Goal: Task Accomplishment & Management: Manage account settings

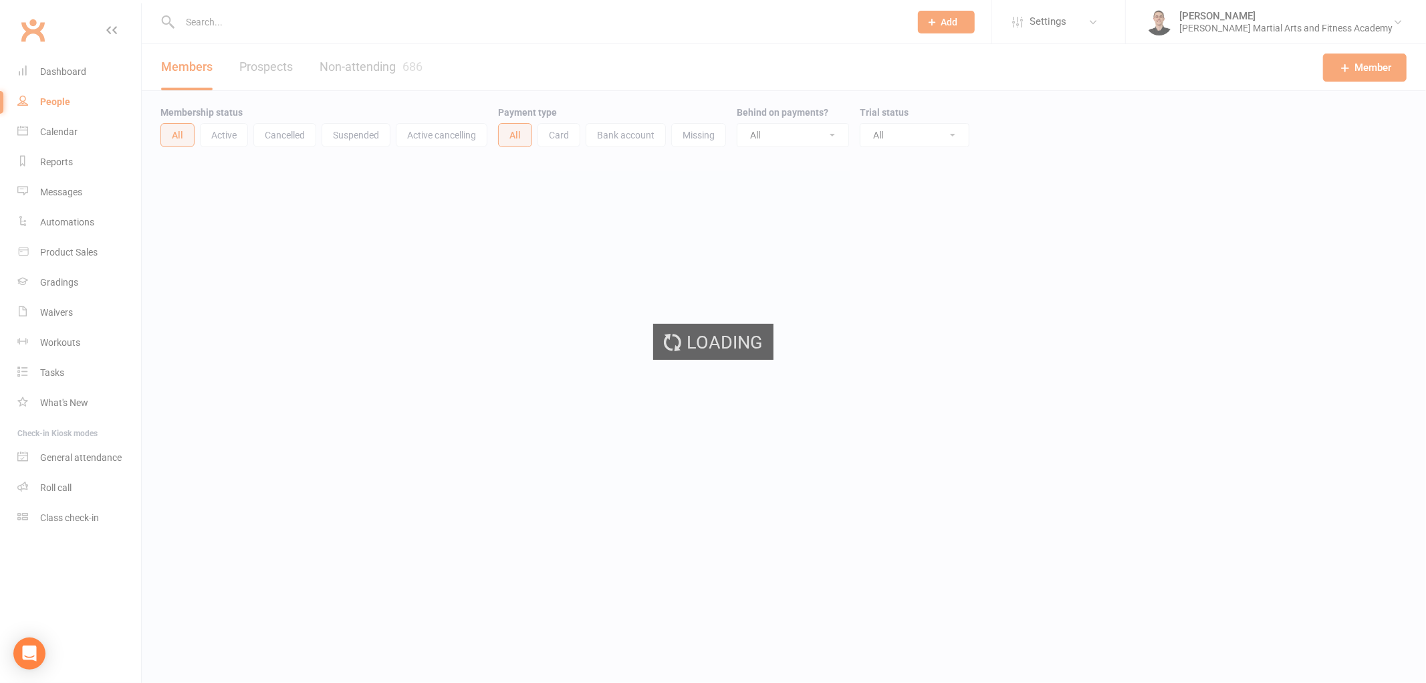
select select "100"
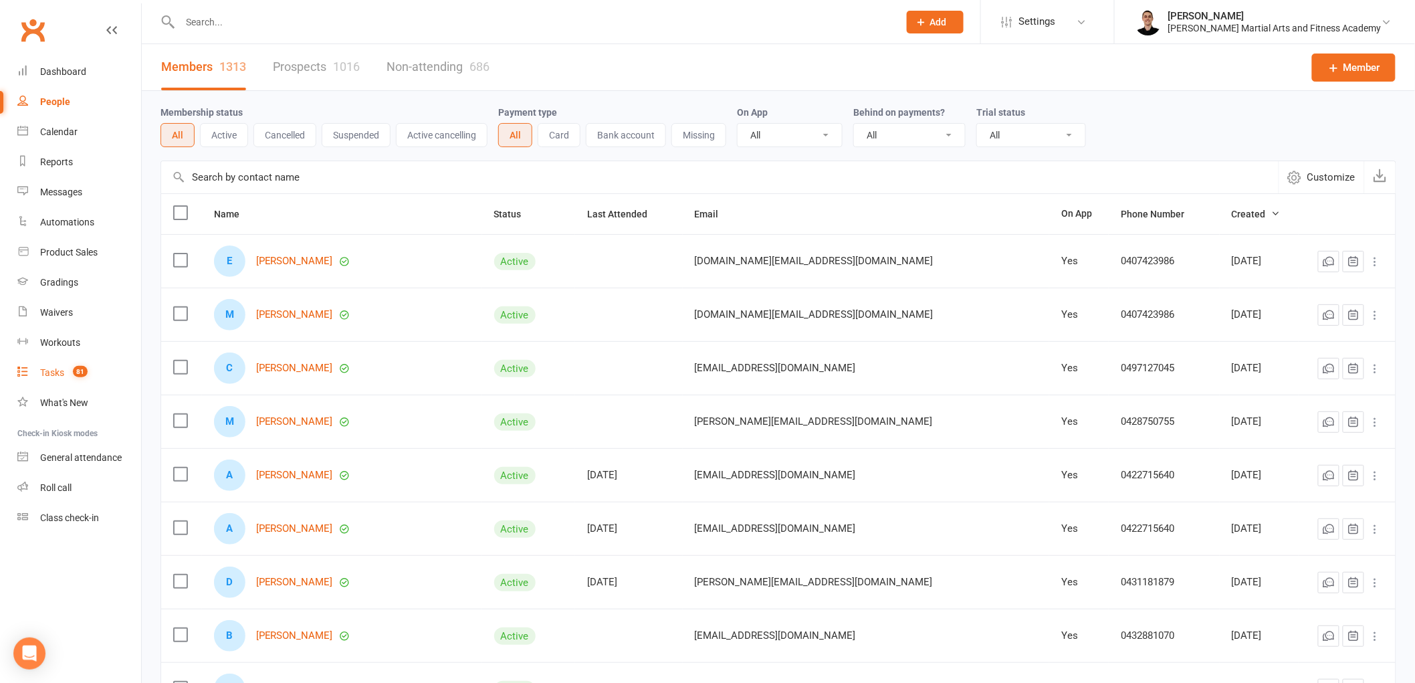
click at [68, 363] on link "Tasks 81" at bounding box center [79, 373] width 124 height 30
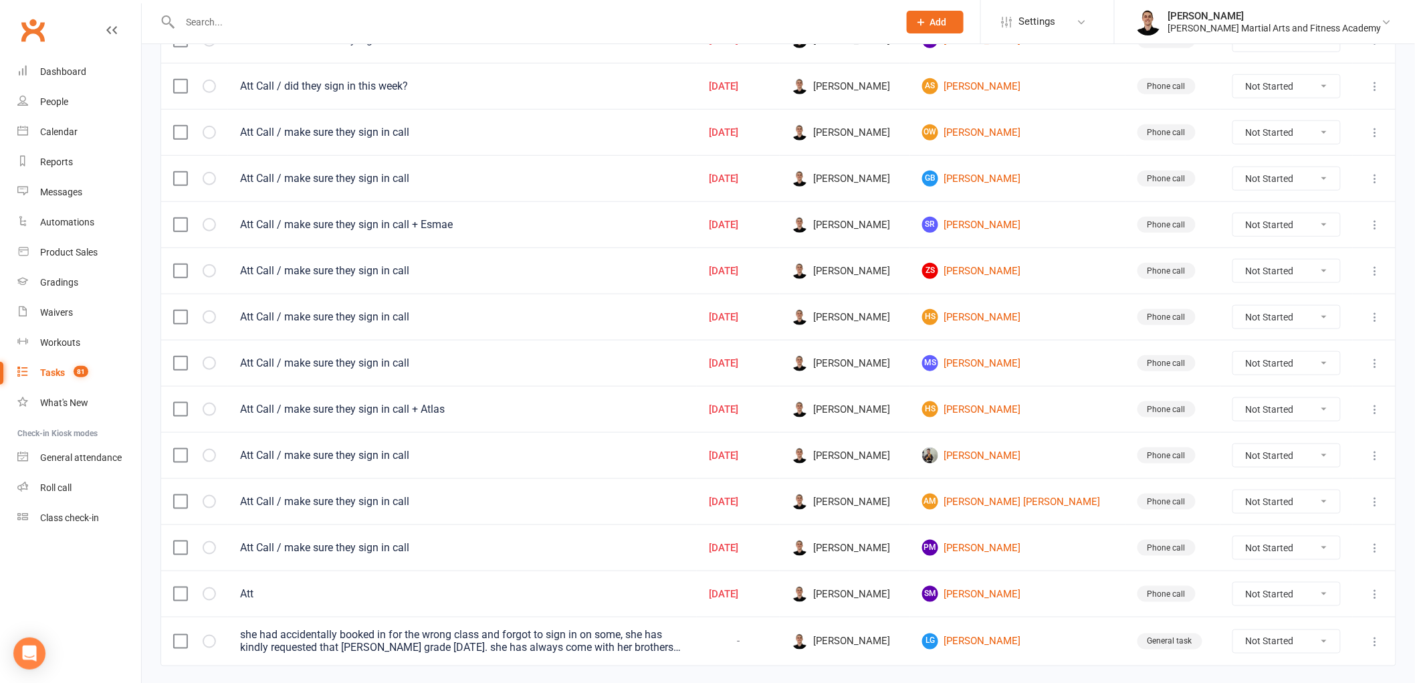
scroll to position [464, 0]
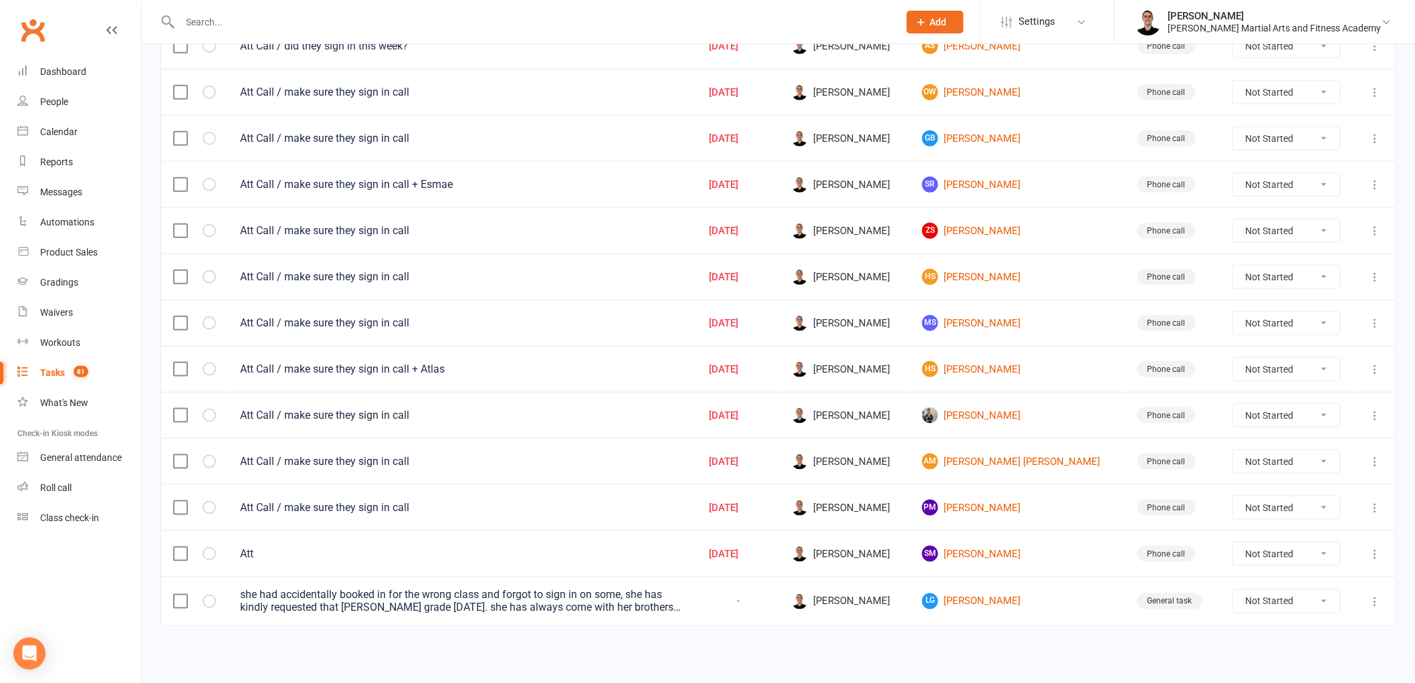
click at [616, 607] on div "she had accidentally booked in for the wrong class and forgot to sign in on som…" at bounding box center [462, 601] width 445 height 27
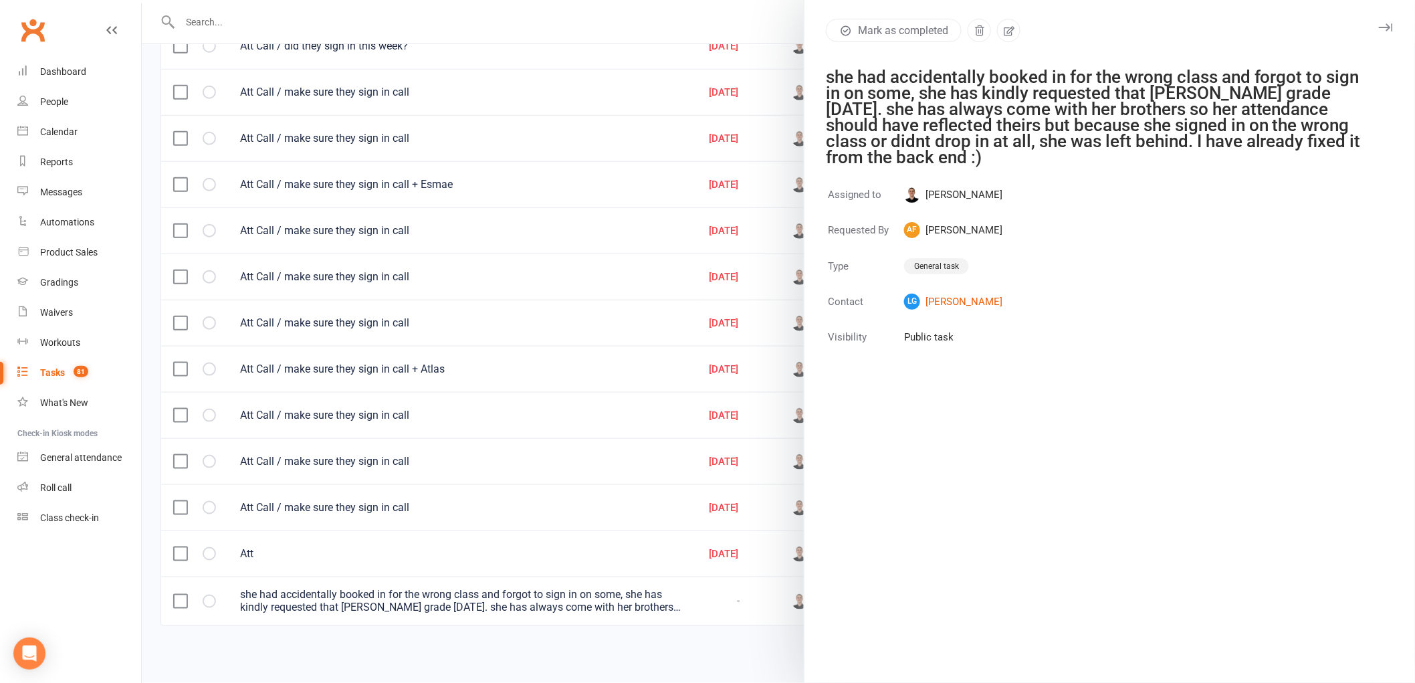
click at [616, 604] on div at bounding box center [778, 341] width 1273 height 683
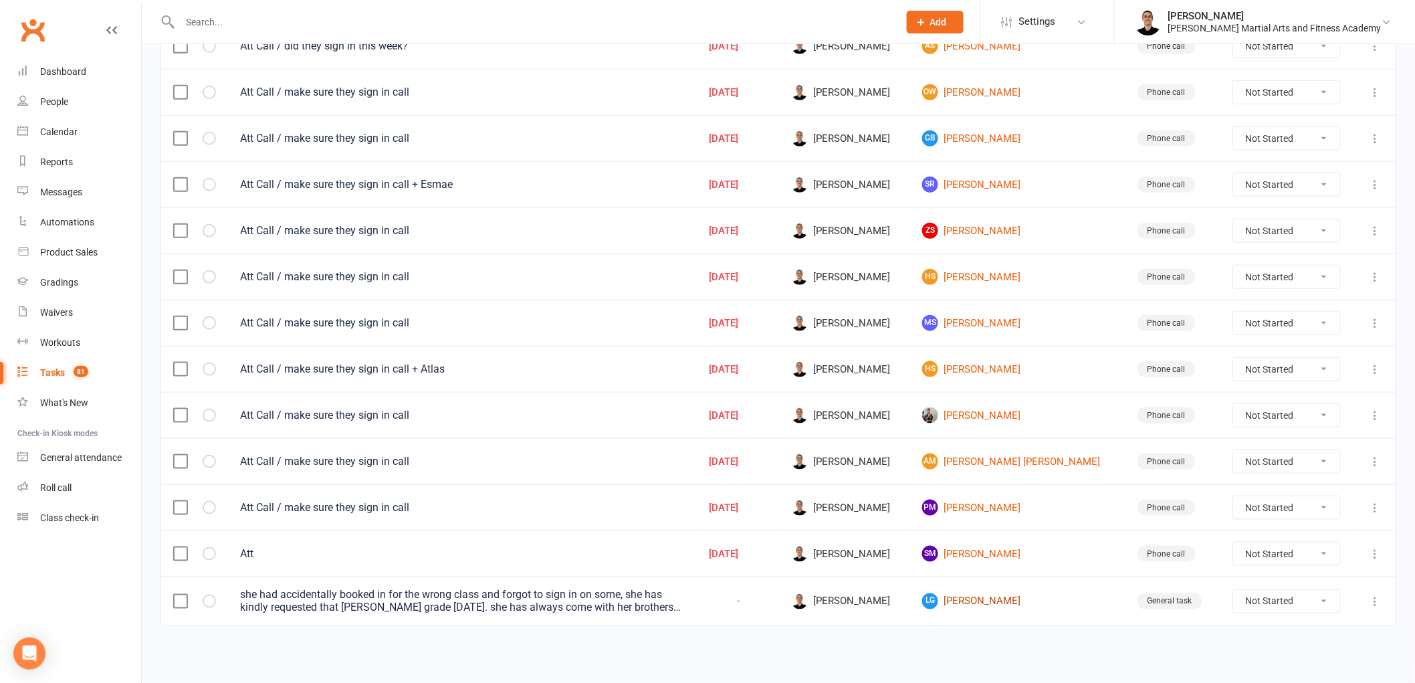
click at [994, 596] on link "LG [PERSON_NAME]" at bounding box center [1017, 601] width 191 height 16
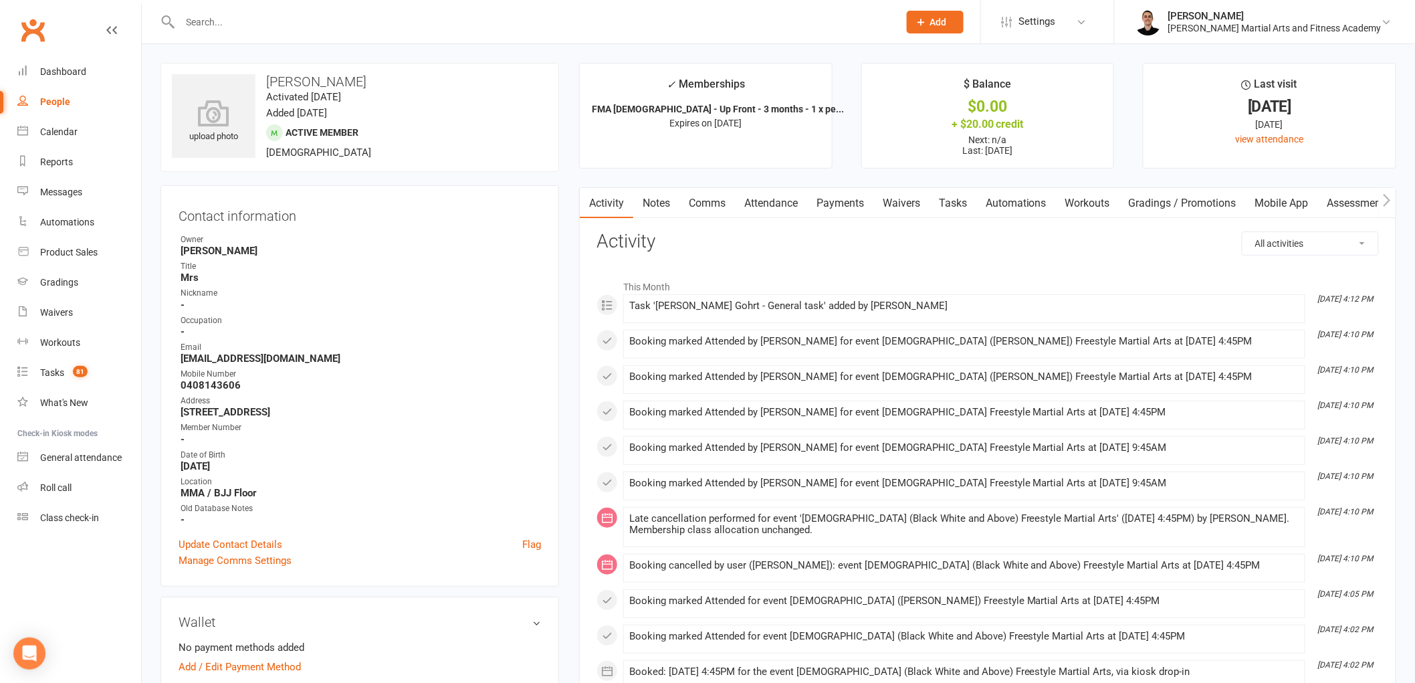
click at [852, 198] on link "Payments" at bounding box center [840, 203] width 66 height 31
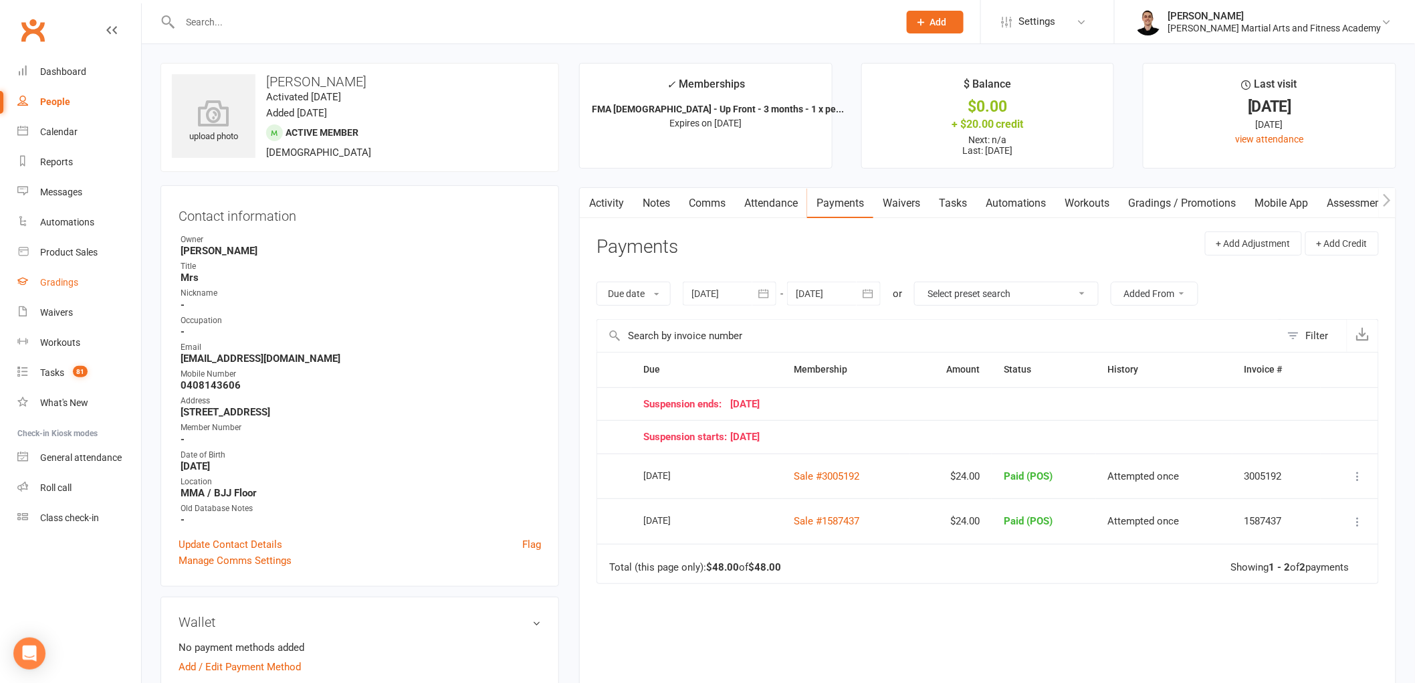
click at [57, 281] on div "Gradings" at bounding box center [59, 282] width 38 height 11
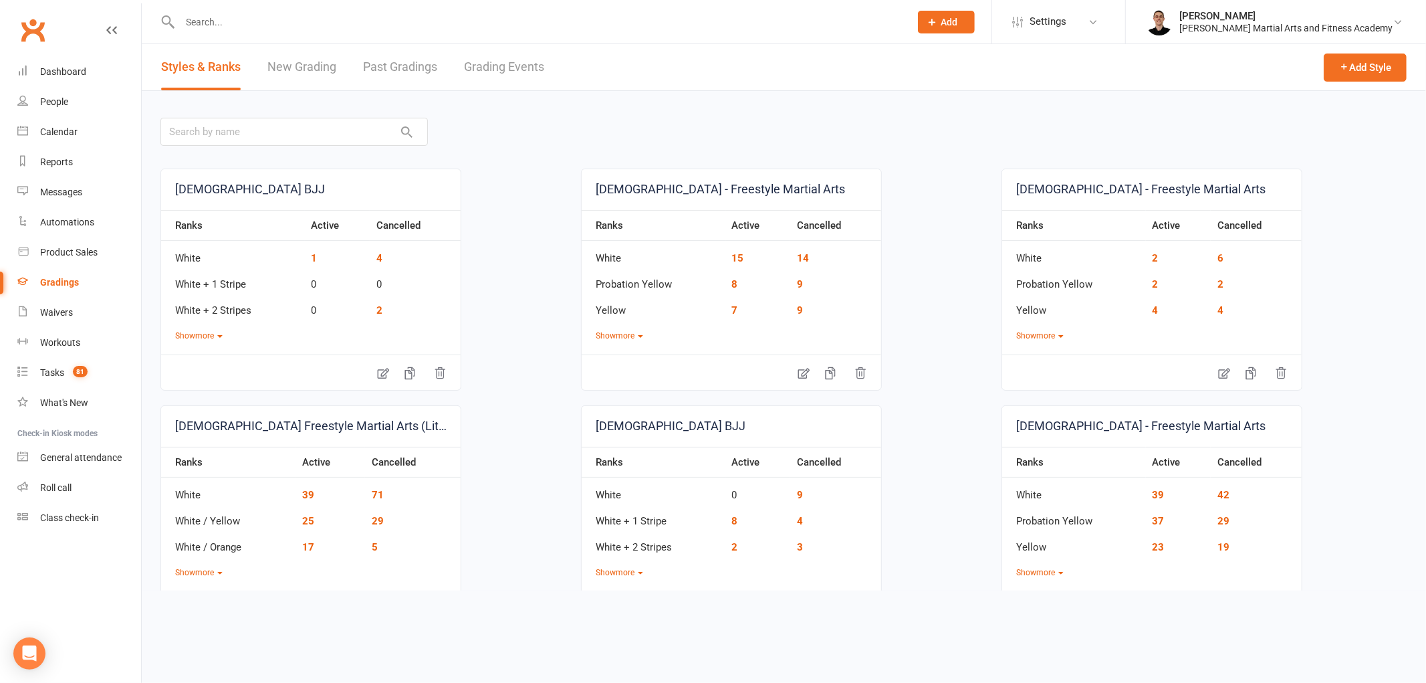
click at [490, 62] on link "Grading Events" at bounding box center [504, 67] width 80 height 46
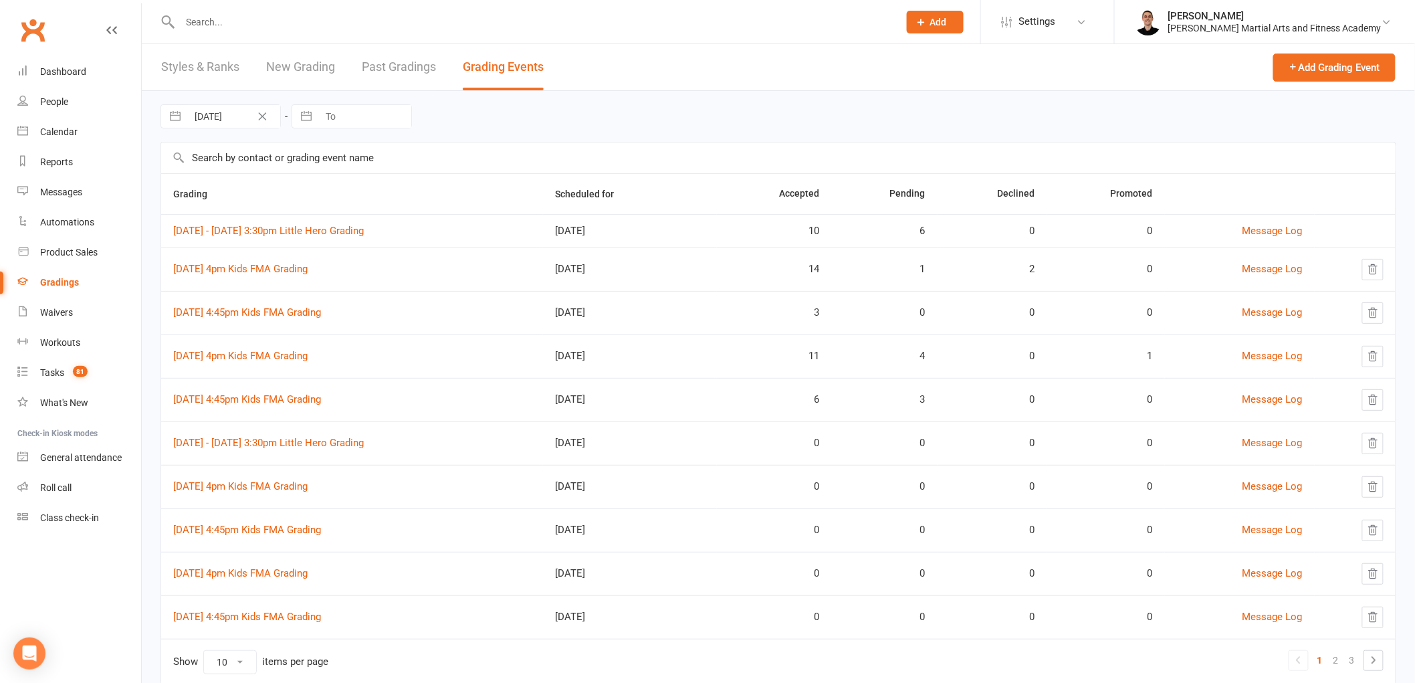
scroll to position [41, 0]
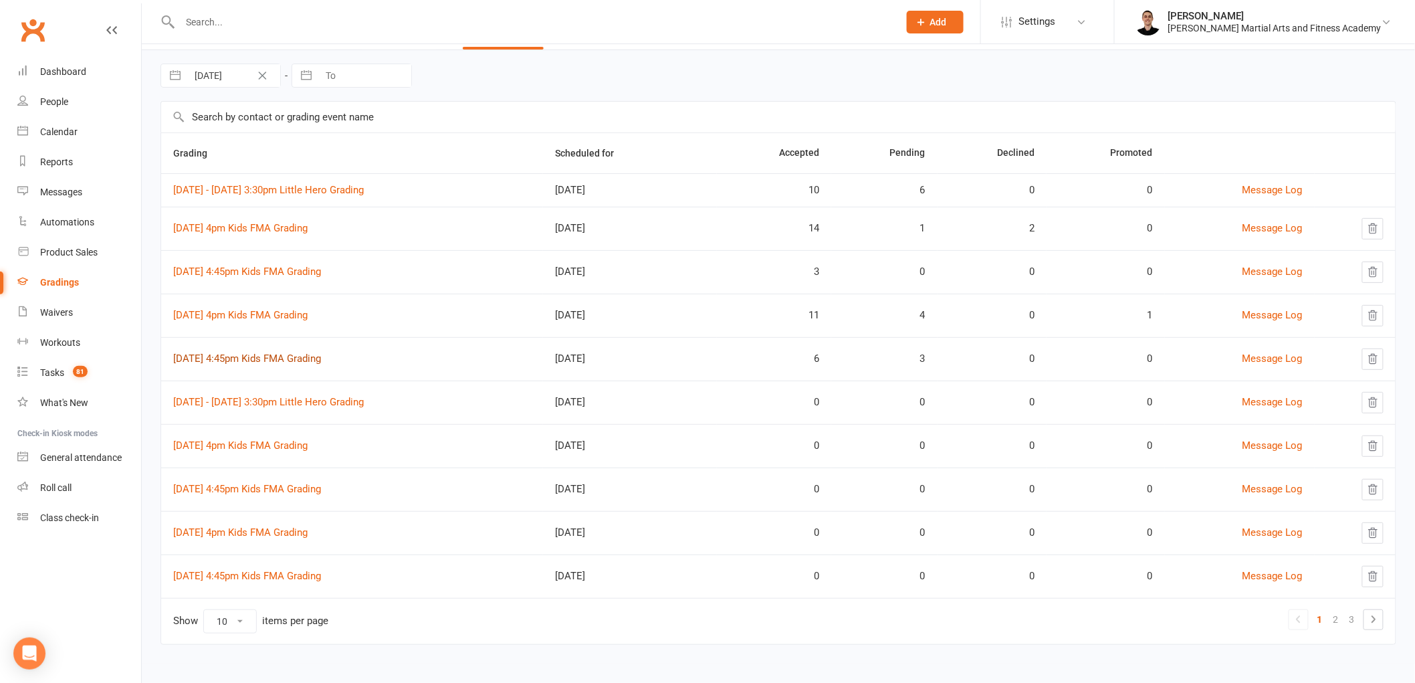
click at [276, 352] on link "[DATE] 4:45pm Kids FMA Grading" at bounding box center [247, 358] width 148 height 12
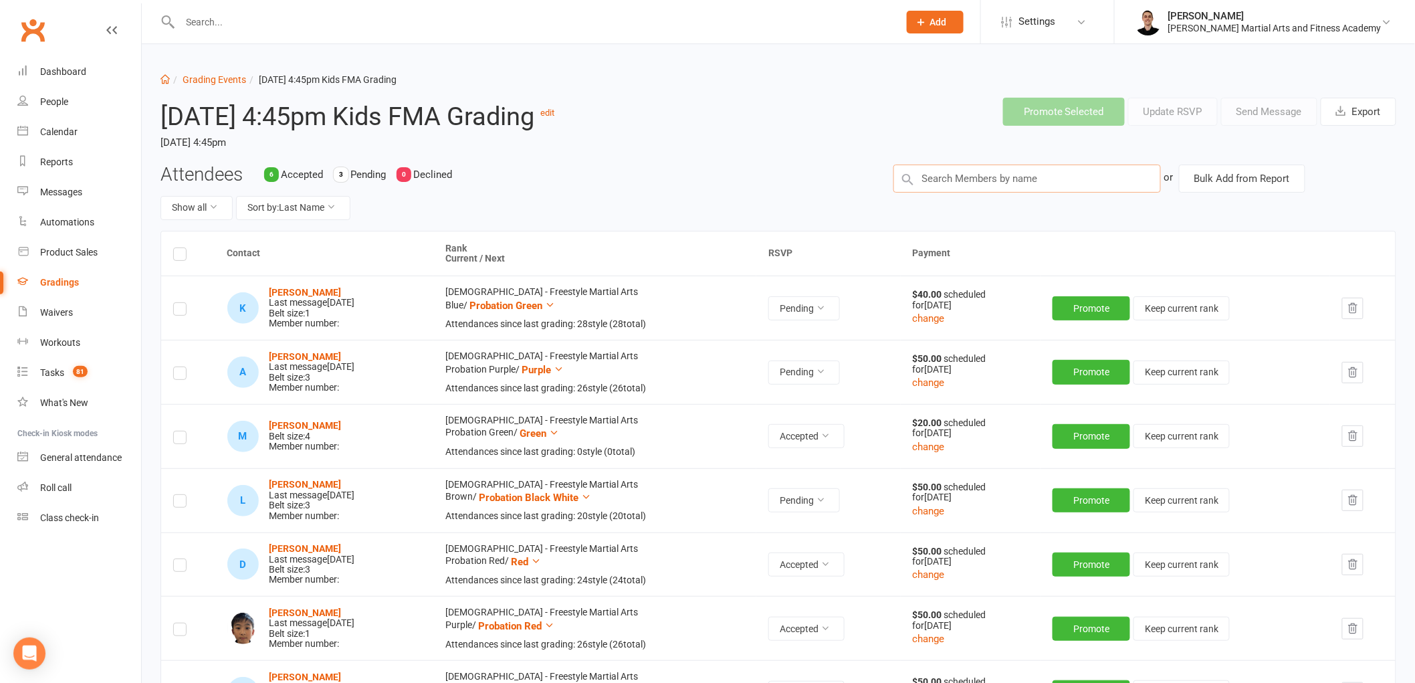
click at [1040, 172] on input "text" at bounding box center [1026, 178] width 267 height 28
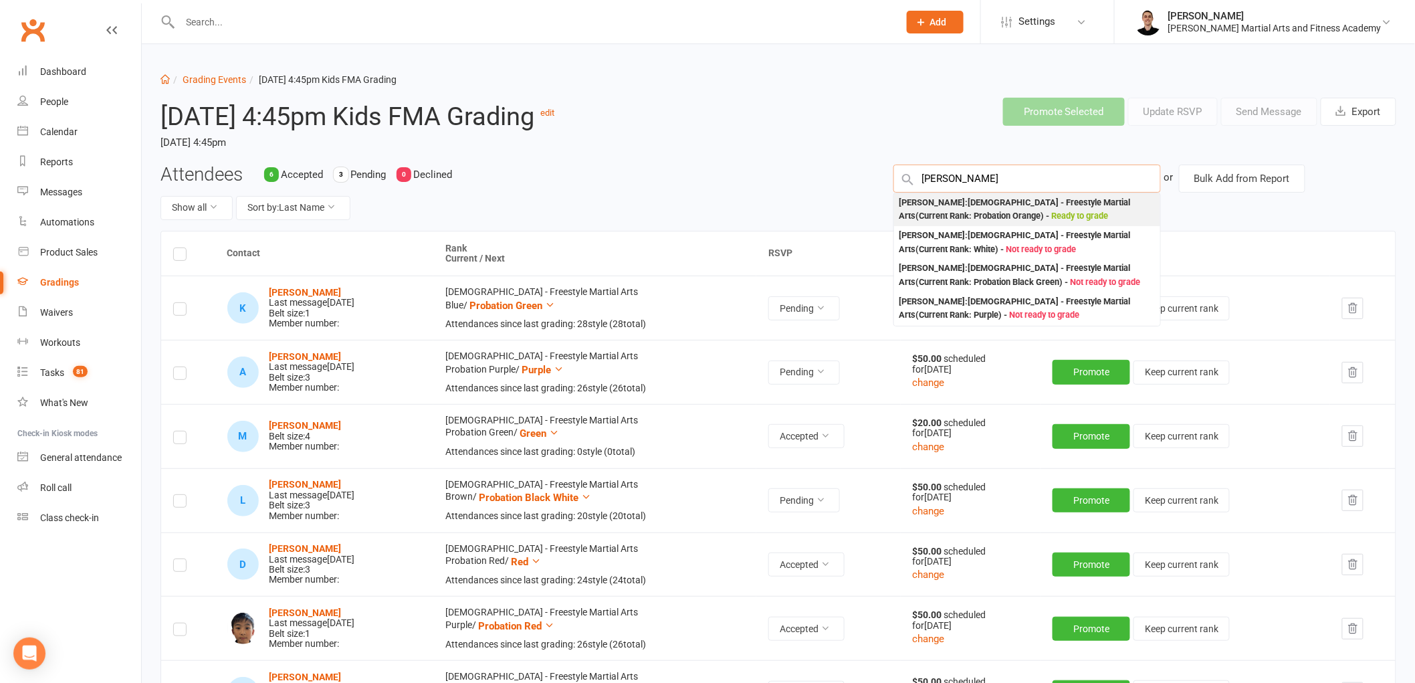
type input "[PERSON_NAME]"
click at [1004, 197] on div "[PERSON_NAME] : [DEMOGRAPHIC_DATA] - Freestyle Martial Arts (Current Rank: Prob…" at bounding box center [1026, 209] width 255 height 27
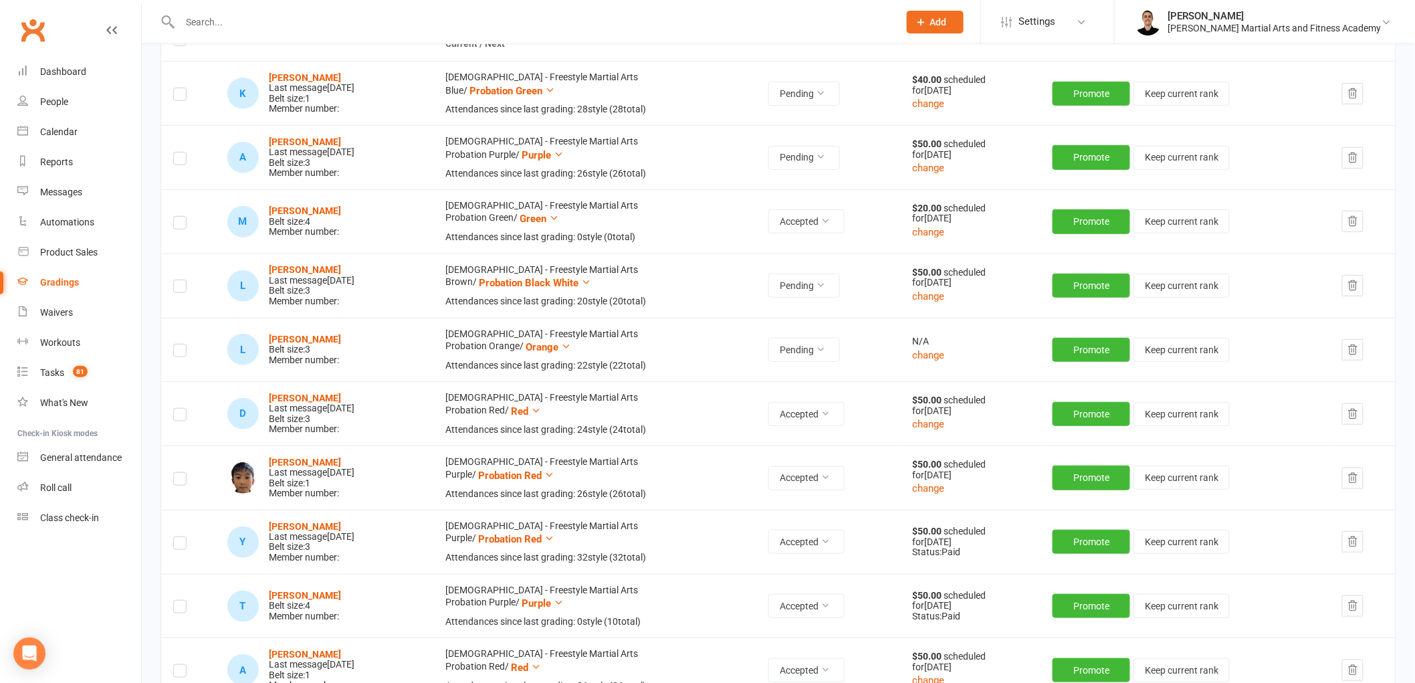
scroll to position [223, 0]
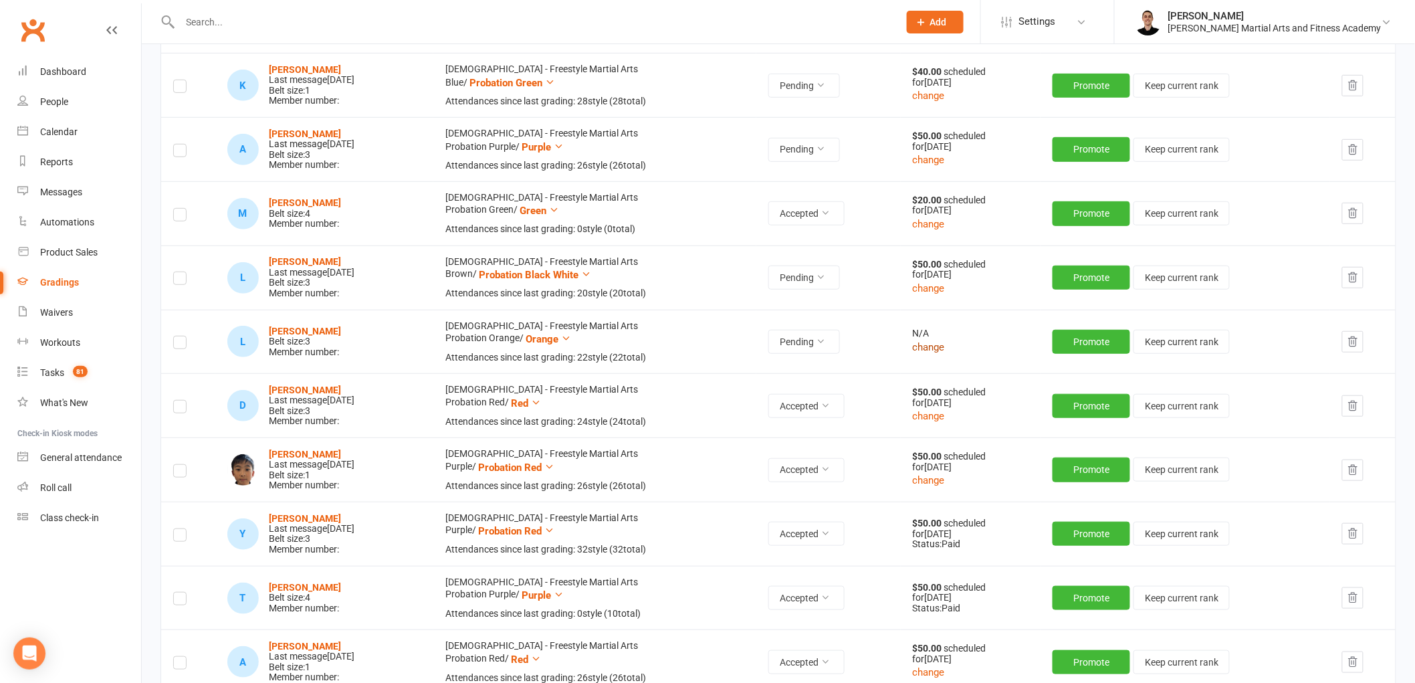
click at [945, 346] on button "change" at bounding box center [929, 347] width 32 height 16
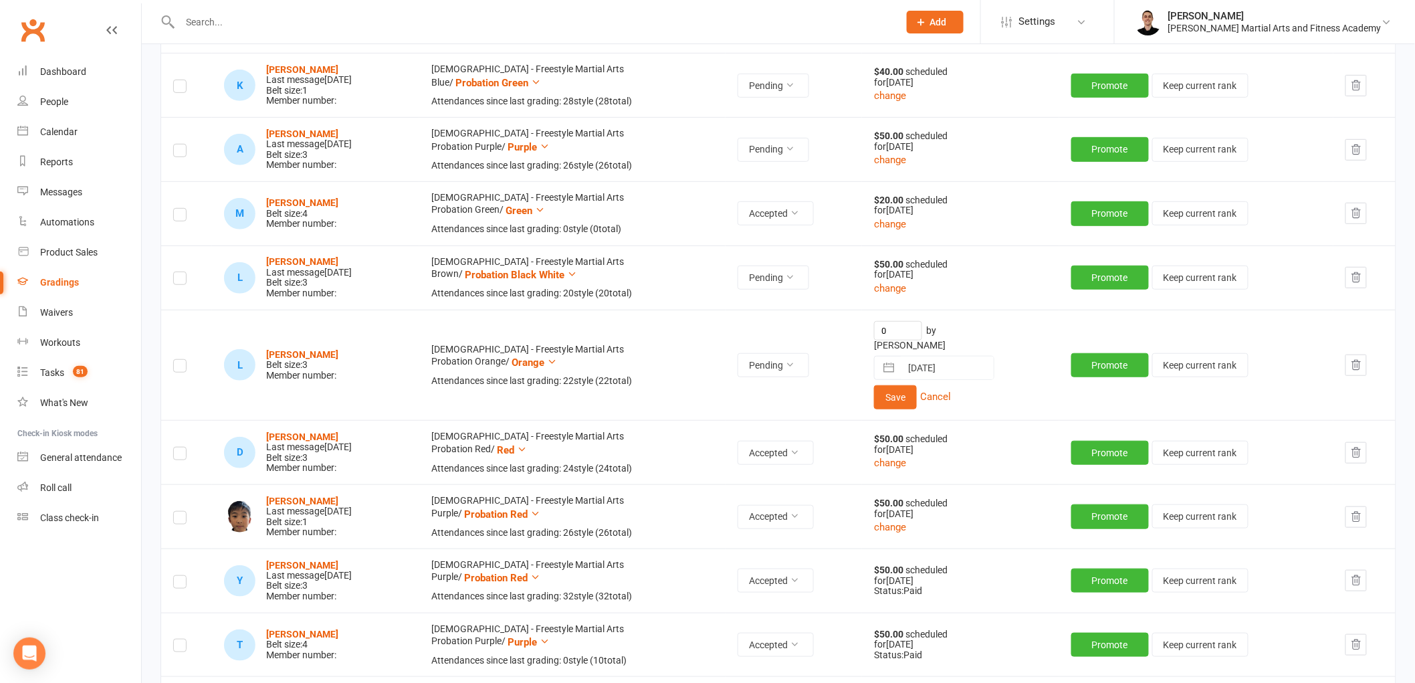
click at [887, 328] on td "0 by Cash [DATE] Navigate forward to interact with the calendar and select a da…" at bounding box center [960, 365] width 197 height 111
click at [894, 330] on input "0" at bounding box center [898, 330] width 48 height 19
type input "40"
click at [917, 388] on button "Save" at bounding box center [895, 397] width 43 height 24
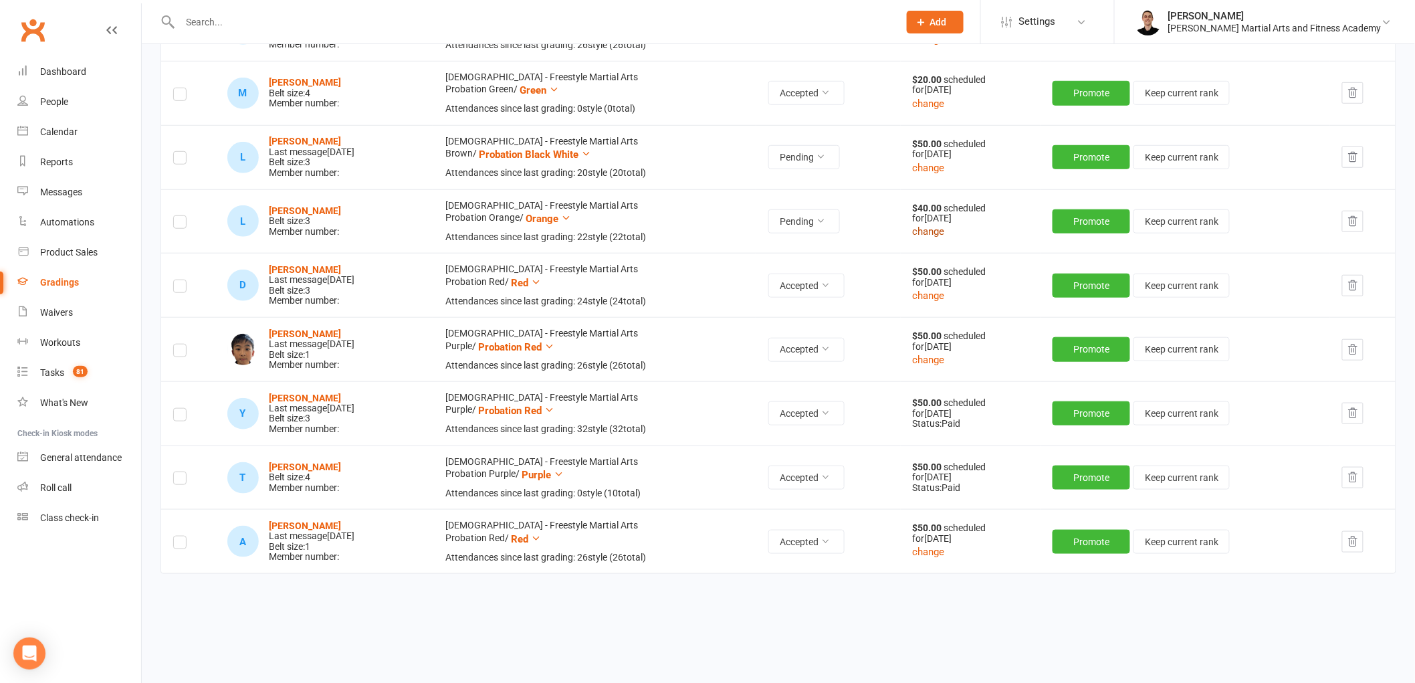
scroll to position [358, 0]
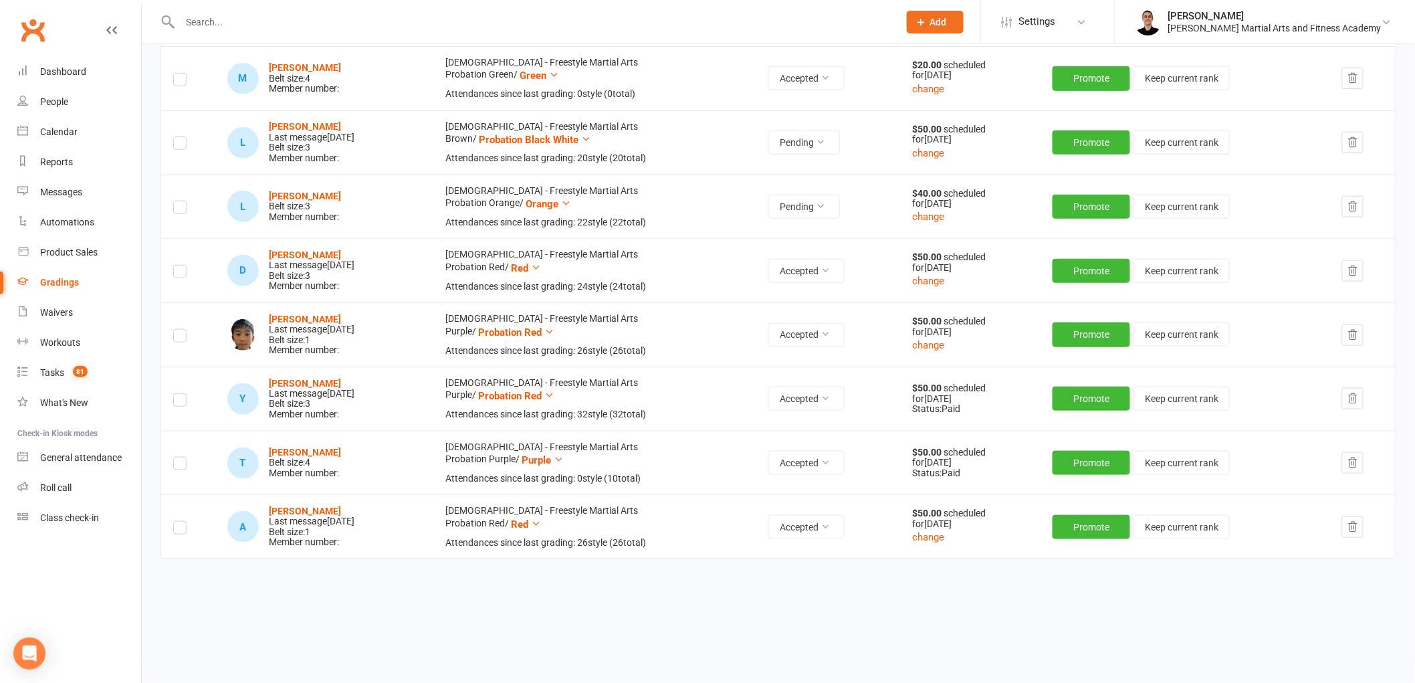
click at [182, 209] on label at bounding box center [179, 209] width 13 height 0
click at [182, 201] on input "checkbox" at bounding box center [179, 201] width 13 height 0
click at [177, 209] on label at bounding box center [179, 209] width 13 height 0
click at [177, 201] on input "checkbox" at bounding box center [179, 201] width 13 height 0
click at [289, 193] on strong "[PERSON_NAME]" at bounding box center [305, 196] width 72 height 11
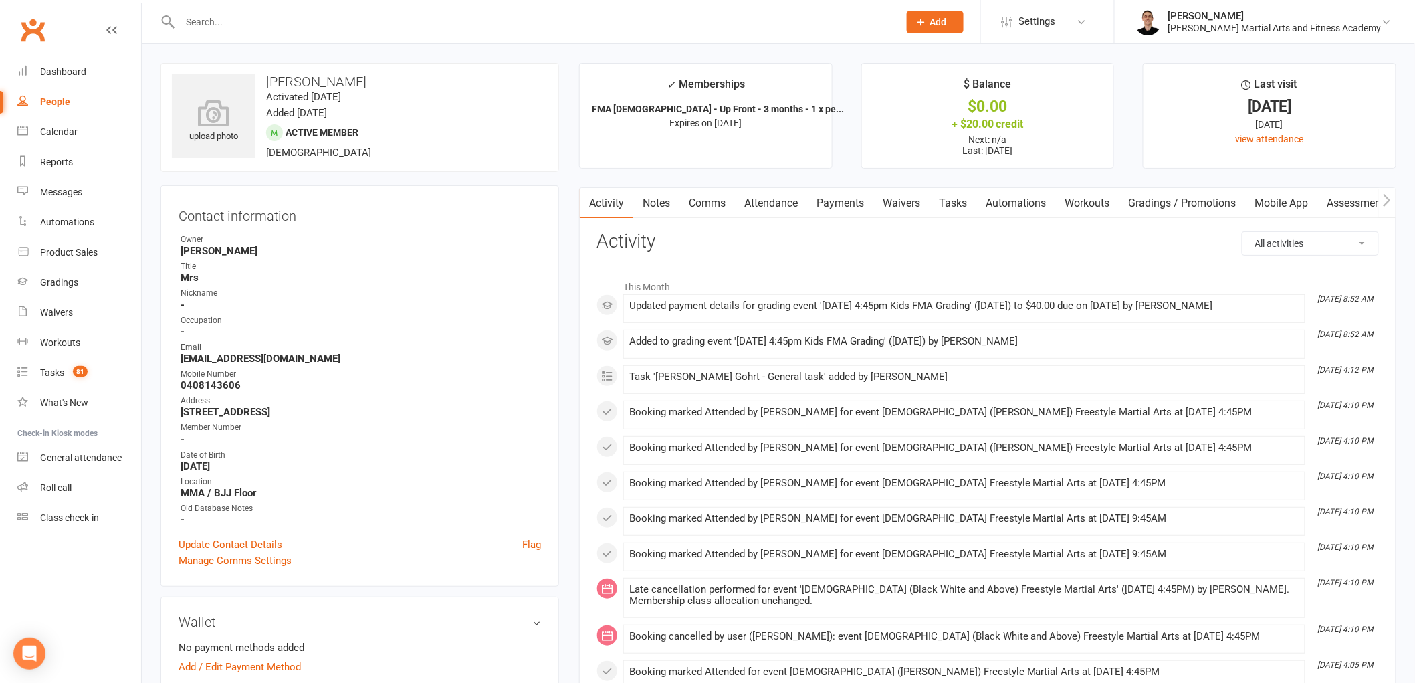
click at [697, 197] on link "Comms" at bounding box center [706, 203] width 55 height 31
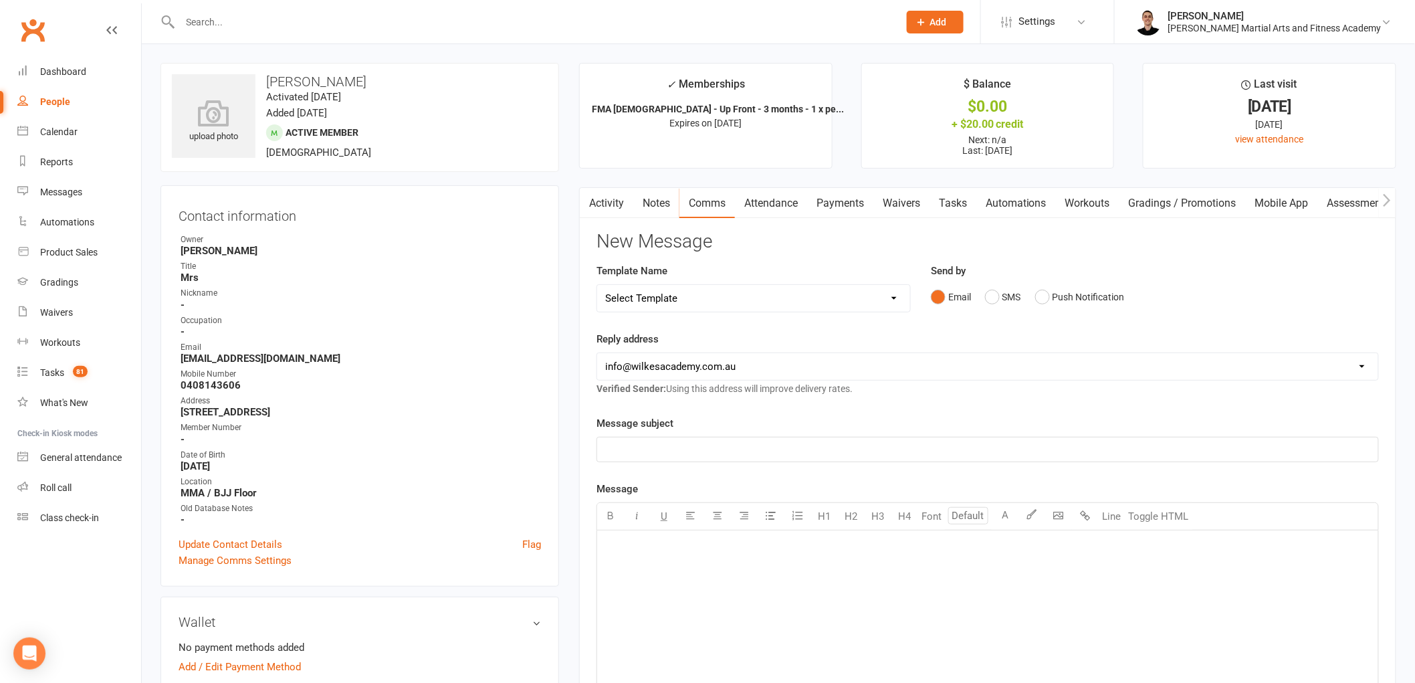
click at [783, 301] on select "Select Template [Email] Birthday Party Enquiry [Email] [DEMOGRAPHIC_DATA] Gradi…" at bounding box center [753, 298] width 313 height 27
select select "39"
click at [597, 285] on select "Select Template [Email] Birthday Party Enquiry [Email] [DEMOGRAPHIC_DATA] Gradi…" at bounding box center [753, 298] width 313 height 27
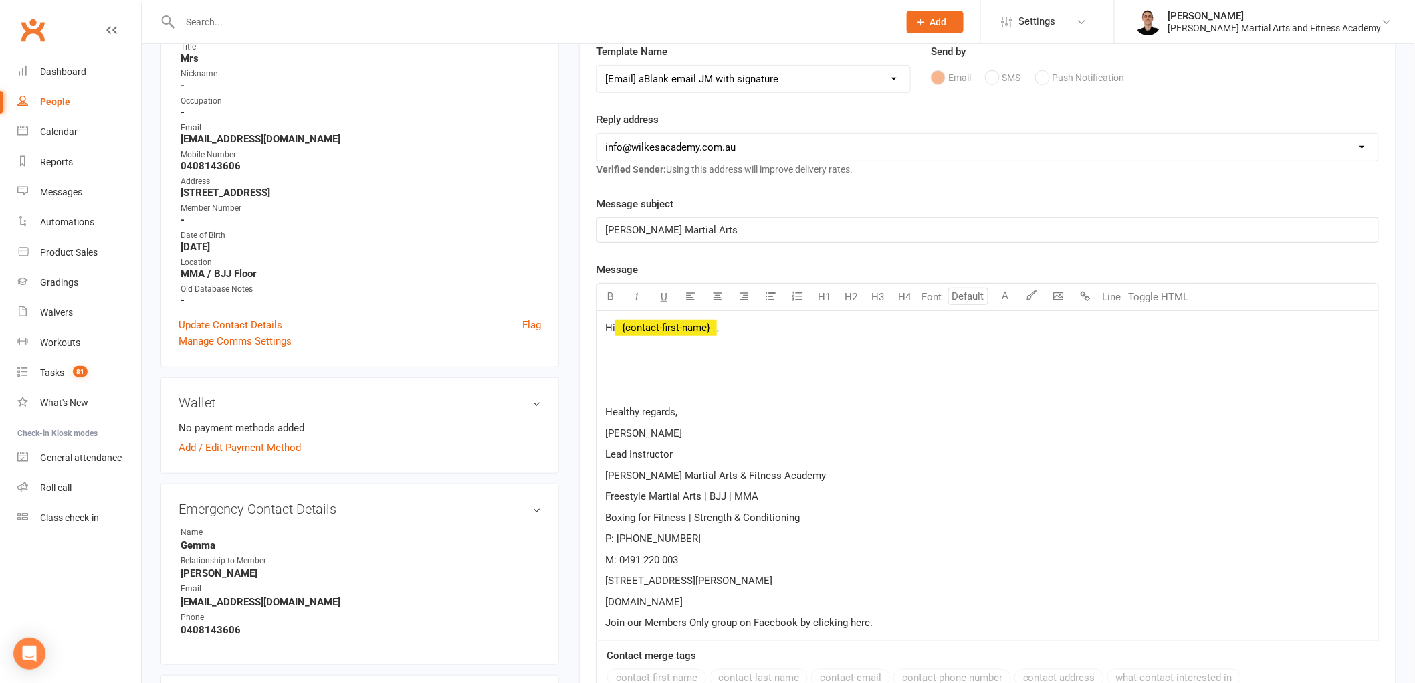
scroll to position [223, 0]
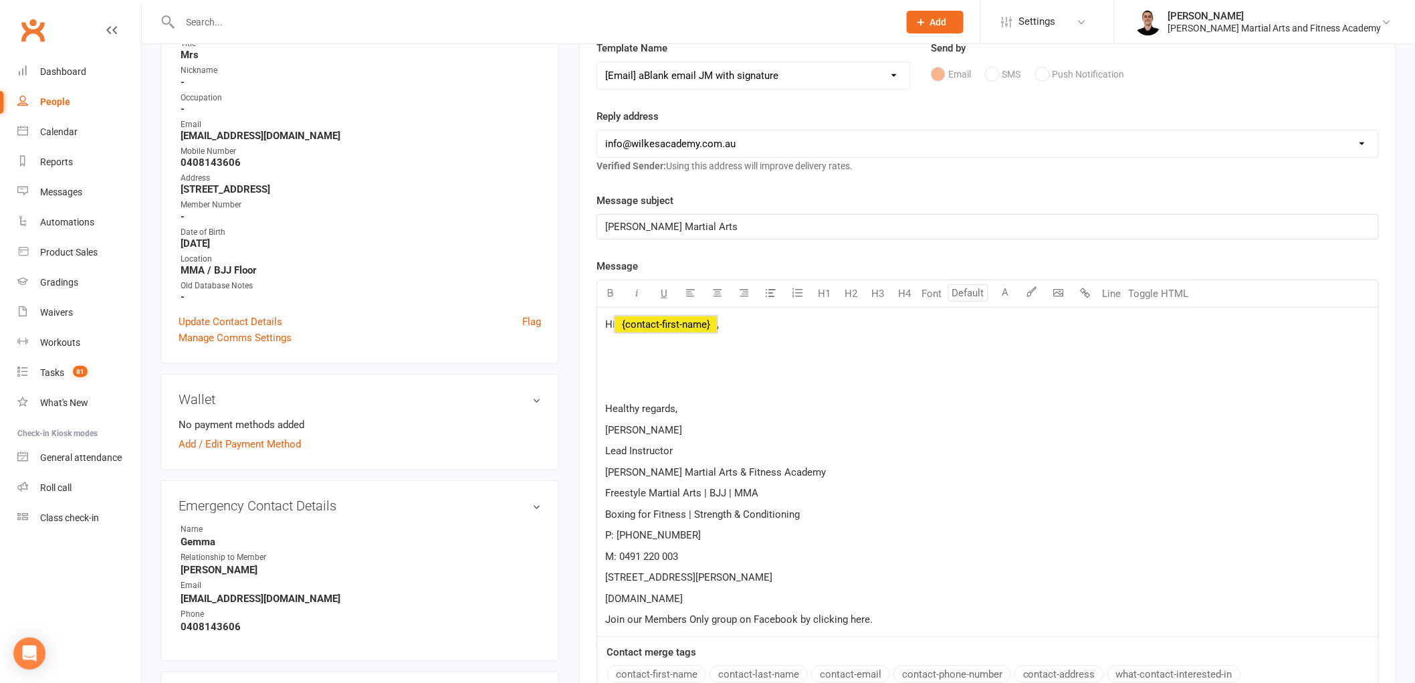
click at [664, 320] on span "﻿ {contact-first-name}" at bounding box center [666, 324] width 102 height 12
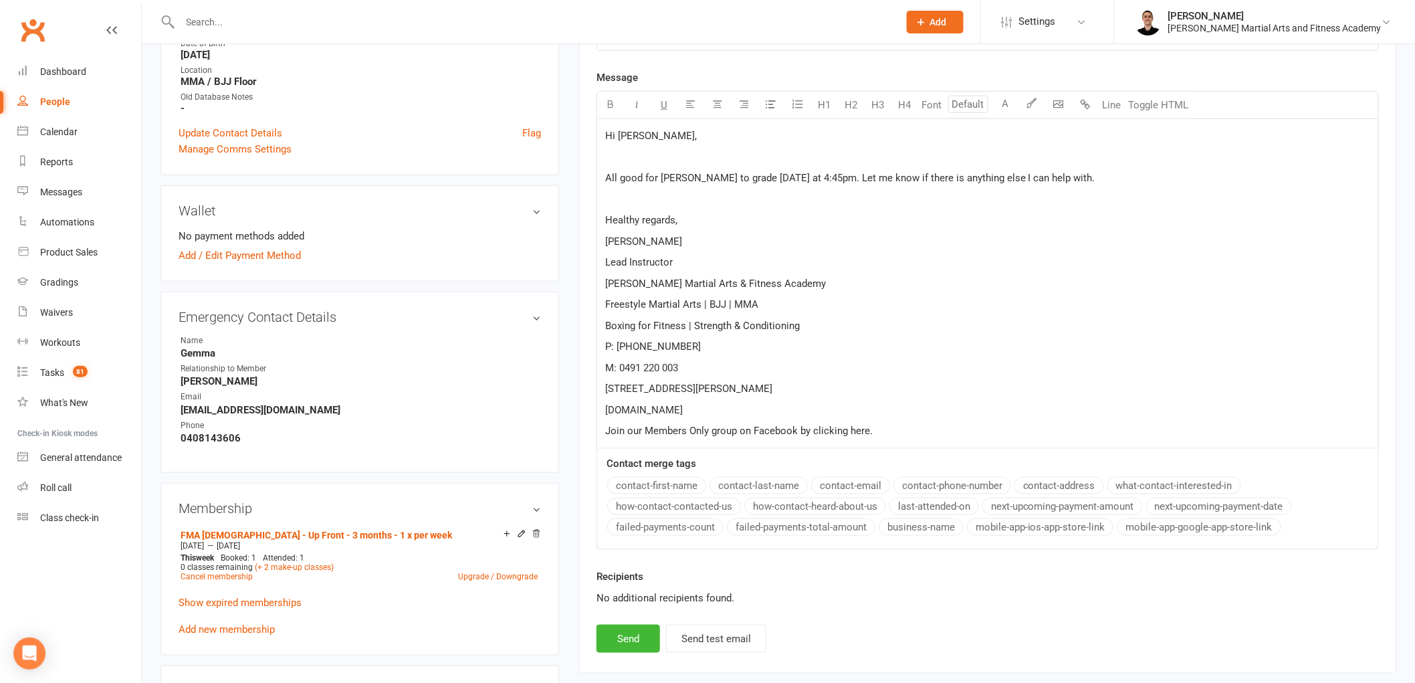
scroll to position [445, 0]
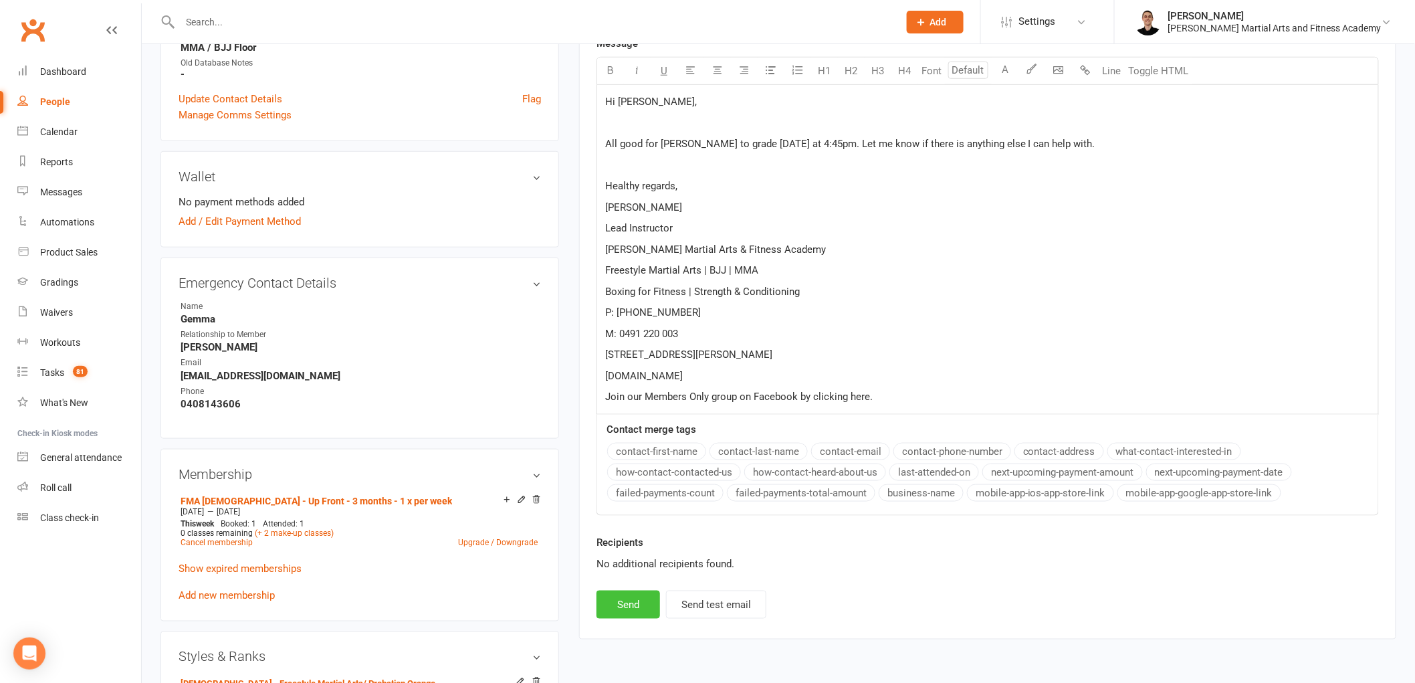
click at [609, 612] on button "Send" at bounding box center [628, 604] width 64 height 28
select select
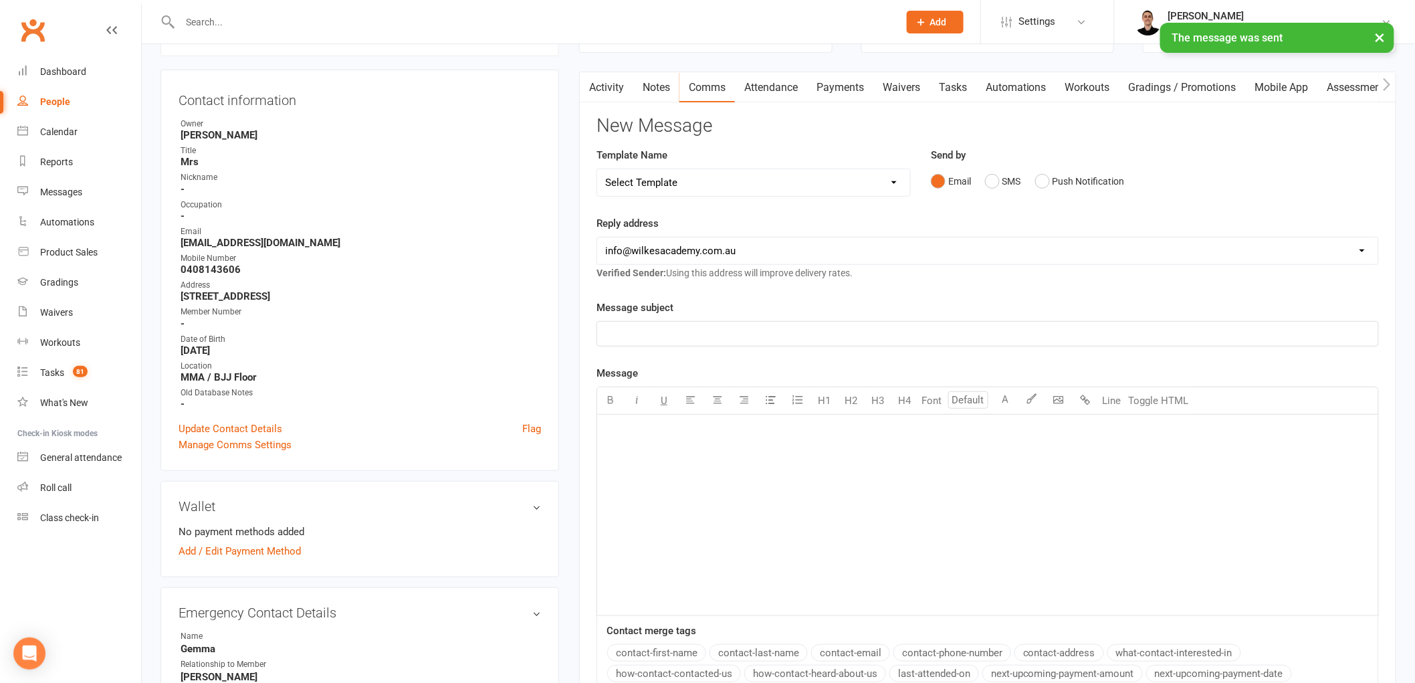
scroll to position [0, 0]
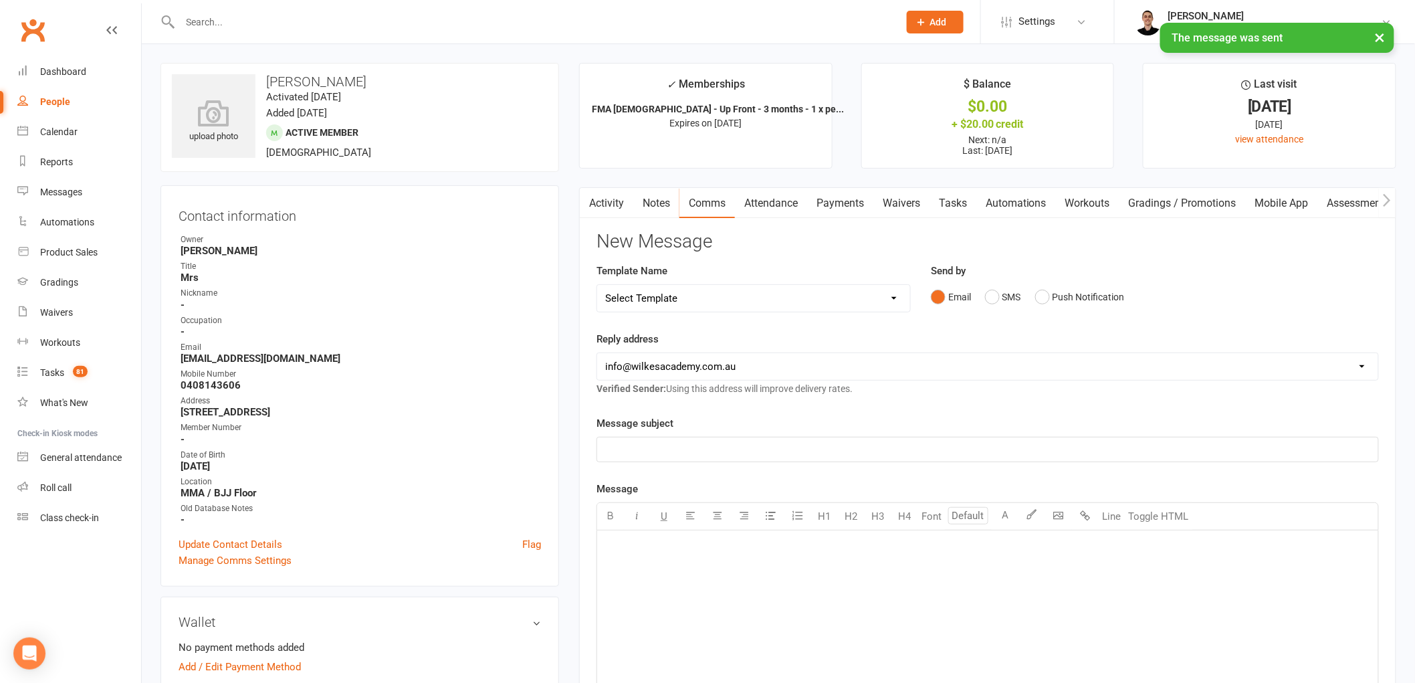
click at [952, 195] on link "Tasks" at bounding box center [952, 203] width 47 height 31
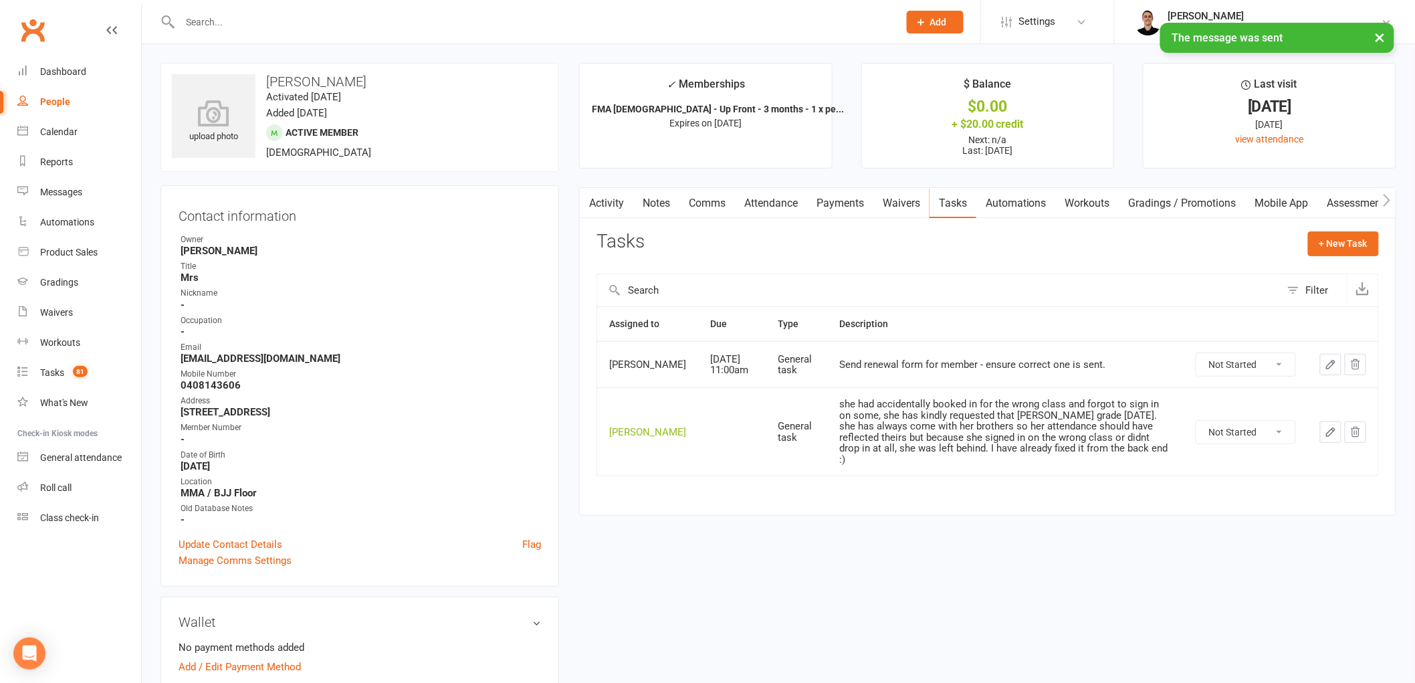
click at [1228, 439] on select "Not Started In Progress Waiting Complete" at bounding box center [1245, 432] width 99 height 23
click at [1196, 435] on select "Not Started In Progress Waiting Complete" at bounding box center [1245, 432] width 99 height 23
select select "unstarted"
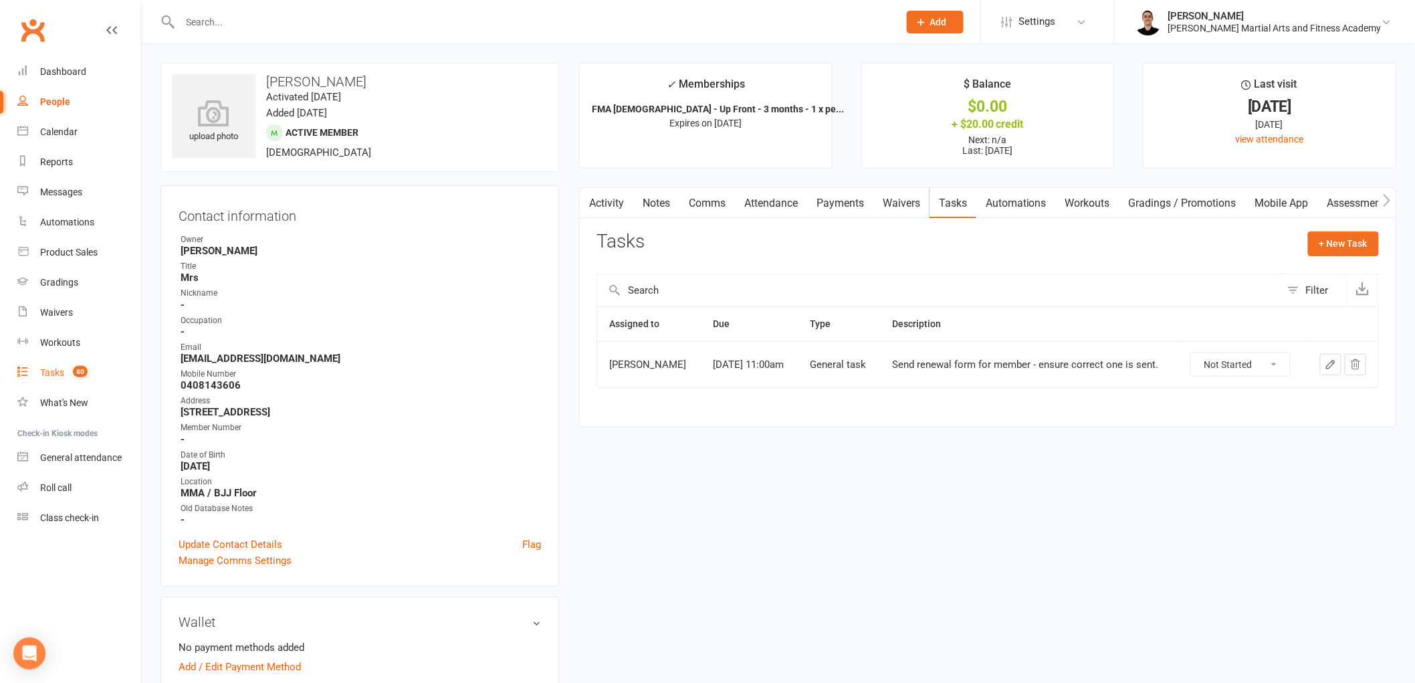
click at [55, 368] on div "Tasks" at bounding box center [52, 372] width 24 height 11
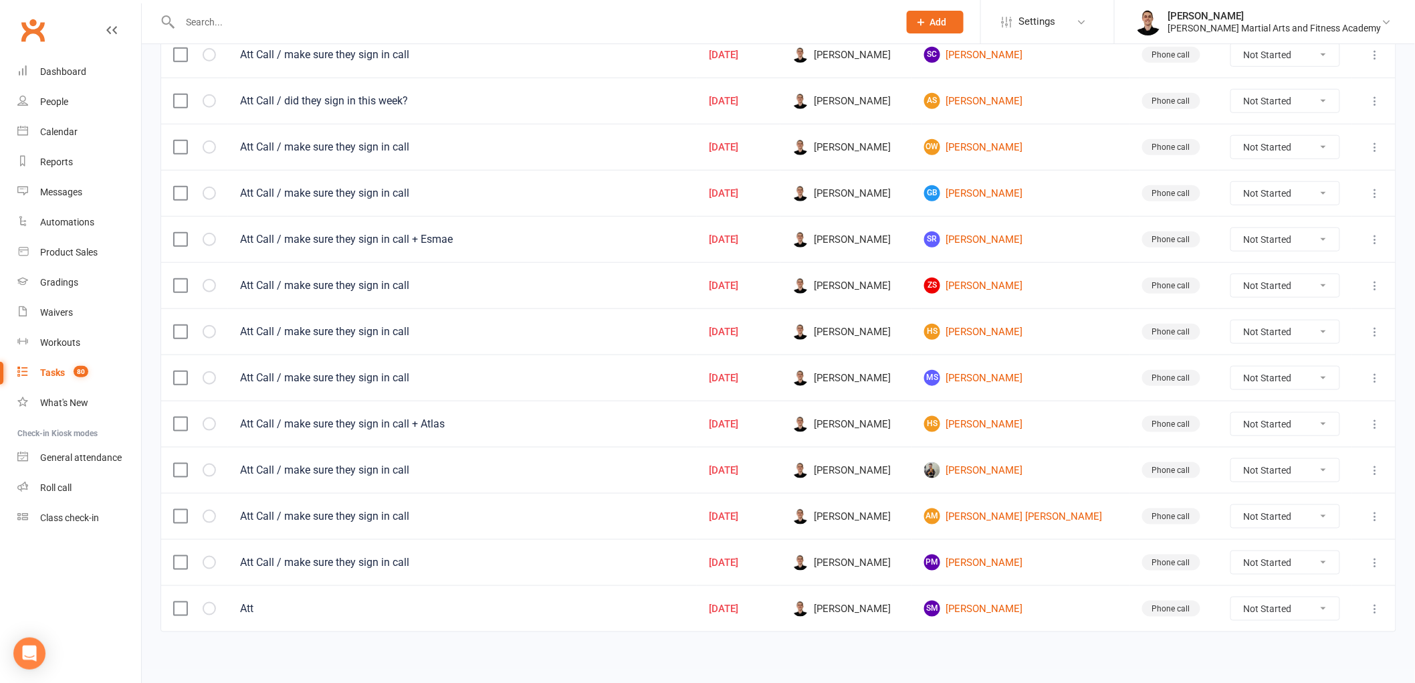
scroll to position [415, 0]
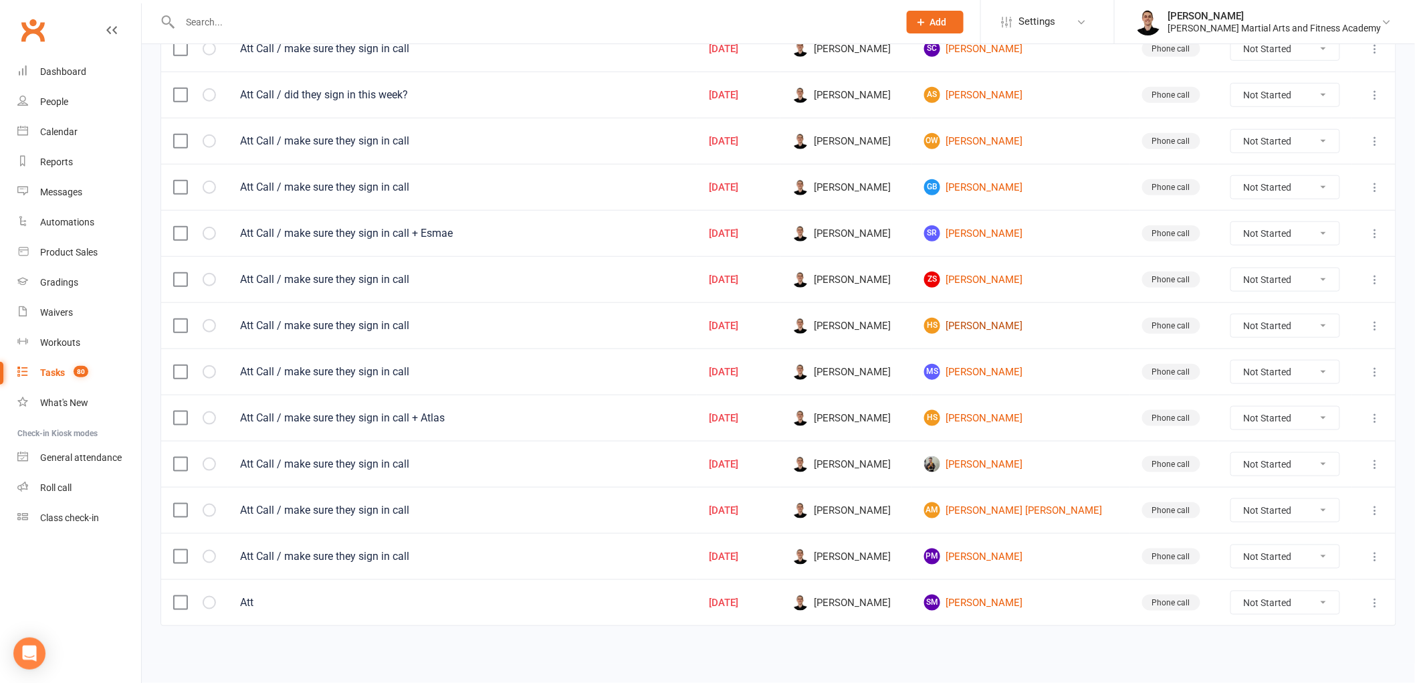
click at [995, 325] on link "hs [PERSON_NAME]" at bounding box center [1020, 326] width 193 height 16
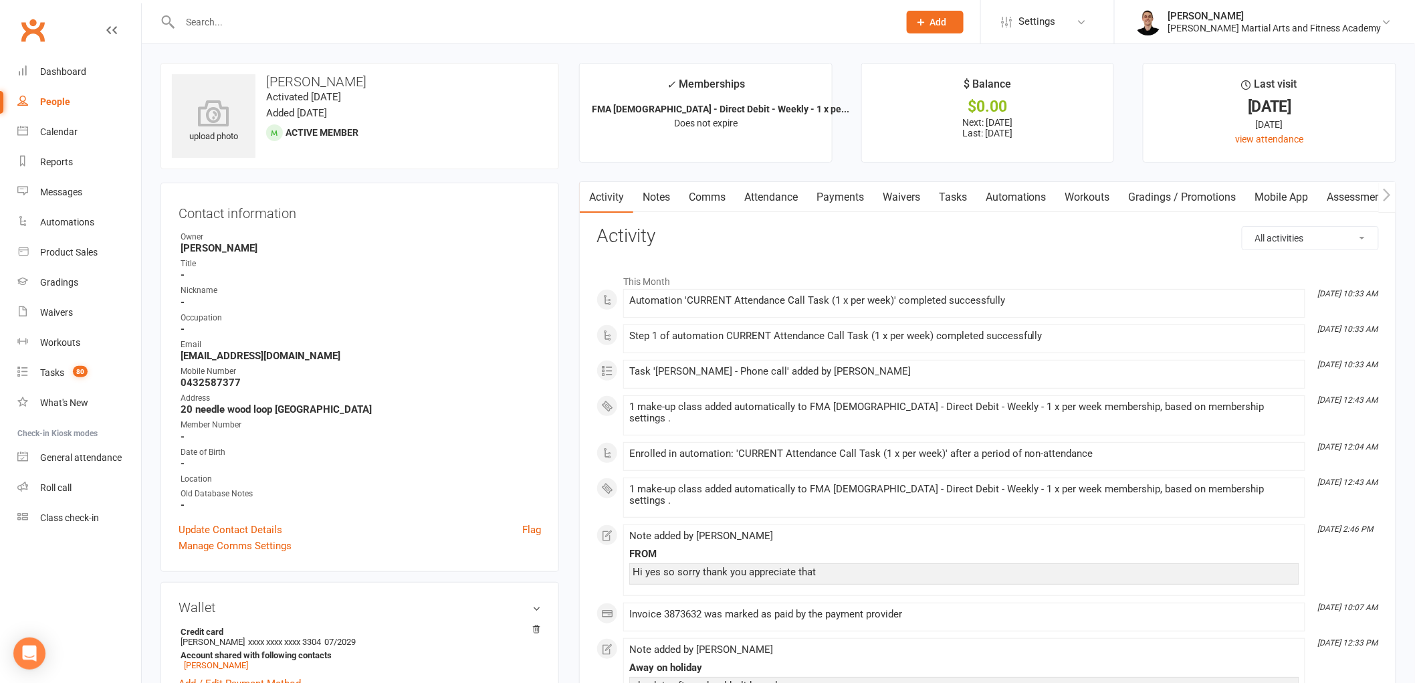
click at [759, 192] on link "Attendance" at bounding box center [771, 197] width 72 height 31
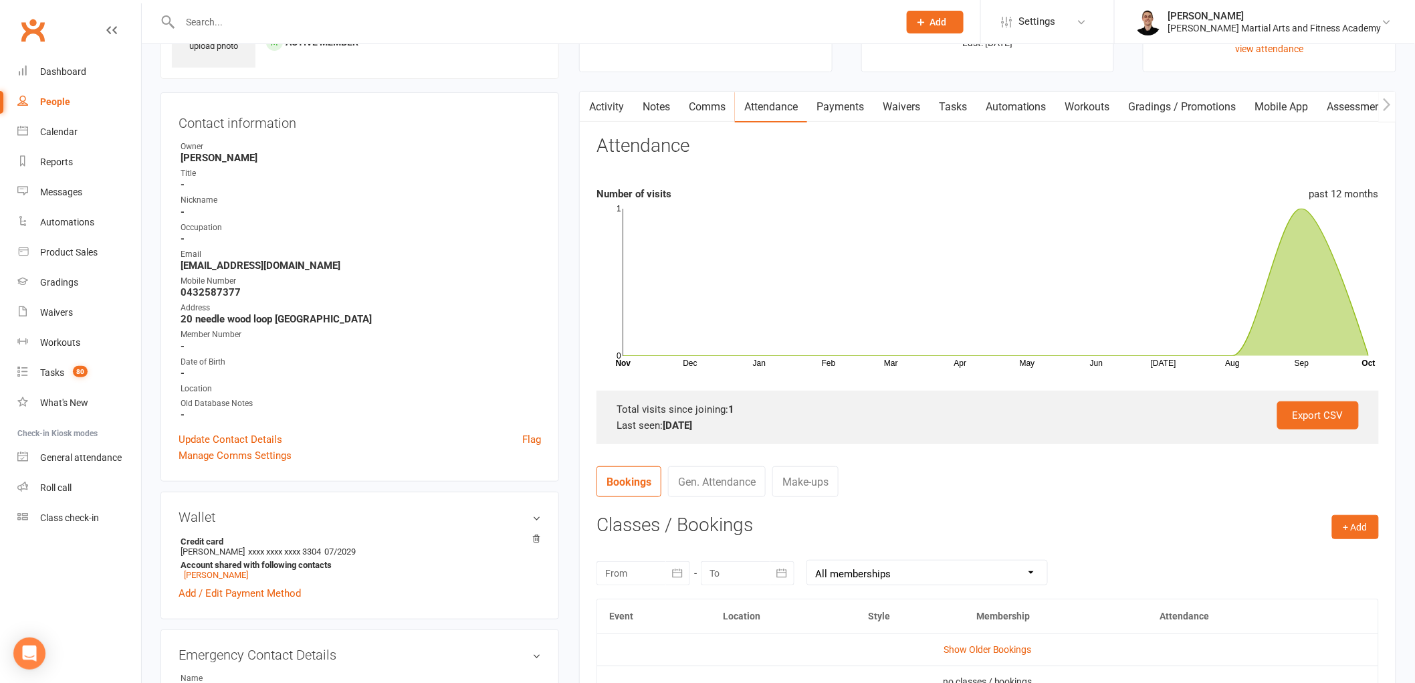
scroll to position [297, 0]
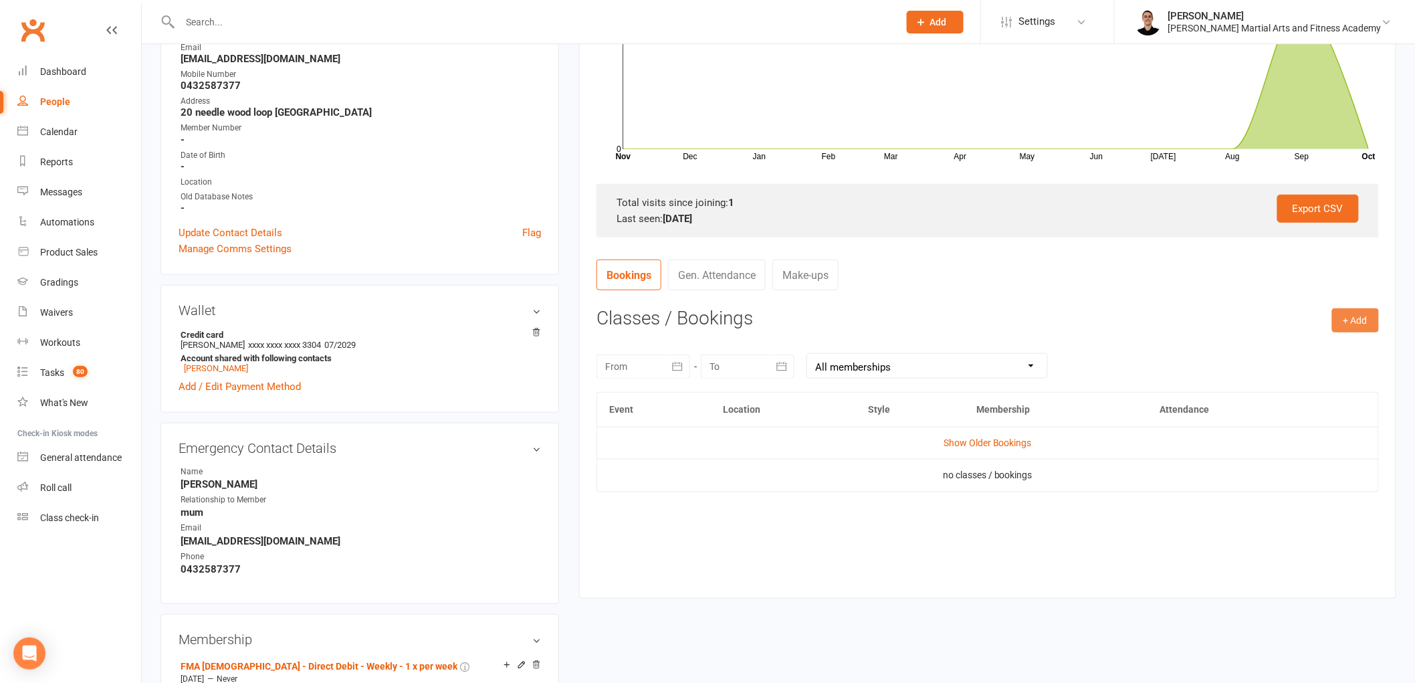
click at [1349, 314] on button "+ Add" at bounding box center [1355, 320] width 47 height 24
click at [1319, 344] on link "Book Event" at bounding box center [1312, 350] width 132 height 27
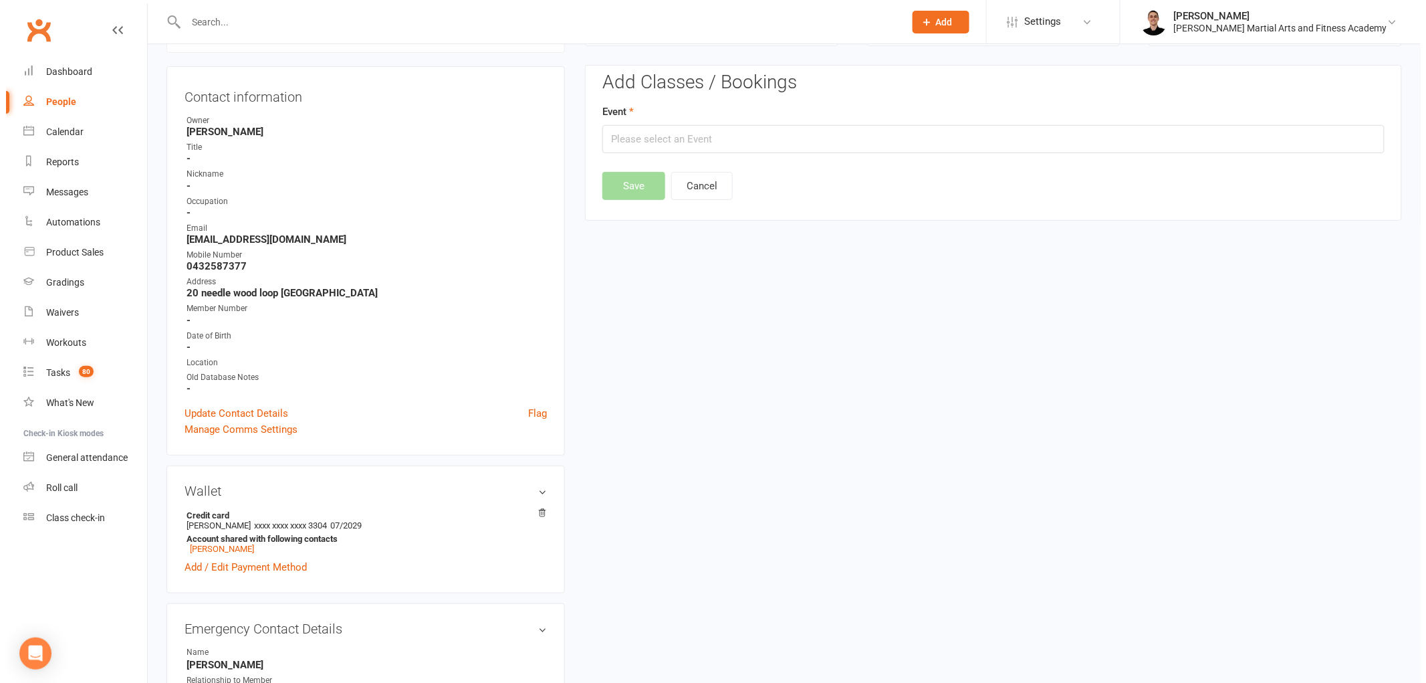
scroll to position [114, 0]
click at [790, 140] on input "text" at bounding box center [987, 141] width 782 height 28
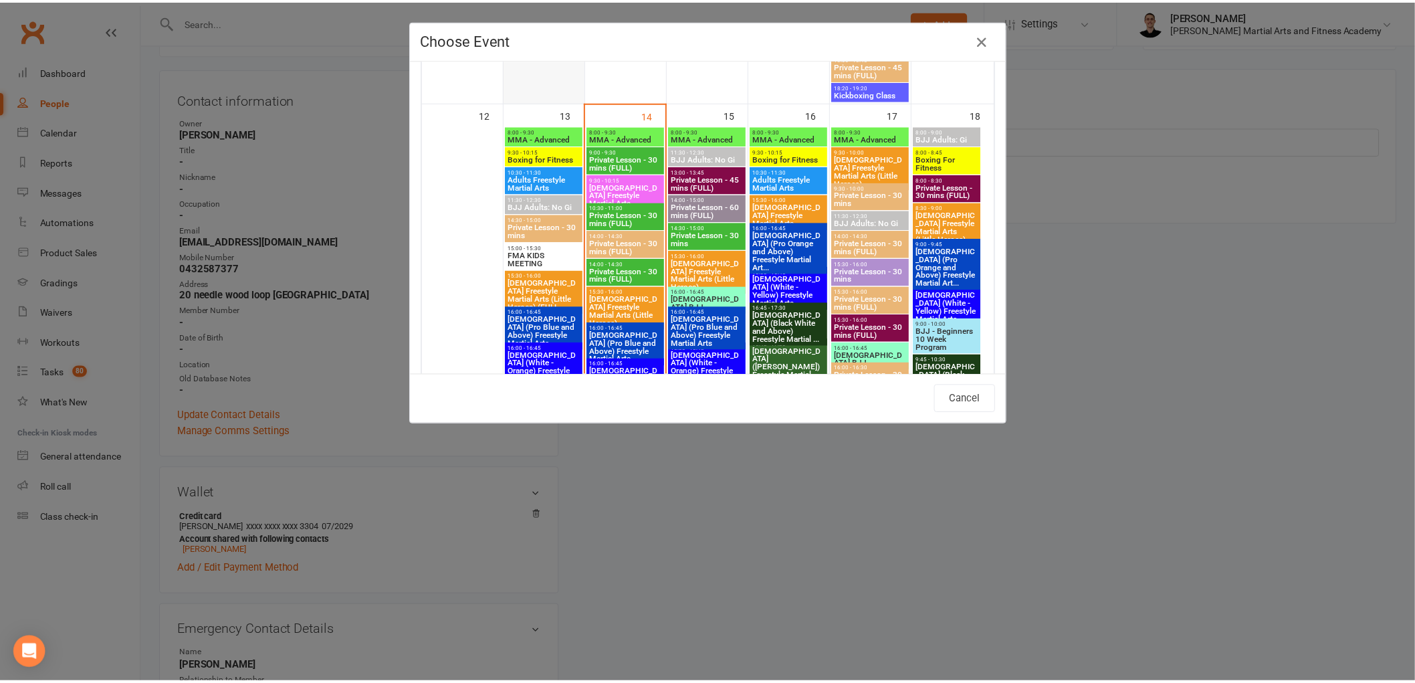
scroll to position [1708, 0]
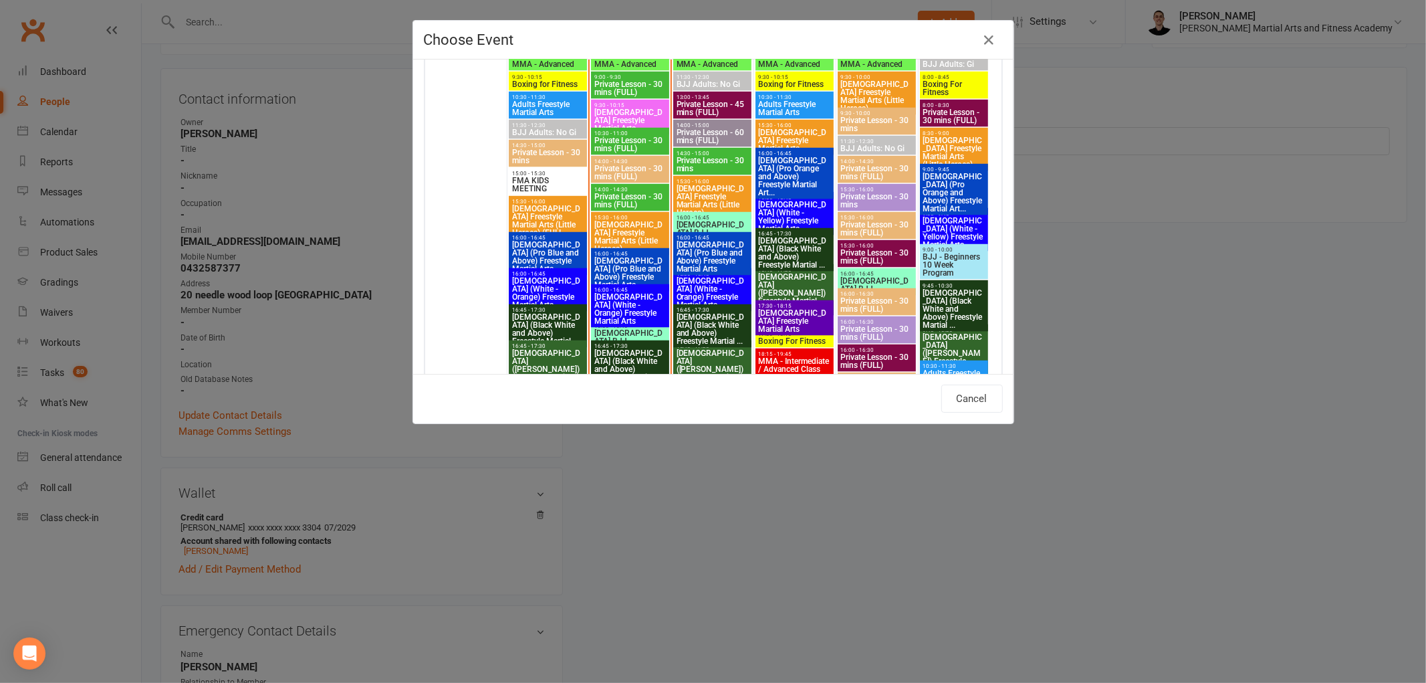
click at [529, 205] on span "[DEMOGRAPHIC_DATA] Freestyle Martial Arts (Little Heroes) (FULL..." at bounding box center [548, 221] width 74 height 32
type input "[DEMOGRAPHIC_DATA] Freestyle Martial Arts (Little Heroes) (FULL... - [DATE] 3:3…"
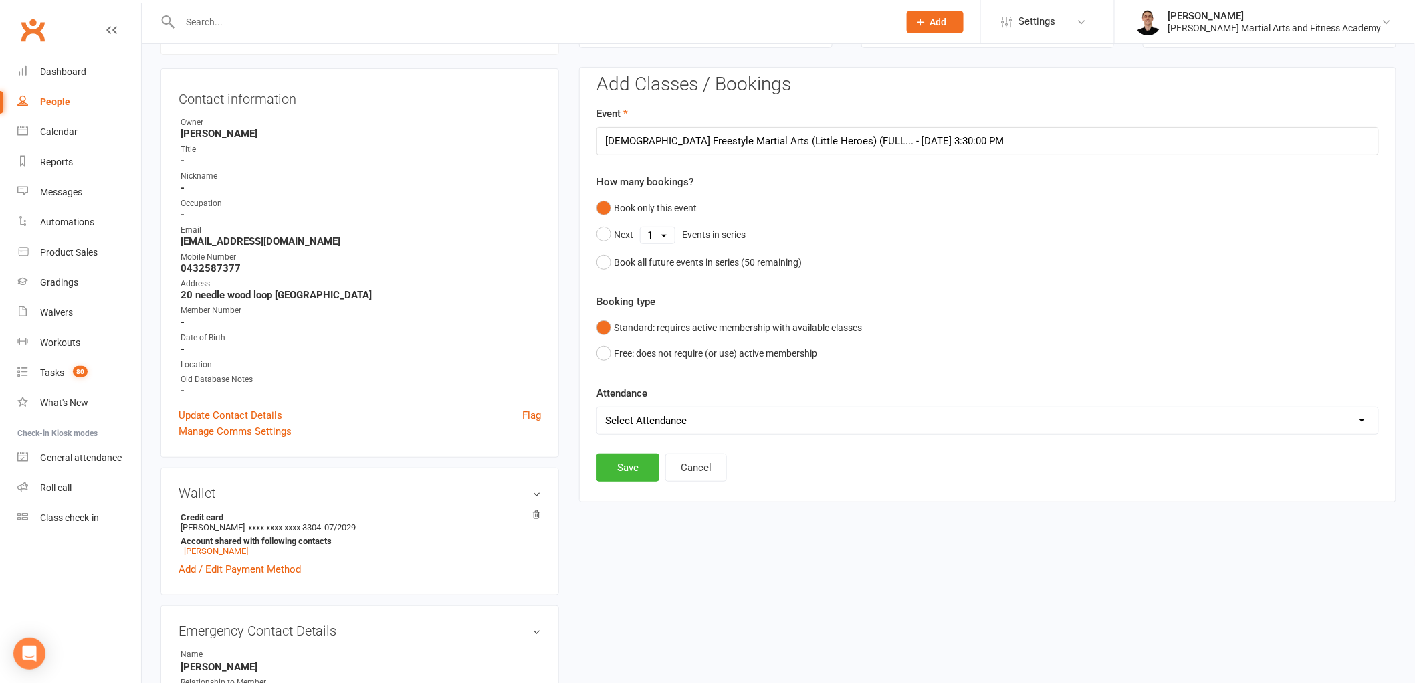
click at [666, 422] on select "Select Attendance Attended Absent" at bounding box center [987, 420] width 781 height 27
select select "0"
click at [597, 407] on select "Select Attendance Attended Absent" at bounding box center [987, 420] width 781 height 27
click at [634, 467] on button "Save" at bounding box center [627, 467] width 63 height 28
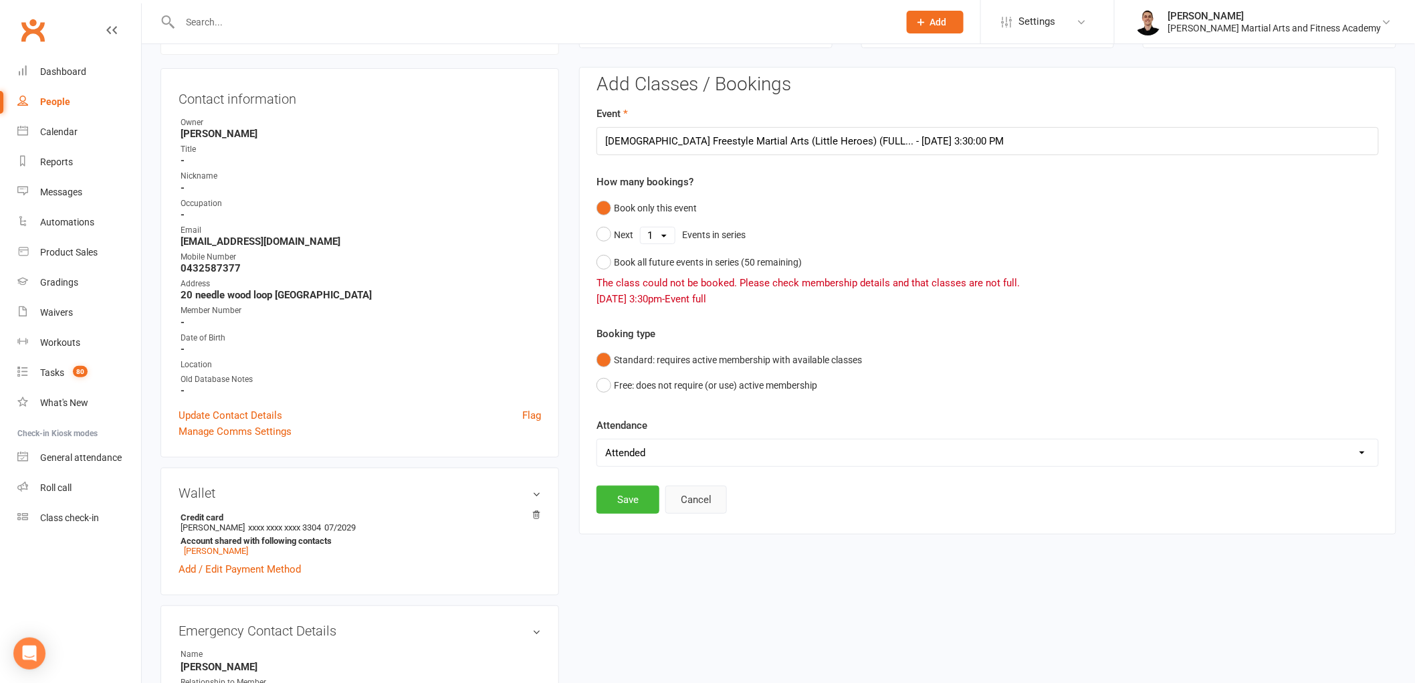
click at [697, 498] on button "Cancel" at bounding box center [696, 499] width 62 height 28
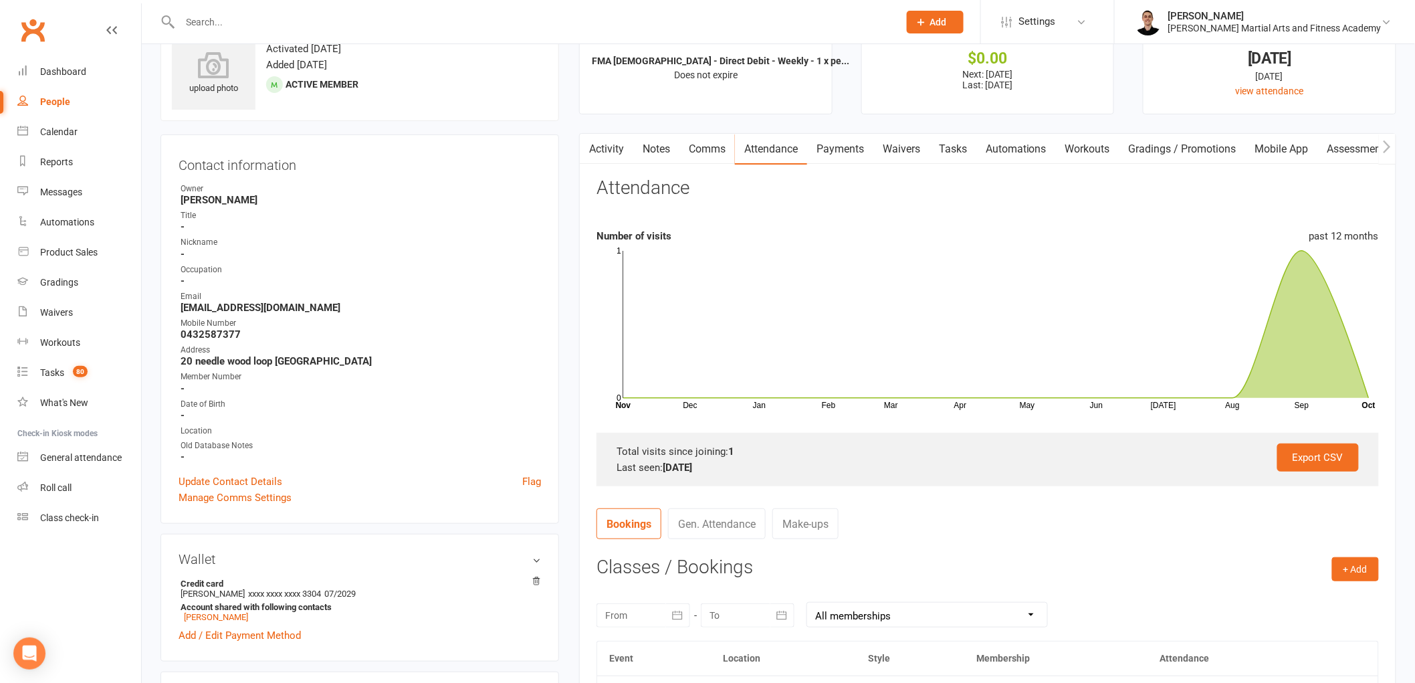
scroll to position [0, 0]
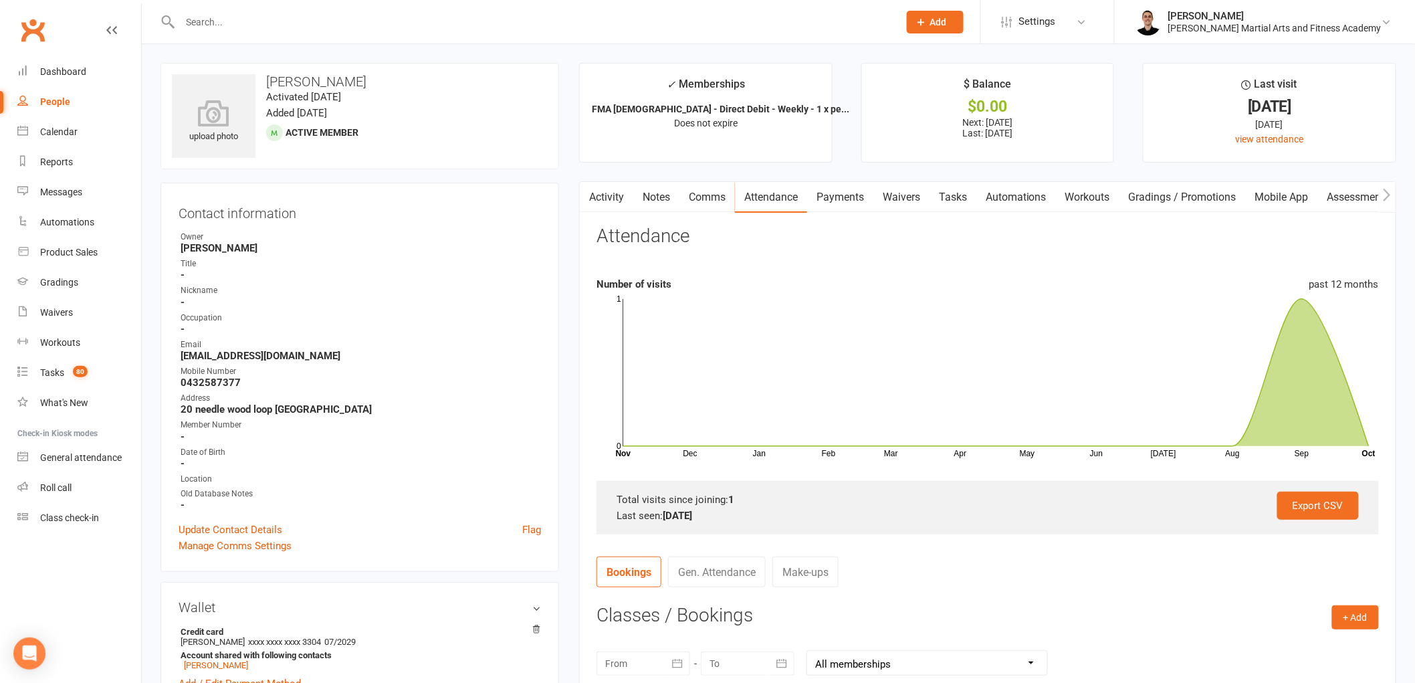
click at [951, 192] on link "Tasks" at bounding box center [952, 197] width 47 height 31
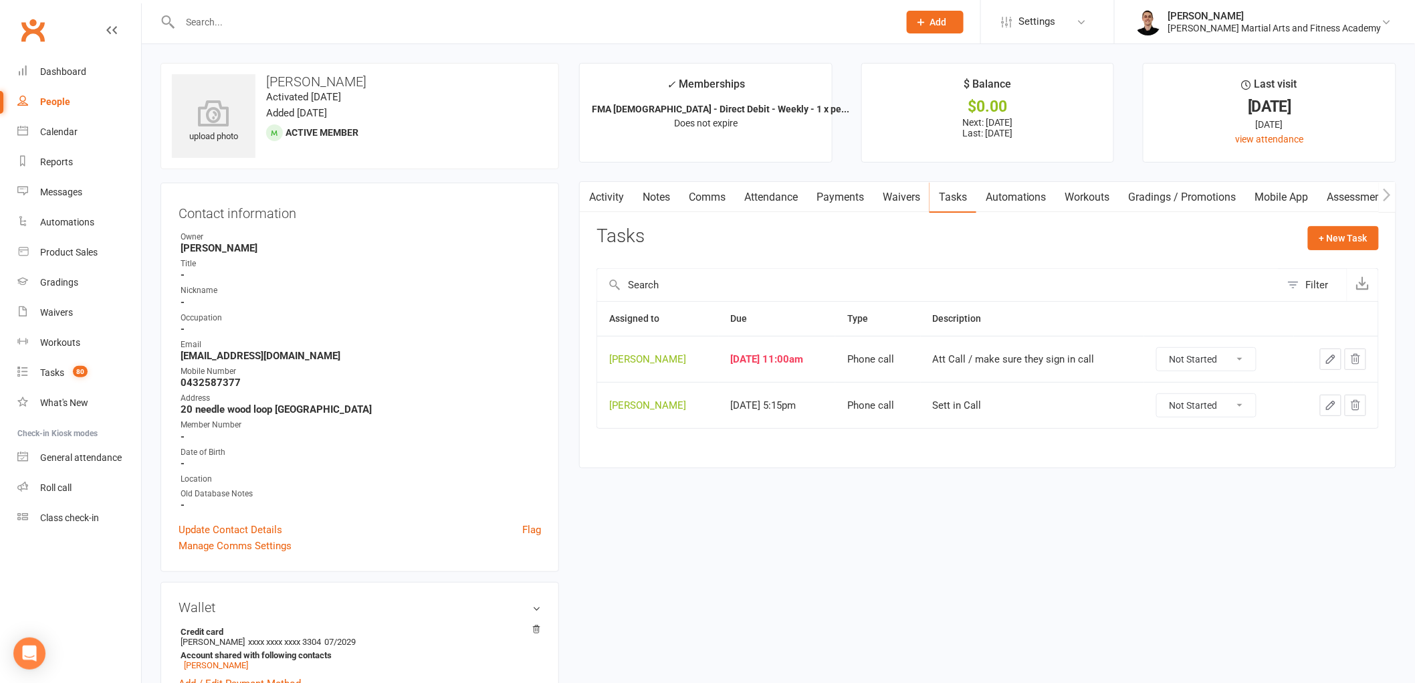
click at [1326, 355] on icon "button" at bounding box center [1330, 359] width 12 height 12
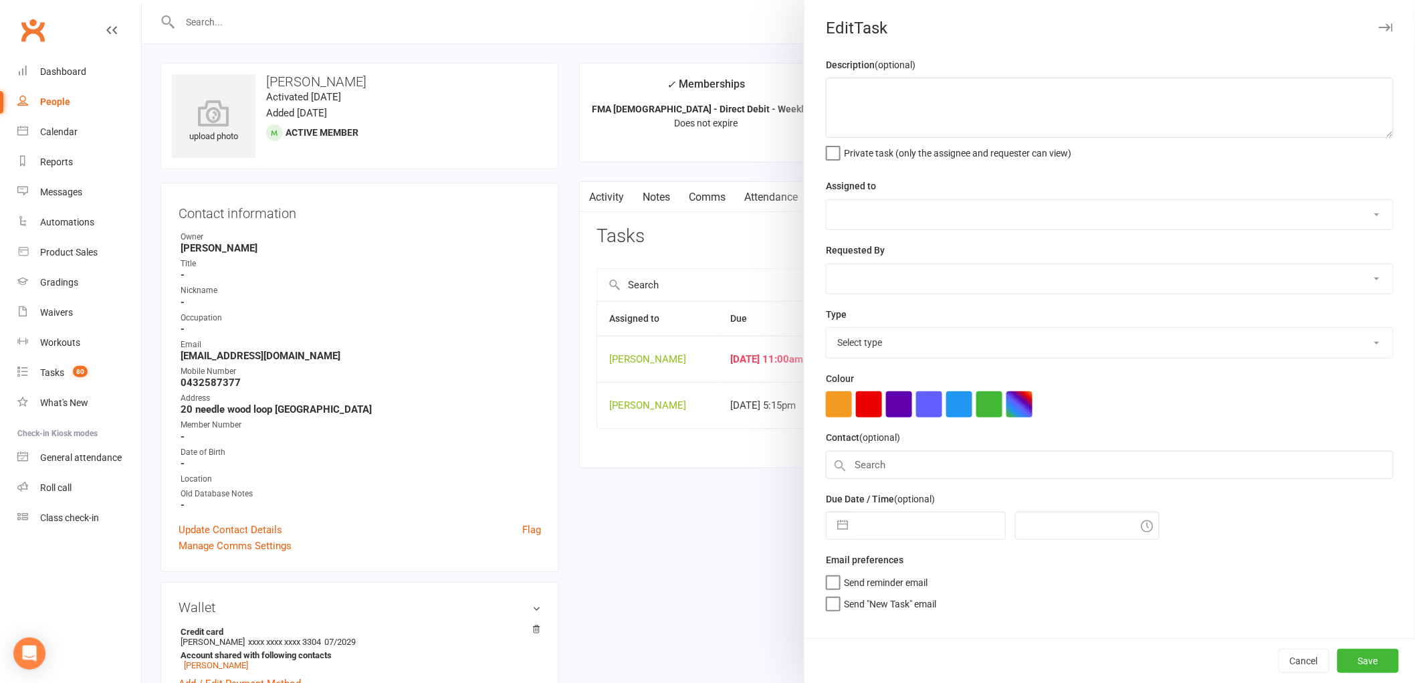
type textarea "Att Call / make sure they sign in call"
select select "47660"
type input "[DATE]"
type input "11:00am"
select select "25277"
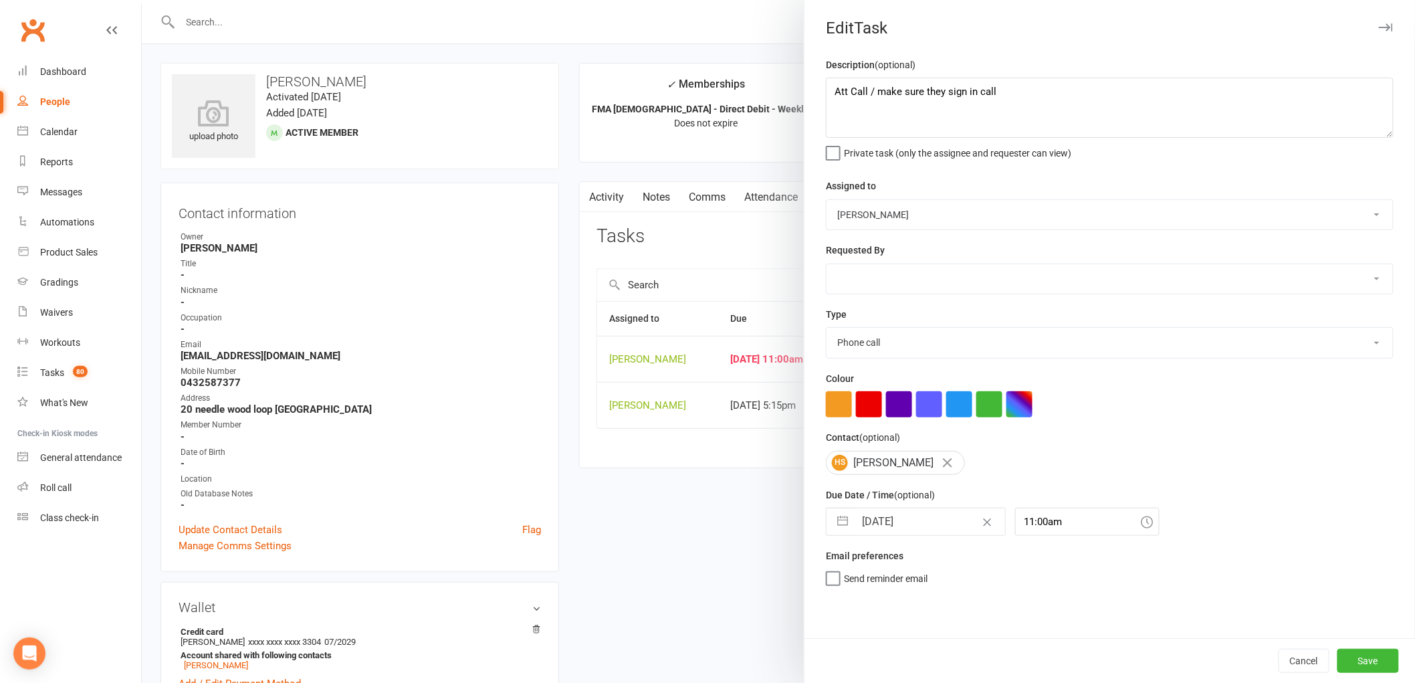
click at [891, 528] on input "[DATE]" at bounding box center [929, 521] width 150 height 27
select select "8"
select select "2025"
select select "9"
select select "2025"
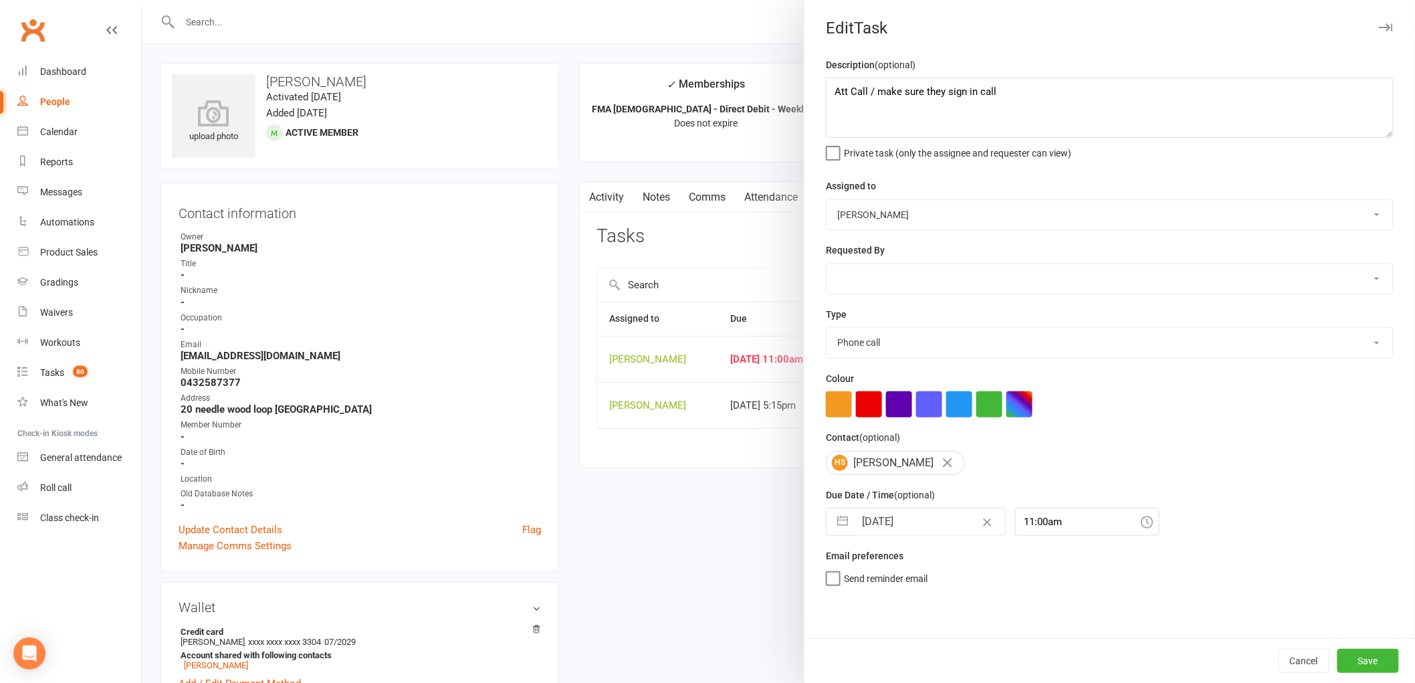
select select "10"
select select "2025"
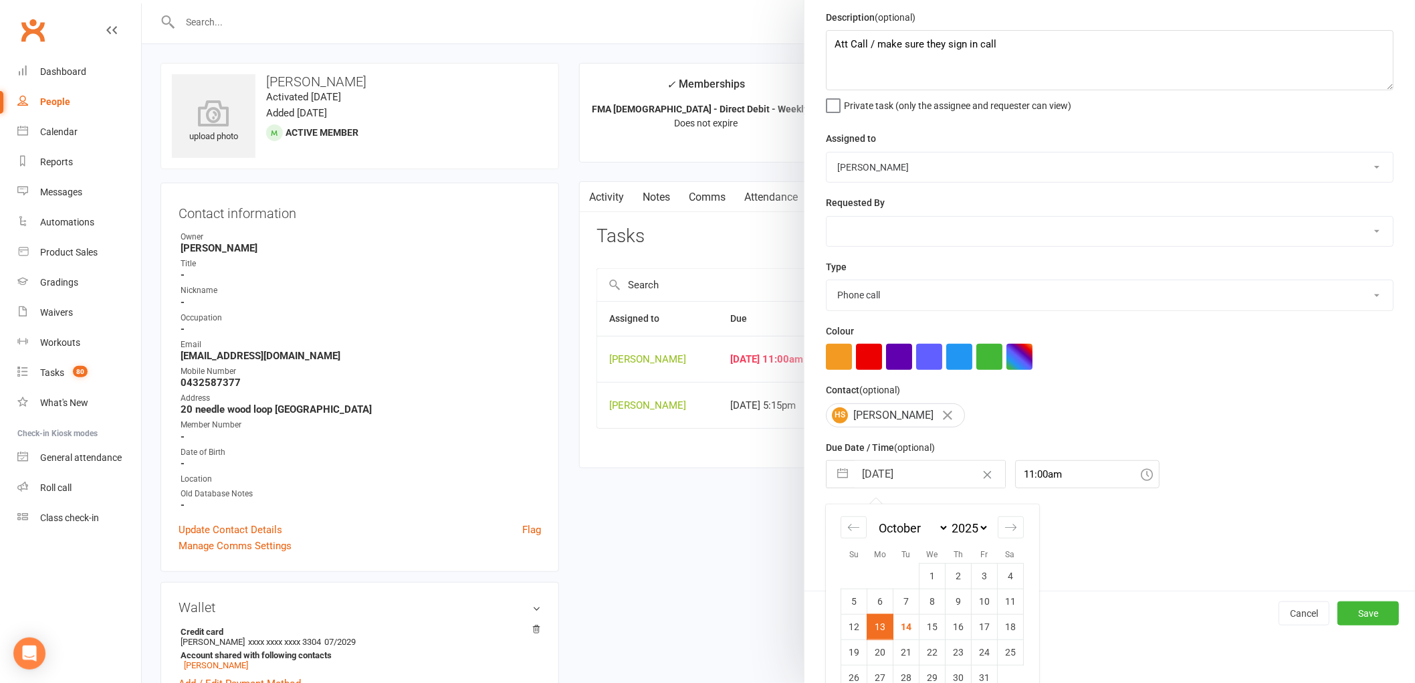
scroll to position [71, 0]
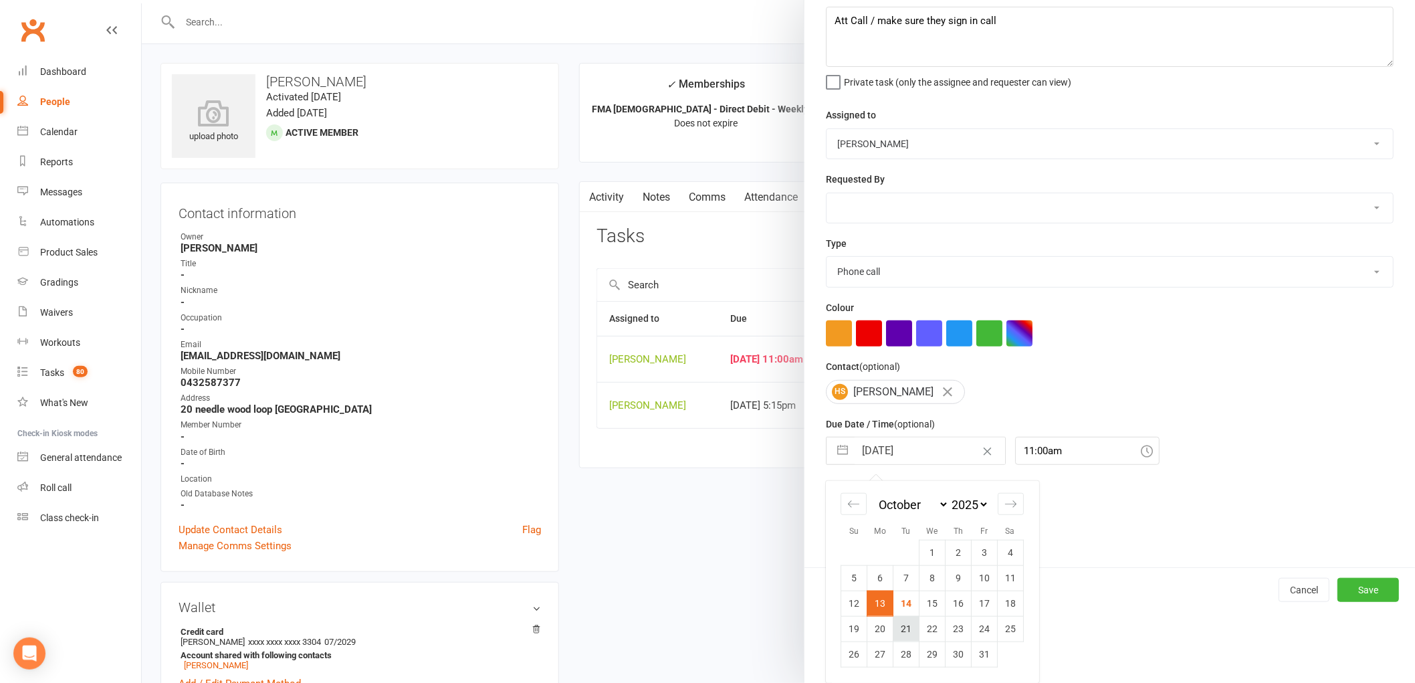
click at [900, 626] on td "21" at bounding box center [906, 628] width 26 height 25
type input "[DATE]"
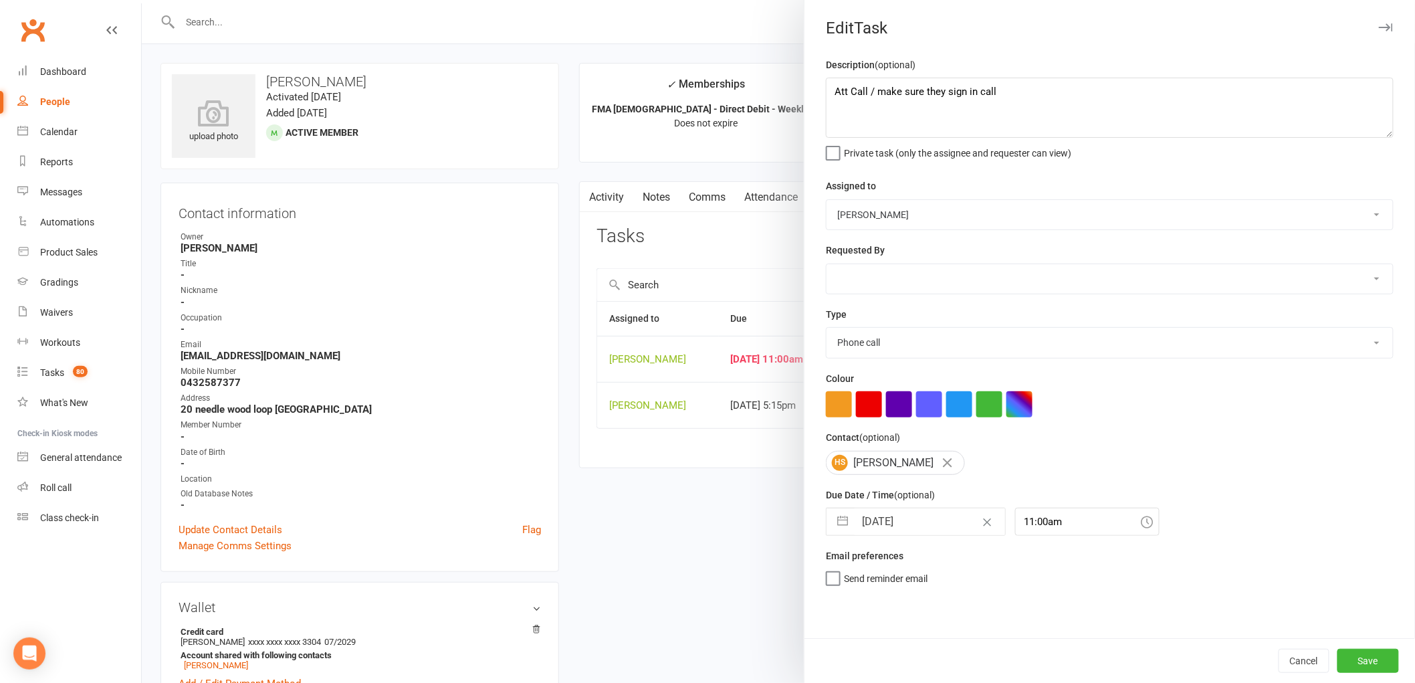
scroll to position [0, 0]
click at [1368, 657] on button "Save" at bounding box center [1368, 661] width 62 height 24
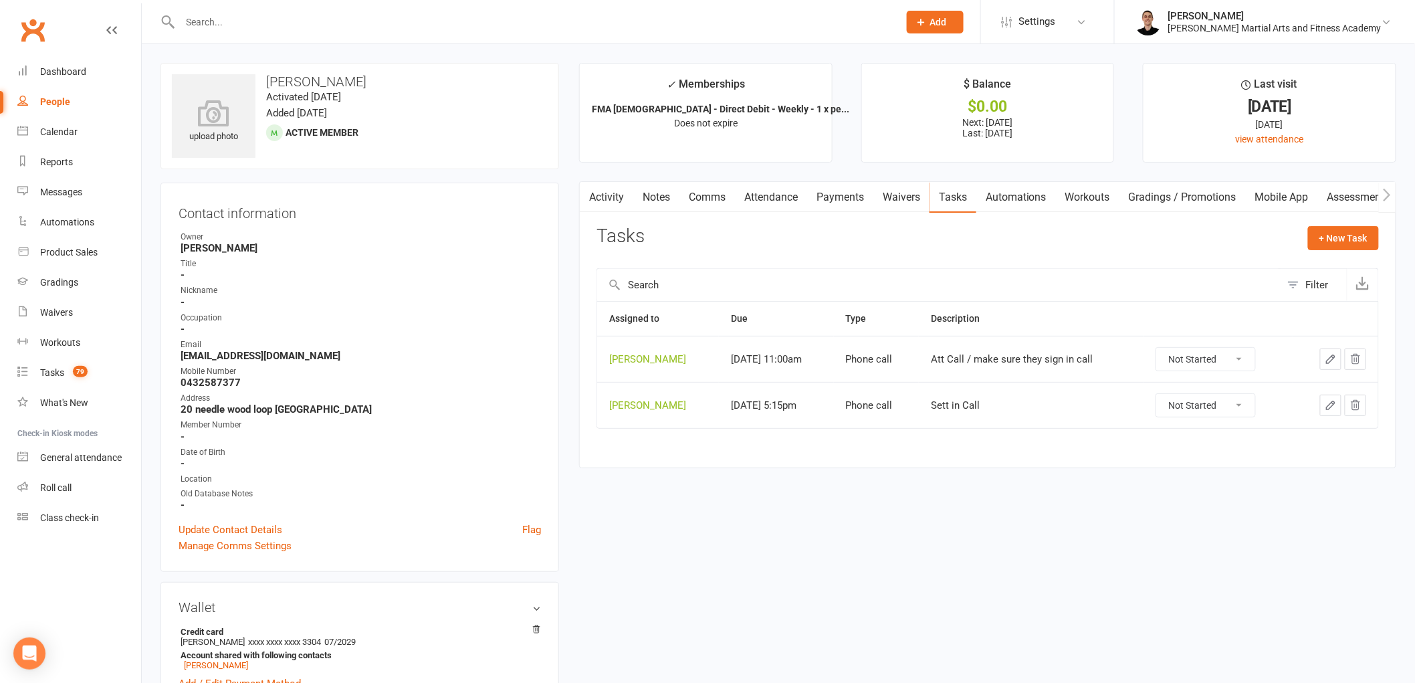
click at [1326, 401] on icon "button" at bounding box center [1330, 405] width 12 height 12
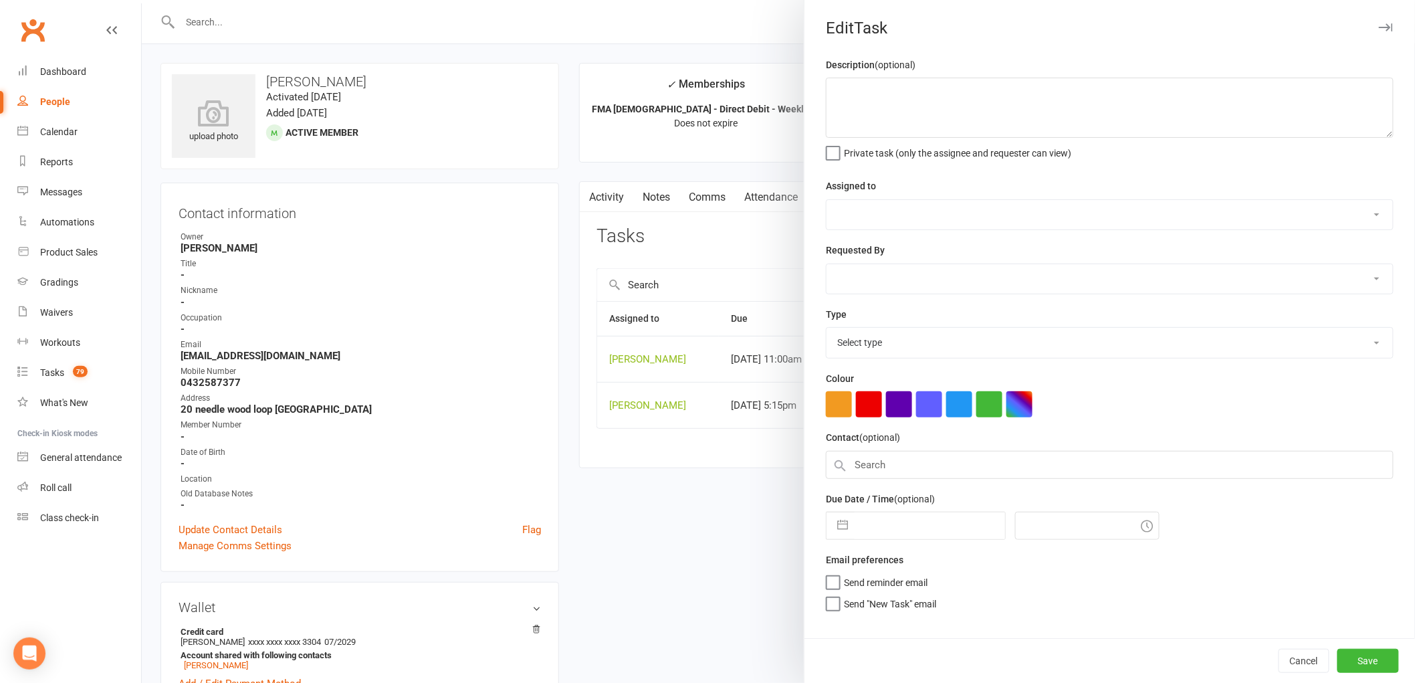
type textarea "Sett in Call"
select select "47660"
type input "[DATE]"
type input "5:15pm"
select select "25277"
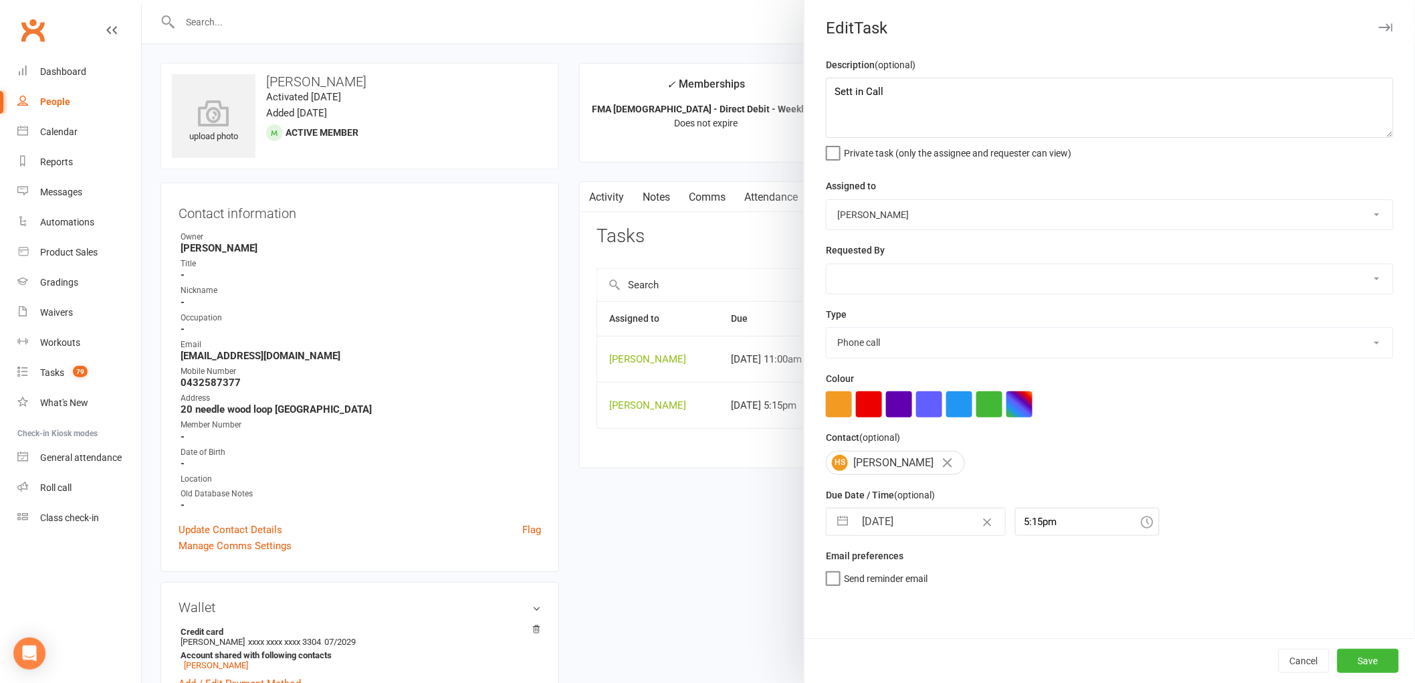
click at [892, 516] on input "[DATE]" at bounding box center [929, 521] width 150 height 27
select select "8"
select select "2025"
select select "9"
select select "2025"
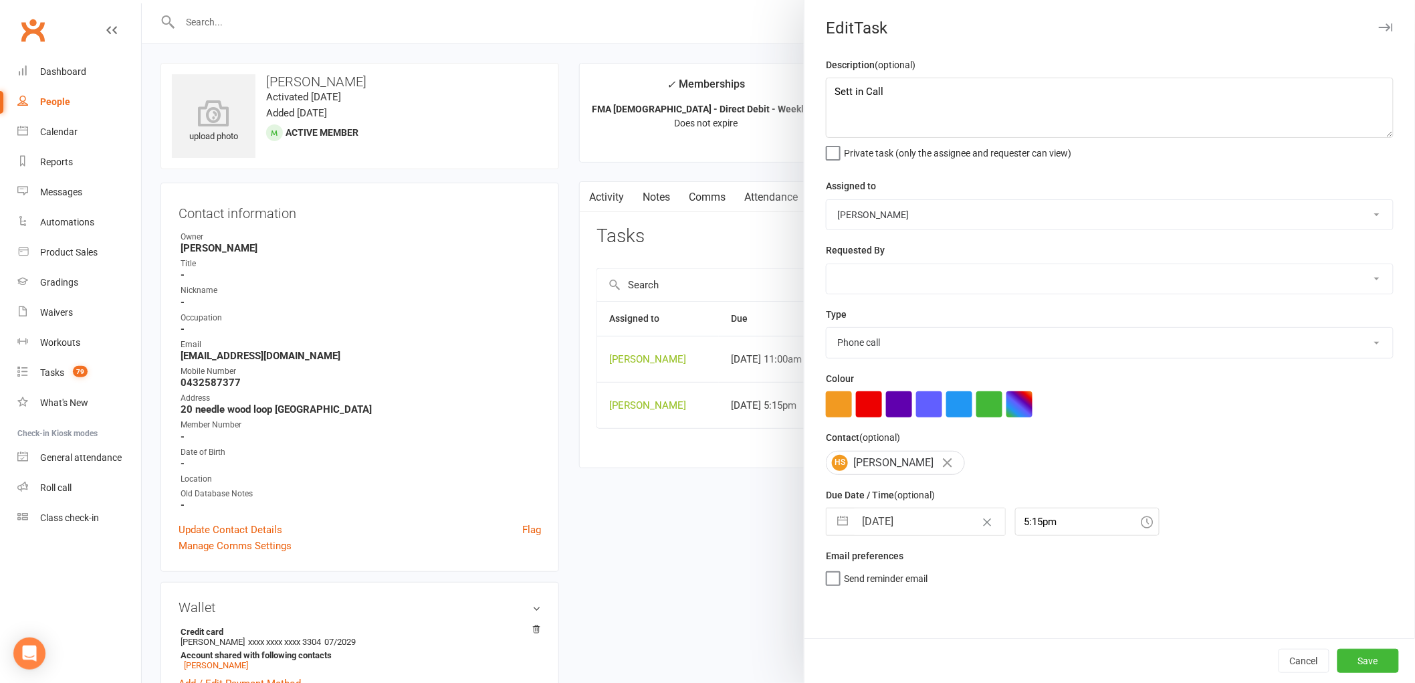
select select "10"
select select "2025"
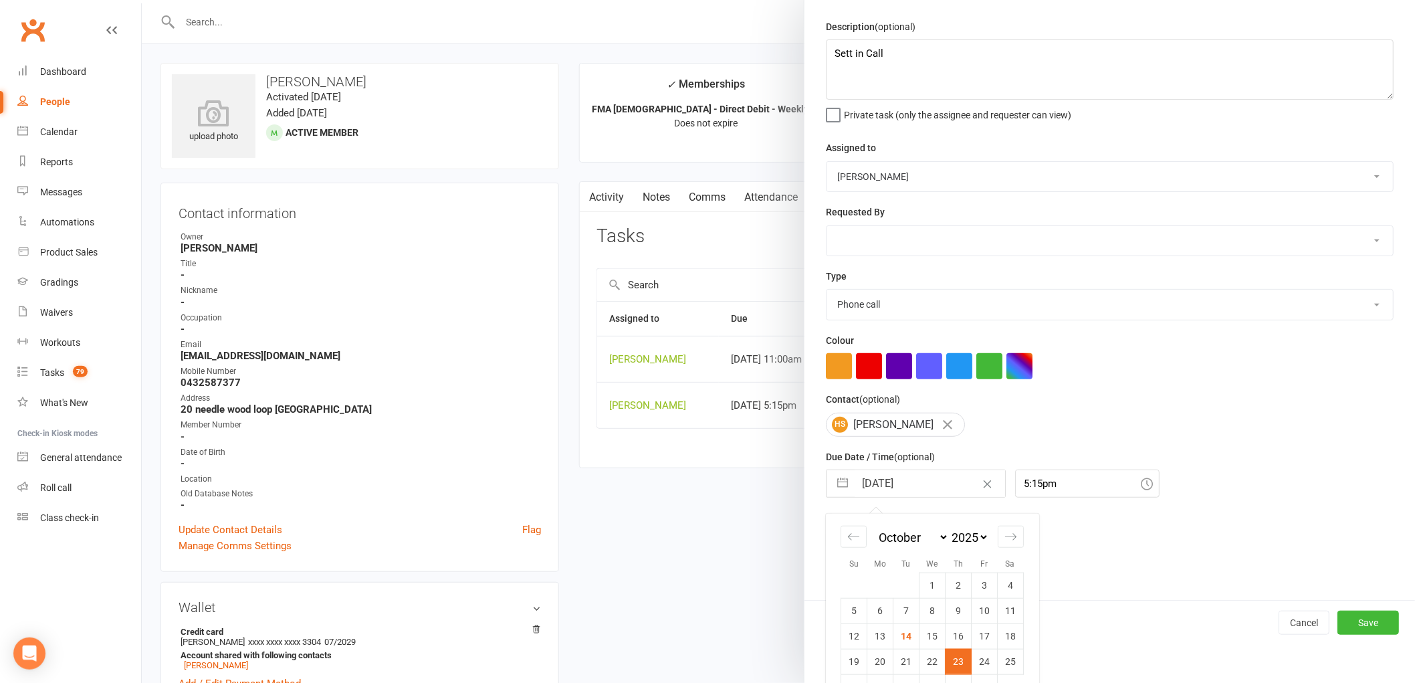
scroll to position [71, 0]
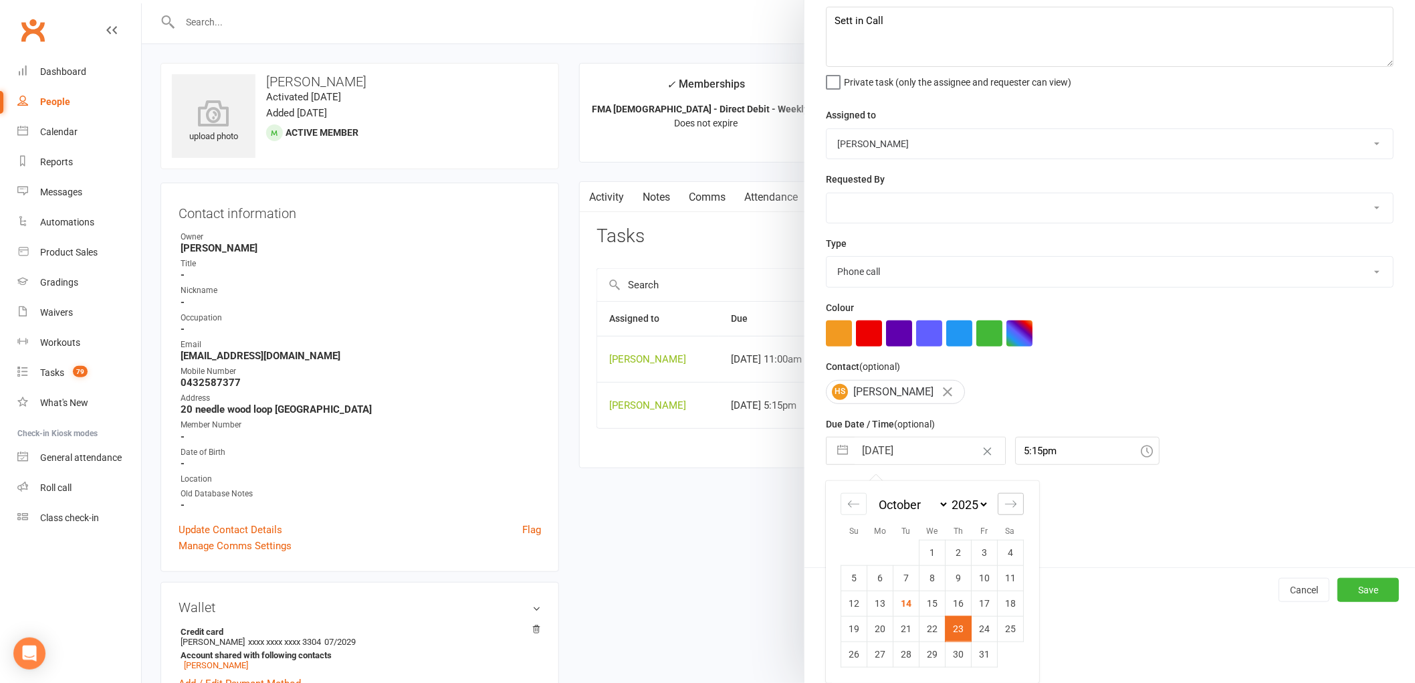
click at [1004, 499] on icon "Move forward to switch to the next month." at bounding box center [1010, 503] width 13 height 13
select select "11"
select select "2025"
click at [900, 594] on td "11" at bounding box center [906, 602] width 26 height 25
type input "[DATE]"
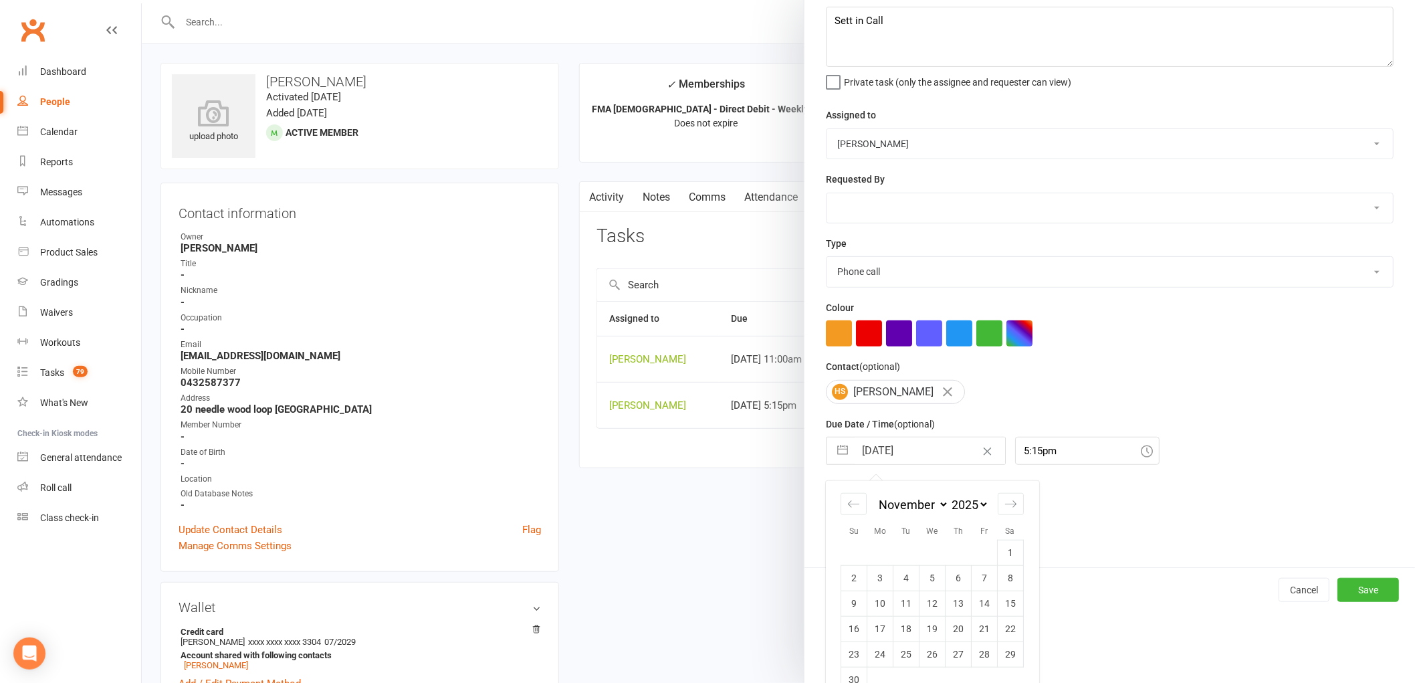
scroll to position [0, 0]
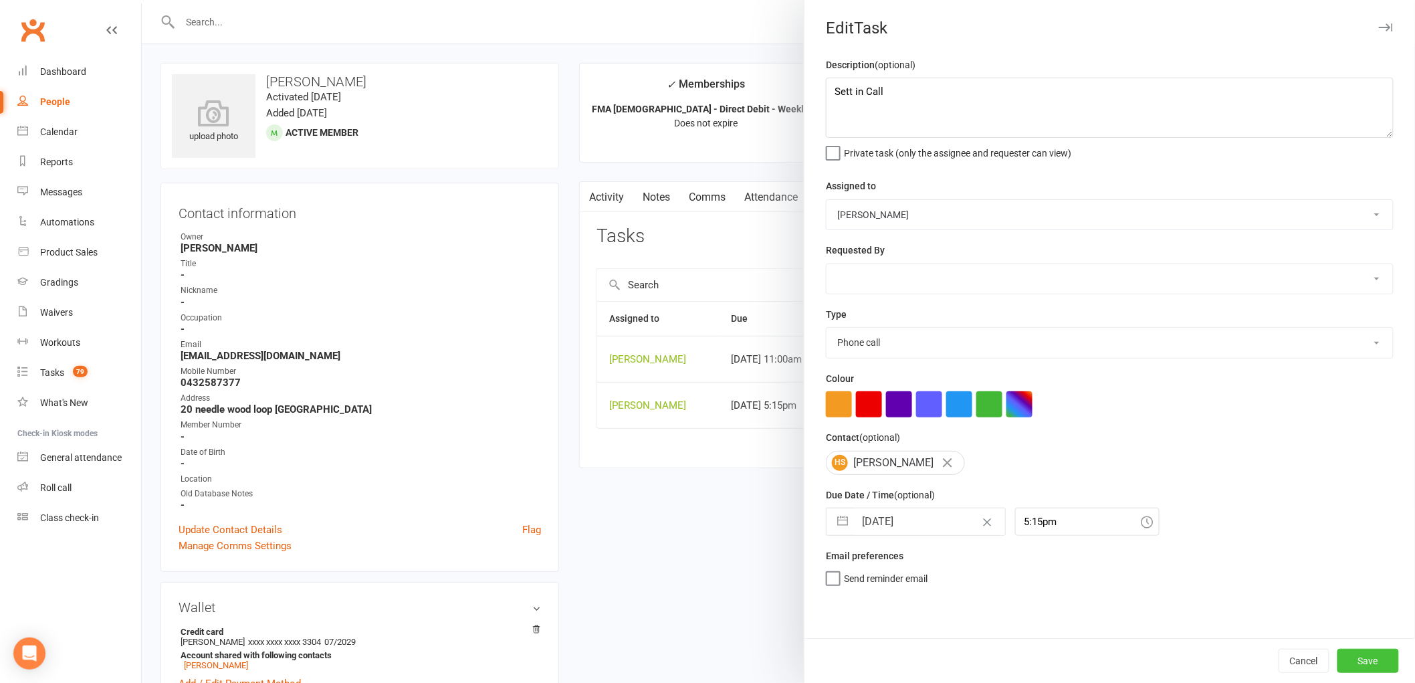
click at [1359, 656] on button "Save" at bounding box center [1368, 661] width 62 height 24
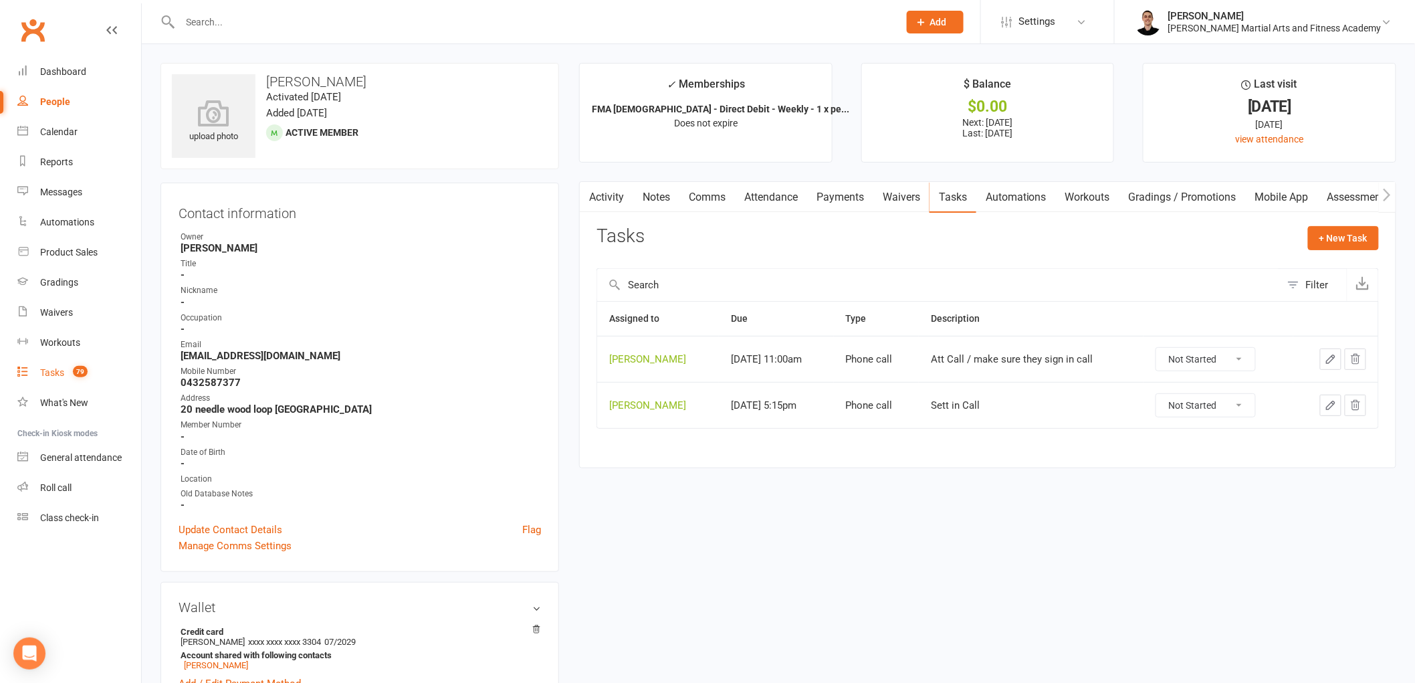
click at [74, 364] on link "Tasks 79" at bounding box center [79, 373] width 124 height 30
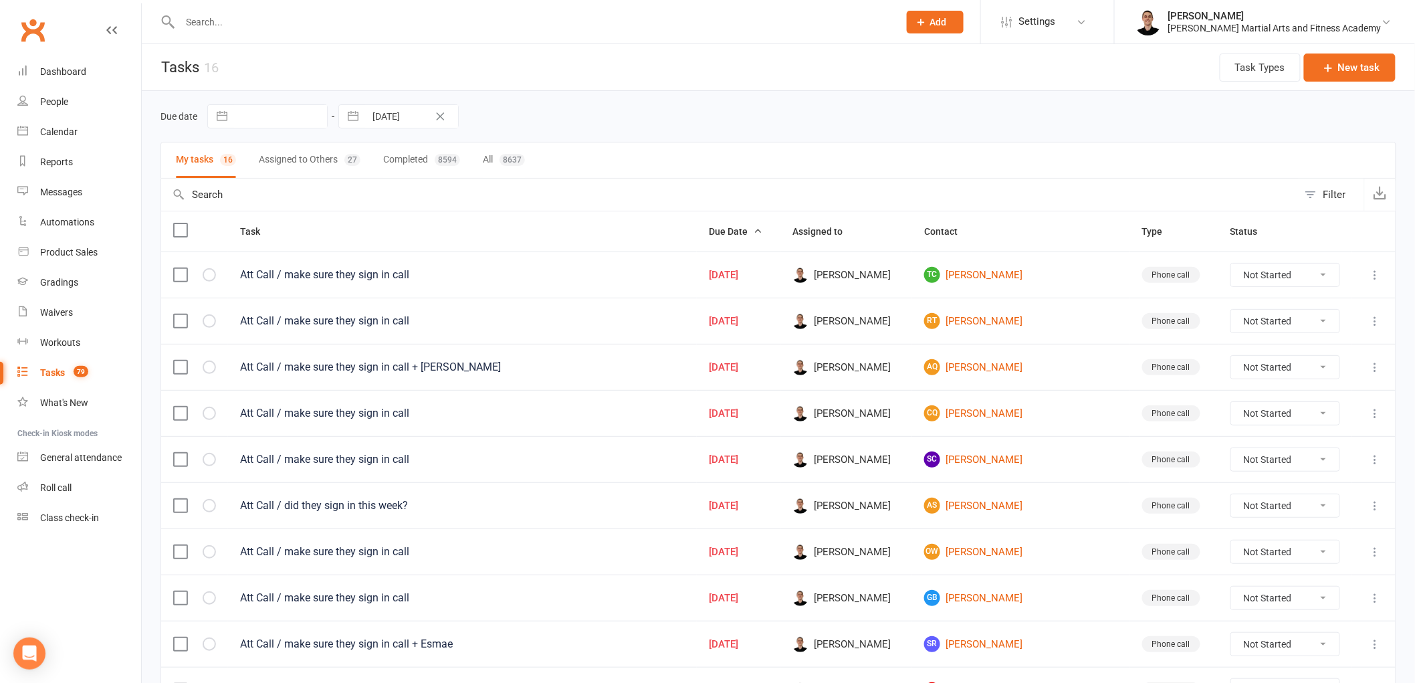
click at [396, 122] on input "[DATE]" at bounding box center [411, 116] width 93 height 23
select select "8"
select select "2025"
select select "9"
select select "2025"
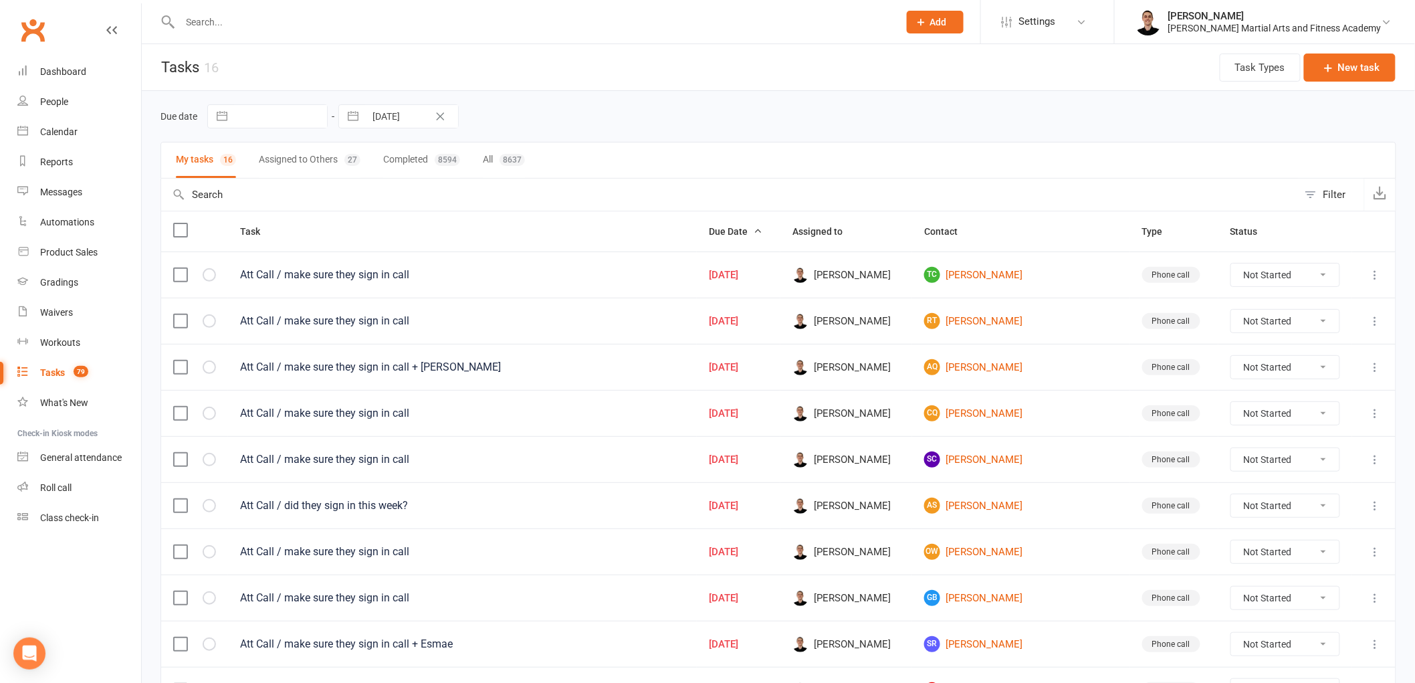
select select "10"
select select "2025"
click at [419, 275] on td "14" at bounding box center [419, 271] width 26 height 25
type input "[DATE]"
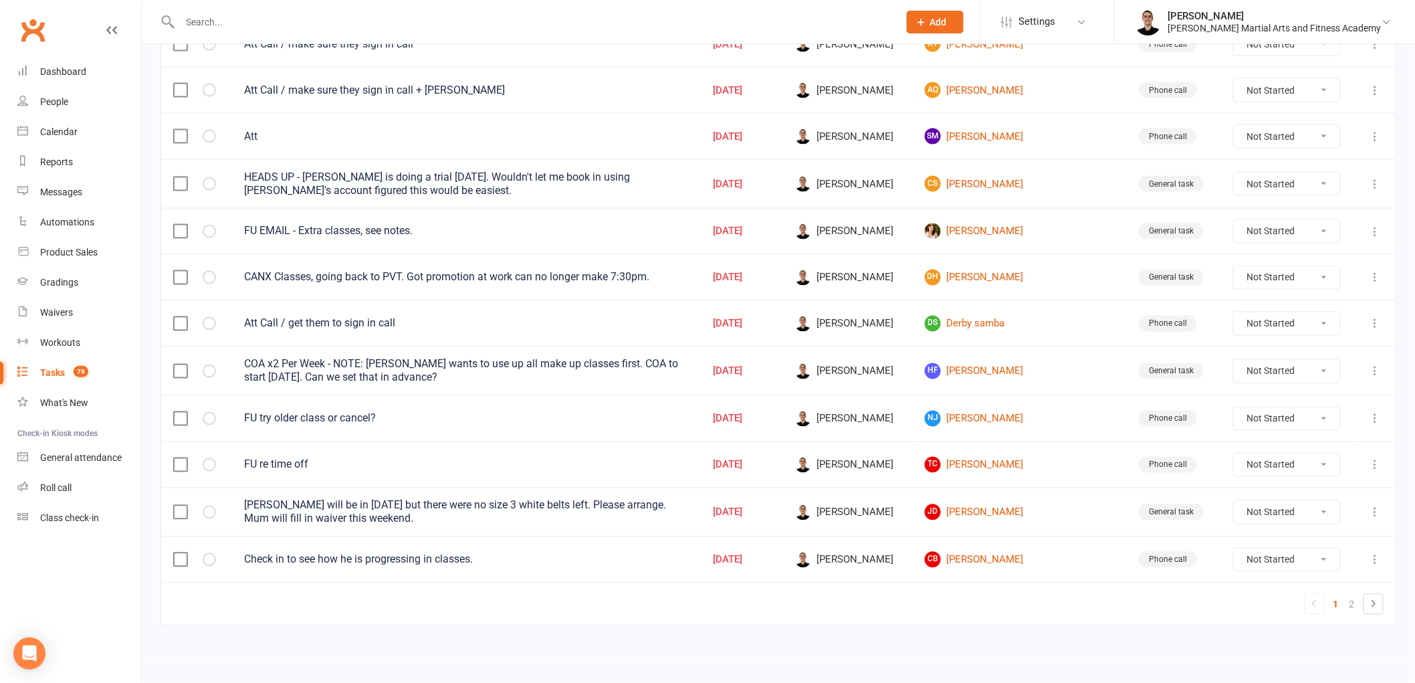
scroll to position [836, 0]
click at [1351, 596] on link "2" at bounding box center [1352, 604] width 16 height 19
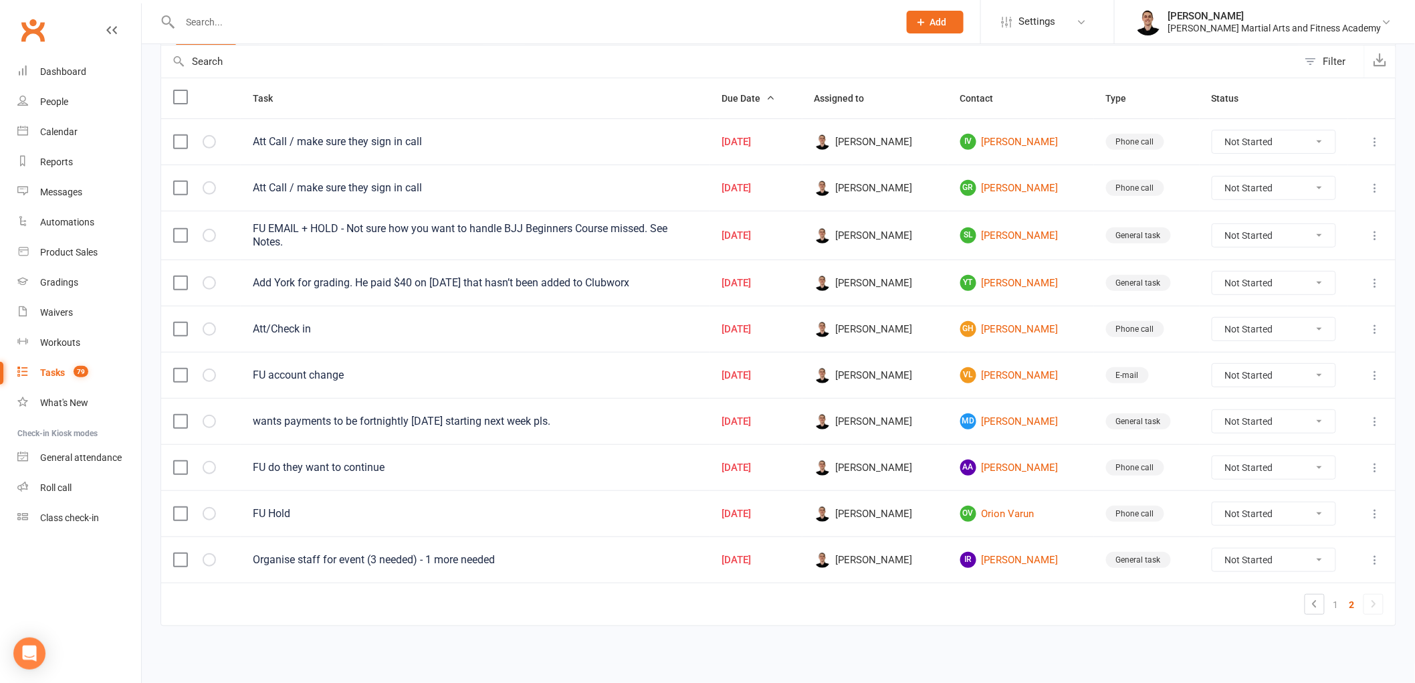
scroll to position [136, 0]
click at [1010, 182] on link "GR [PERSON_NAME]" at bounding box center [1021, 188] width 122 height 16
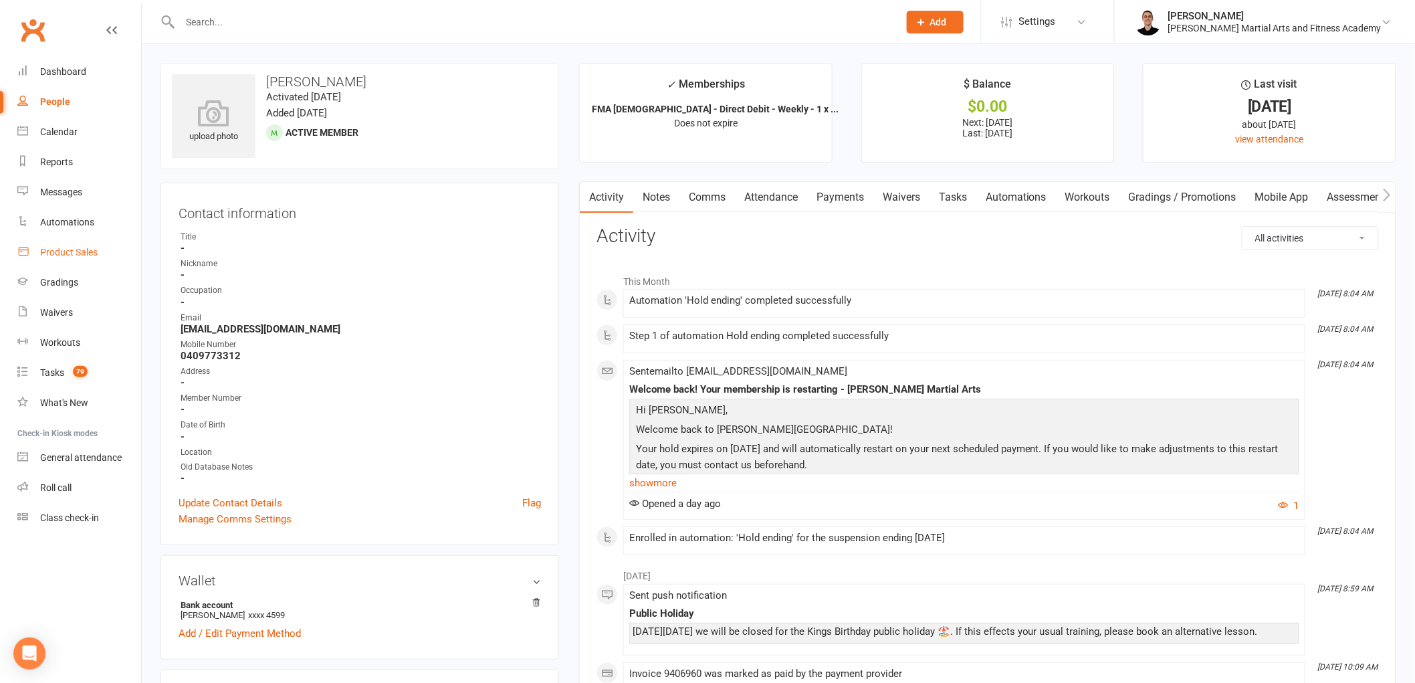
click at [64, 252] on div "Product Sales" at bounding box center [68, 252] width 57 height 11
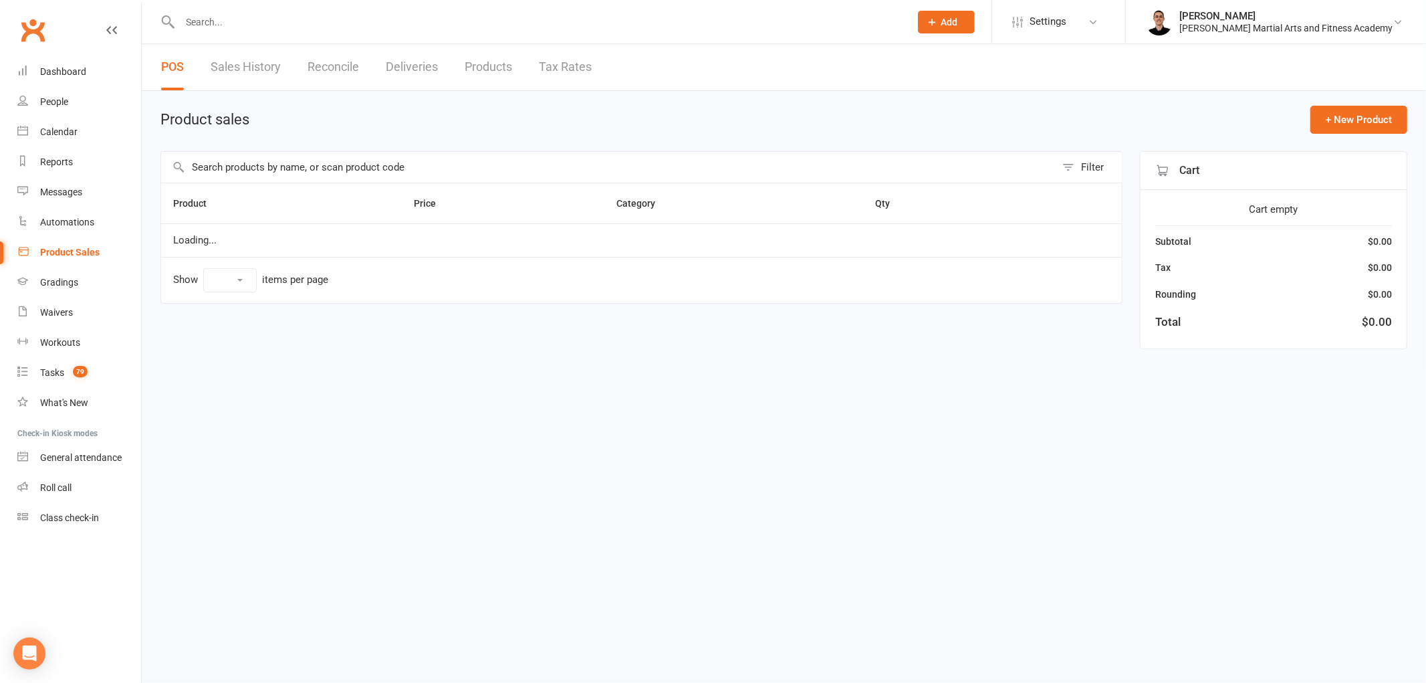
select select "100"
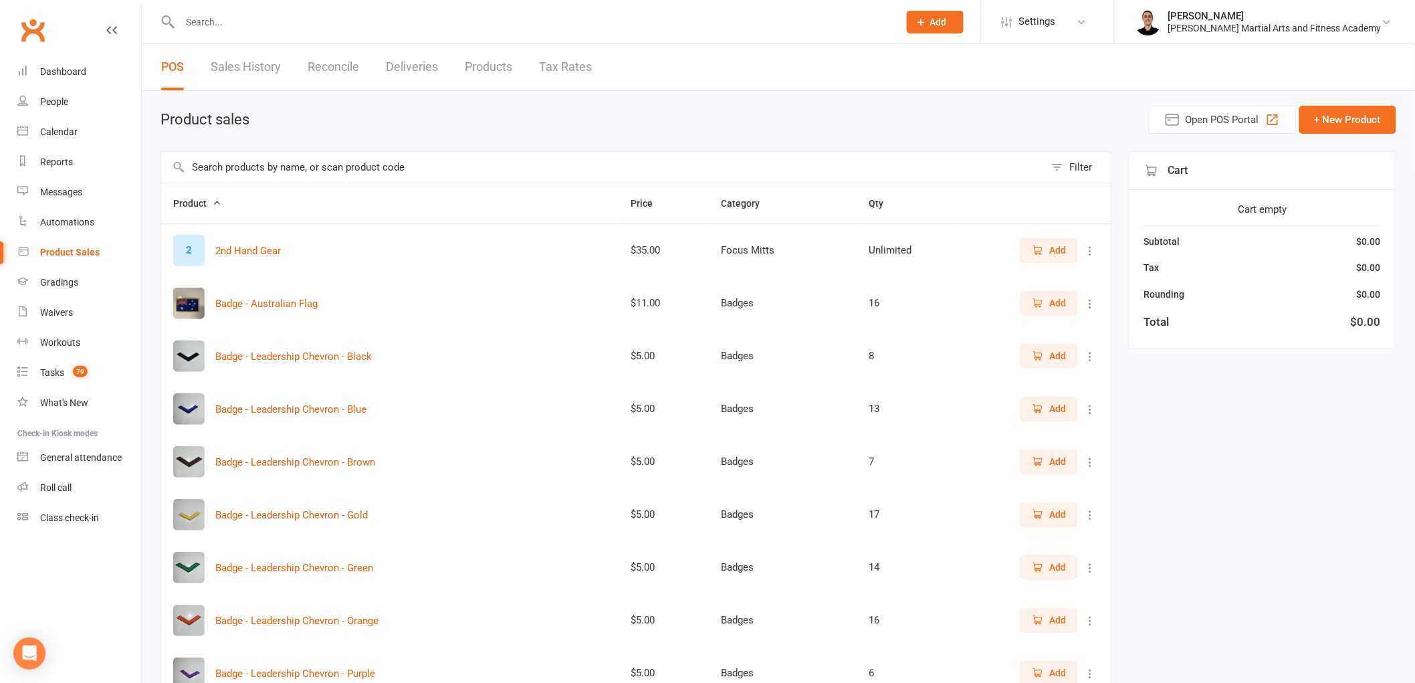
click at [333, 70] on link "Reconcile" at bounding box center [333, 67] width 51 height 46
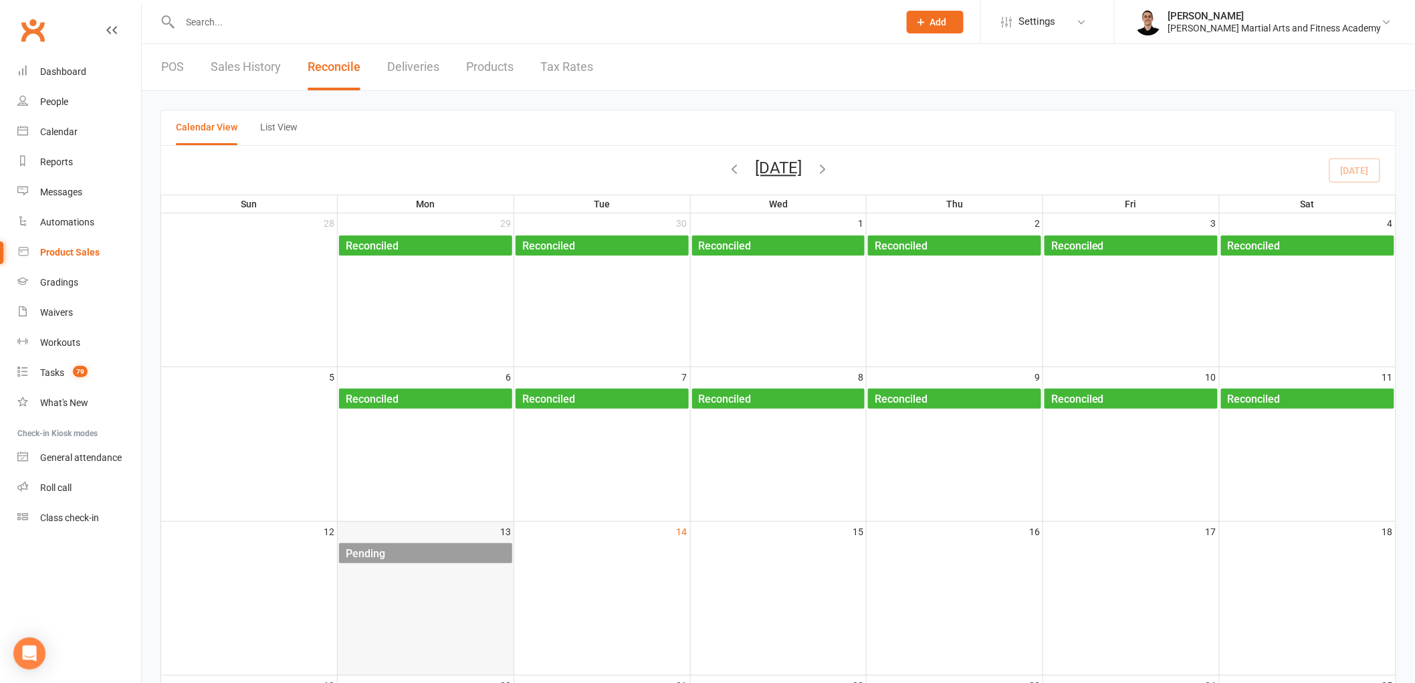
click at [444, 556] on div "Pending" at bounding box center [428, 553] width 167 height 21
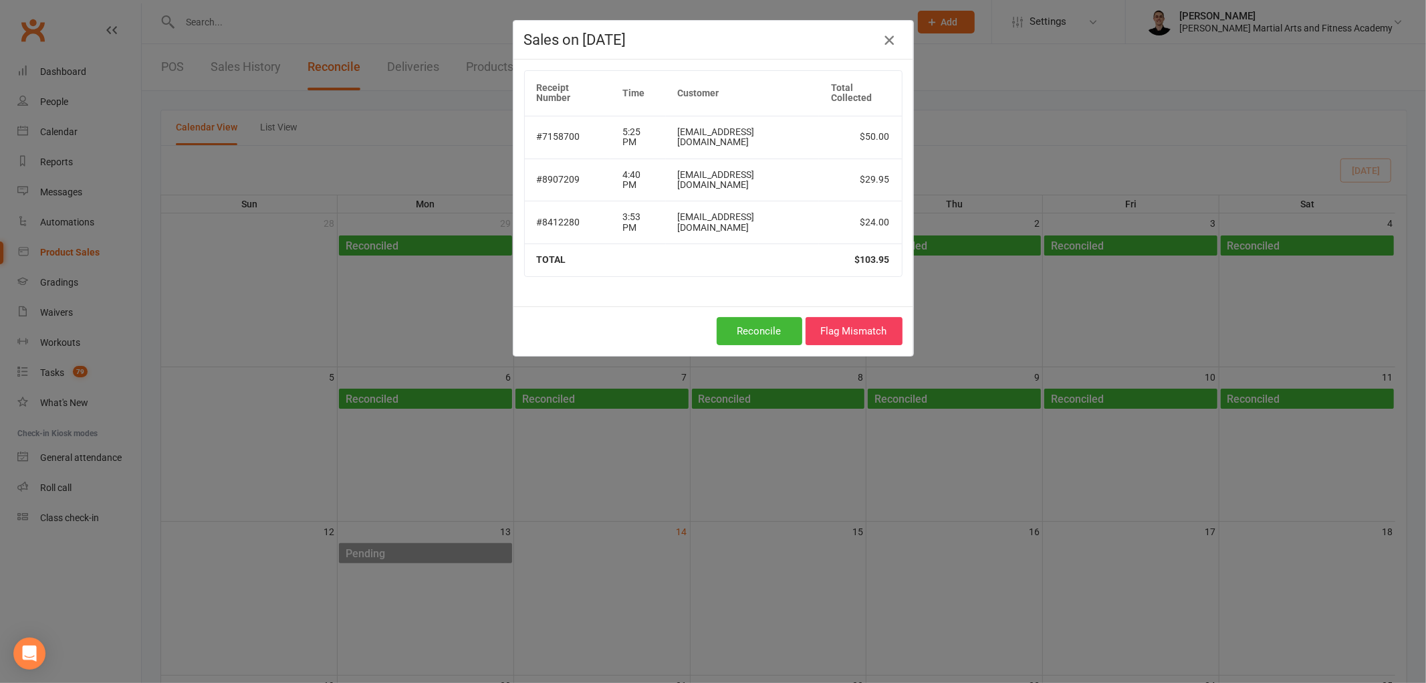
click at [885, 37] on icon "button" at bounding box center [889, 40] width 16 height 16
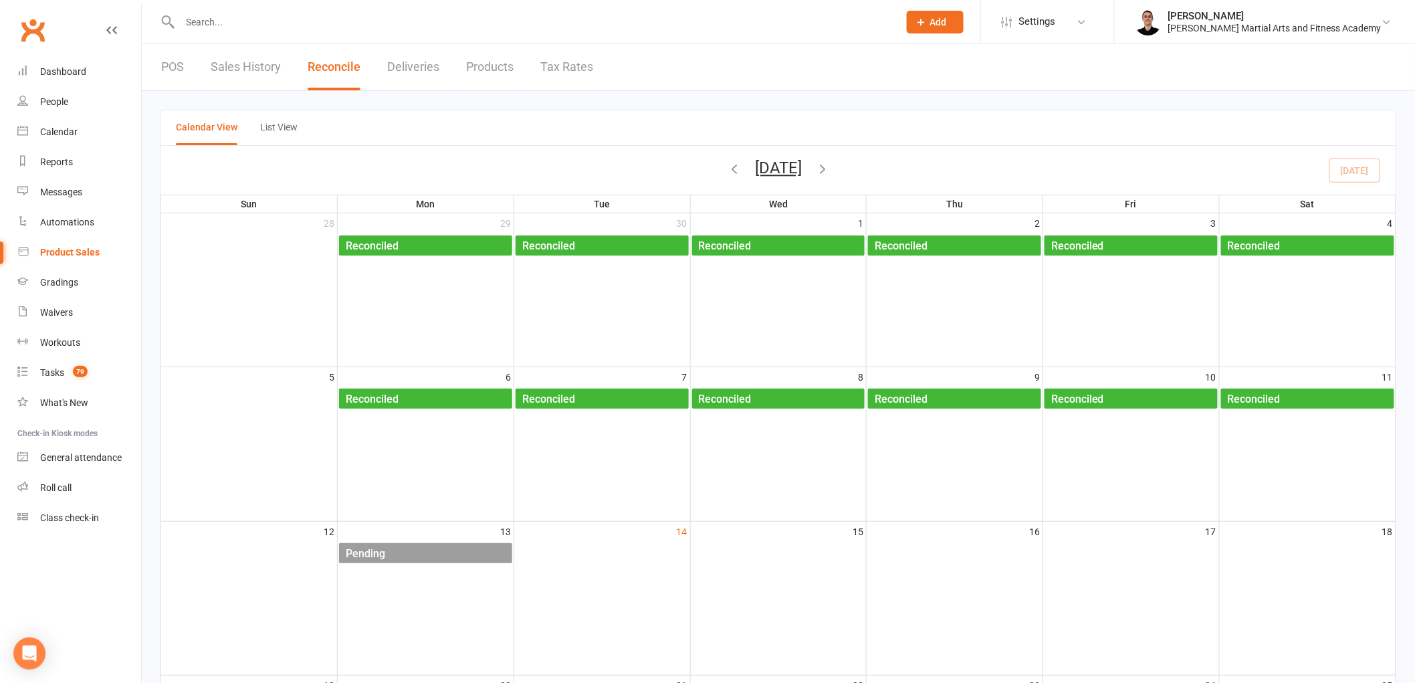
click at [321, 19] on input "text" at bounding box center [532, 22] width 713 height 19
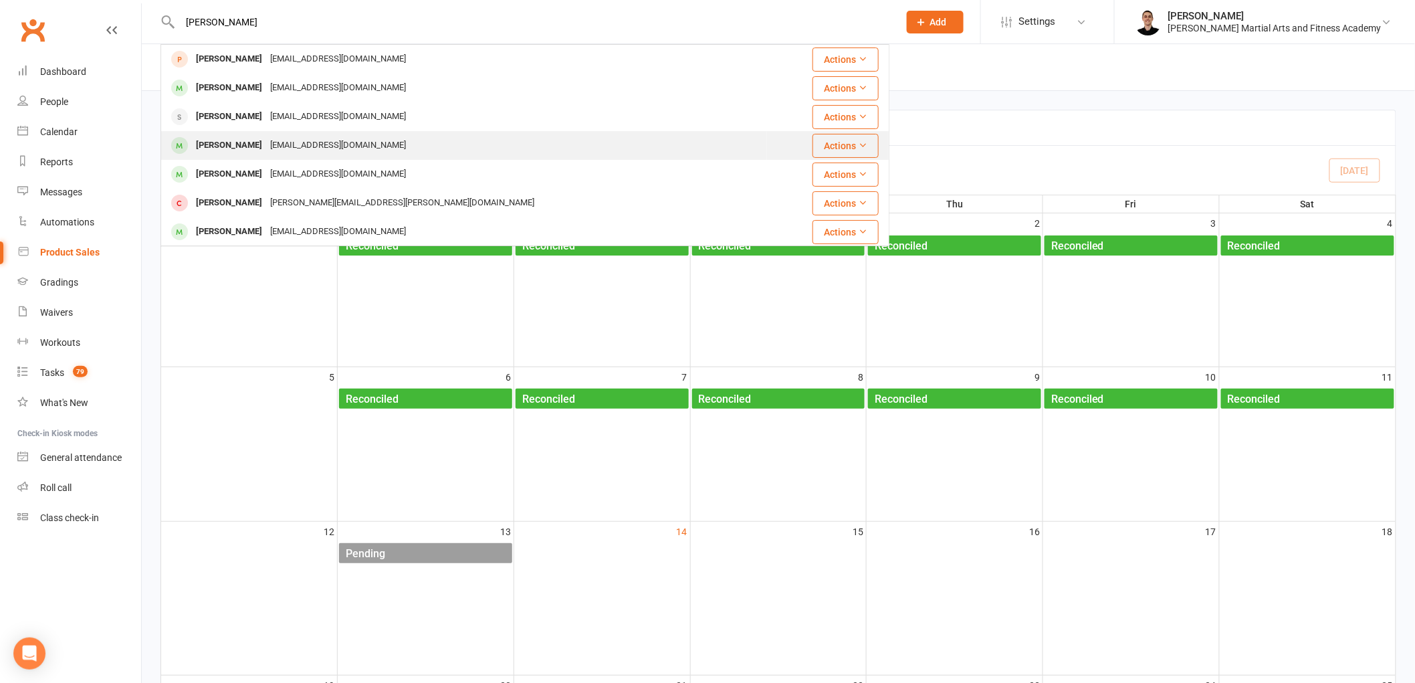
type input "[PERSON_NAME]"
click at [308, 144] on div "[EMAIL_ADDRESS][DOMAIN_NAME]" at bounding box center [338, 145] width 144 height 19
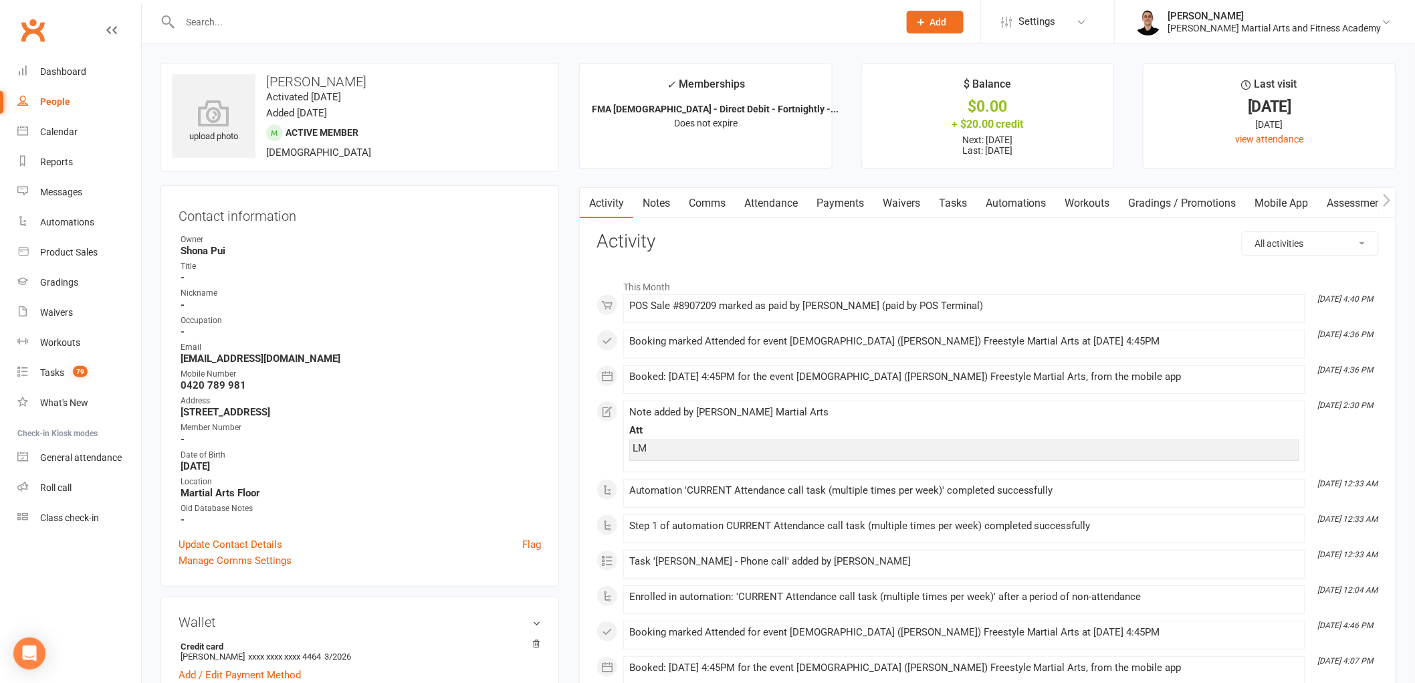
click at [1382, 207] on button "button" at bounding box center [1387, 203] width 17 height 30
click at [1371, 197] on link "Credit balance" at bounding box center [1352, 203] width 86 height 31
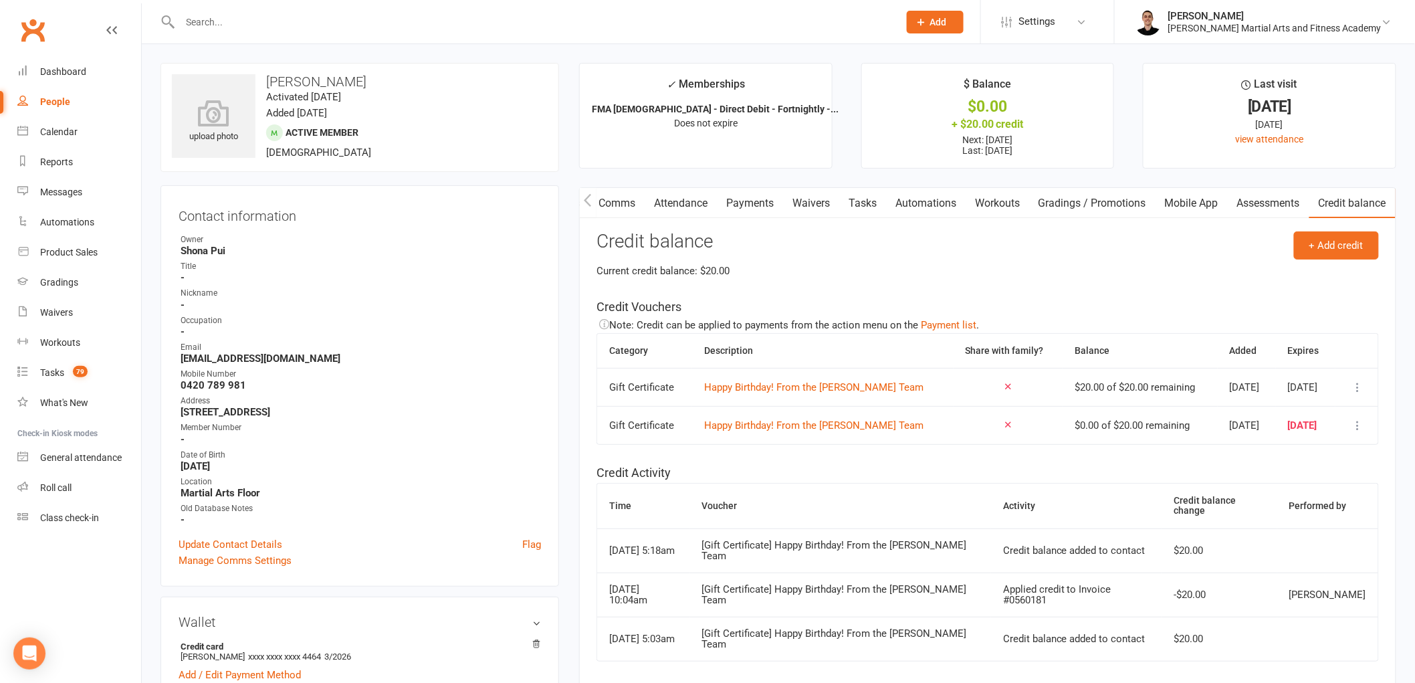
click at [1359, 386] on icon at bounding box center [1357, 386] width 13 height 13
click at [1298, 465] on link "Remove" at bounding box center [1288, 467] width 132 height 27
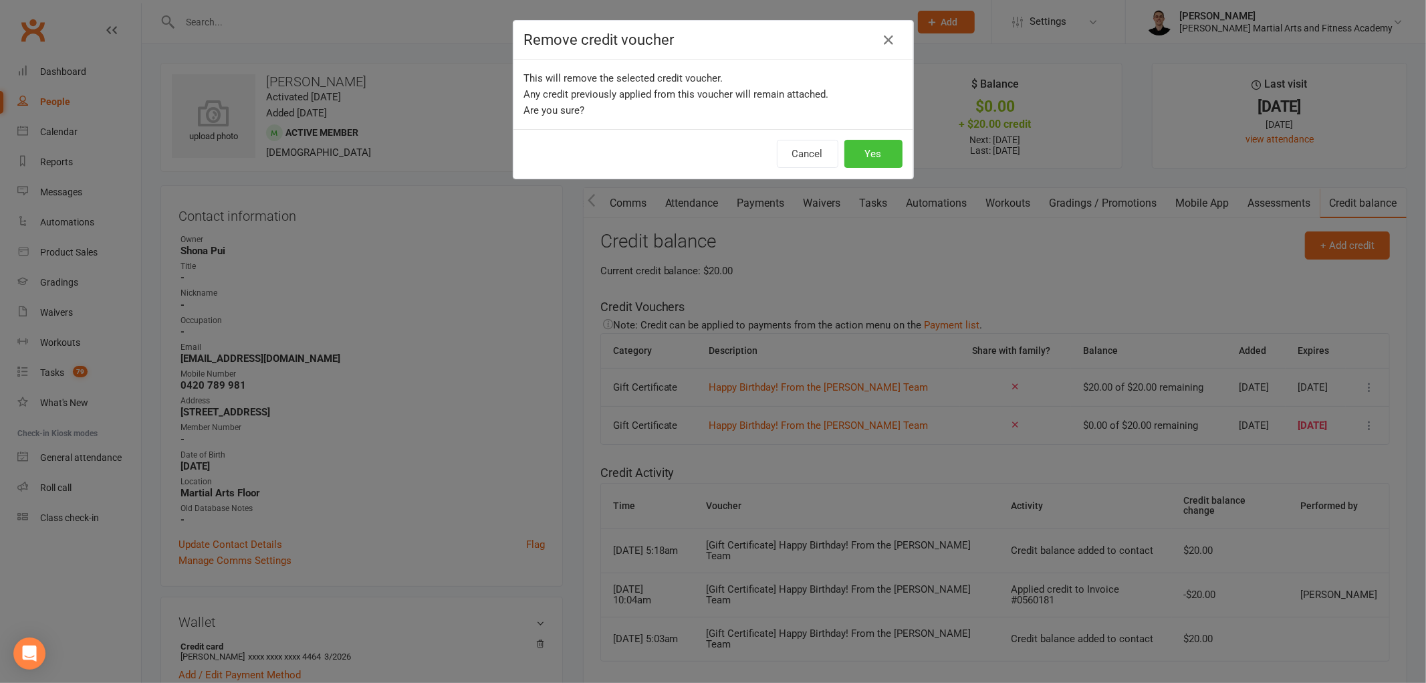
click at [864, 152] on button "Yes" at bounding box center [873, 154] width 58 height 28
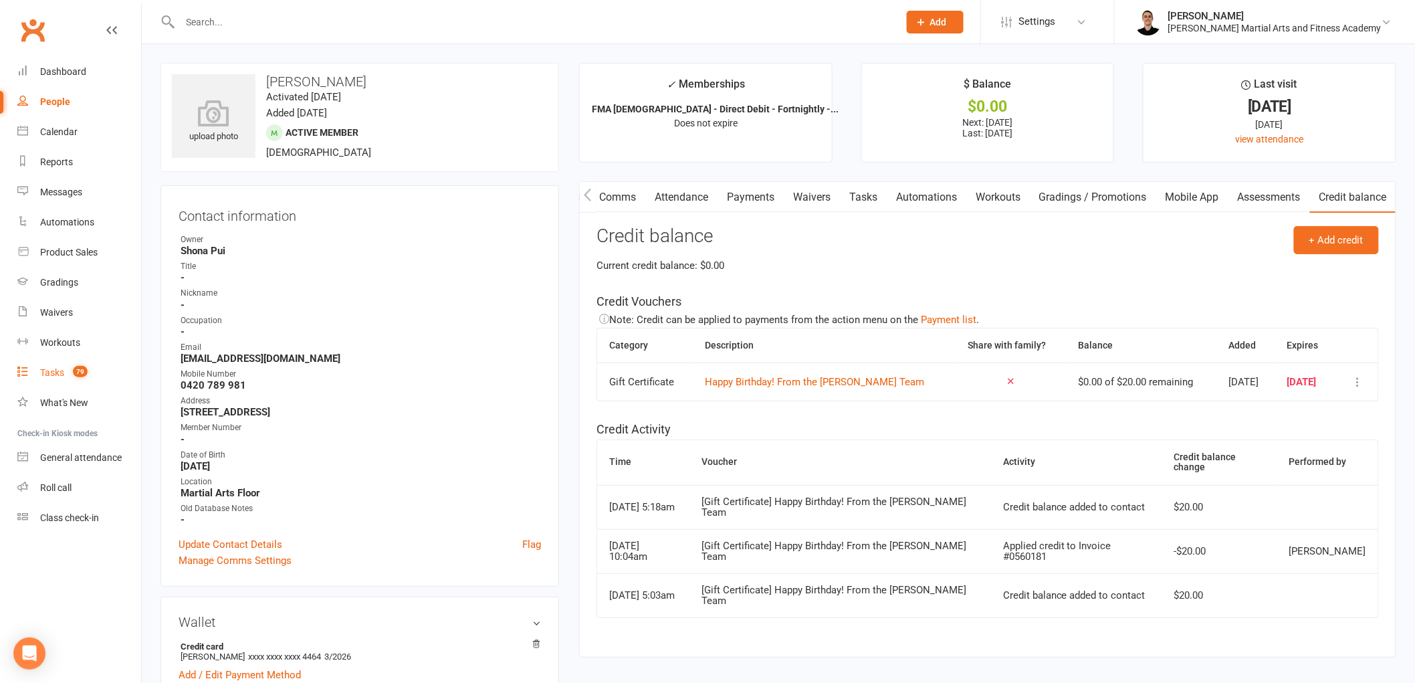
click at [57, 369] on div "Tasks" at bounding box center [52, 372] width 24 height 11
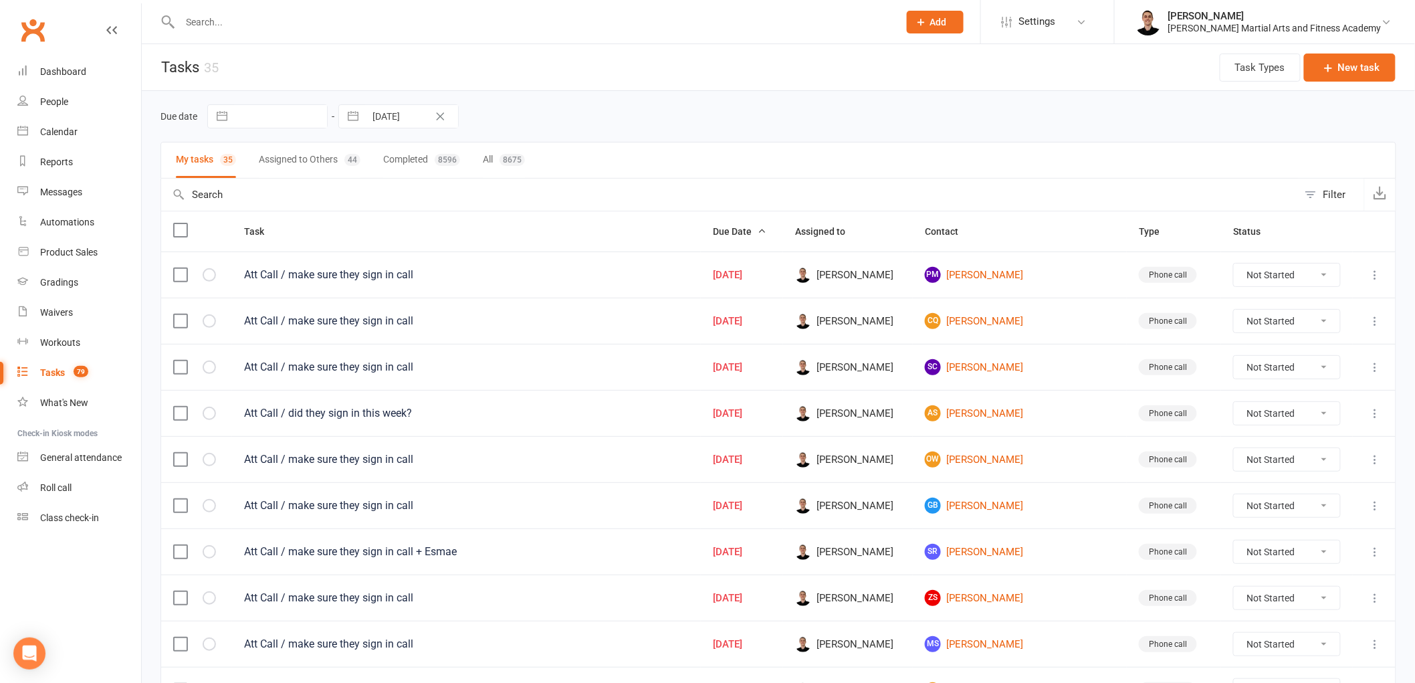
click at [246, 25] on input "text" at bounding box center [532, 22] width 713 height 19
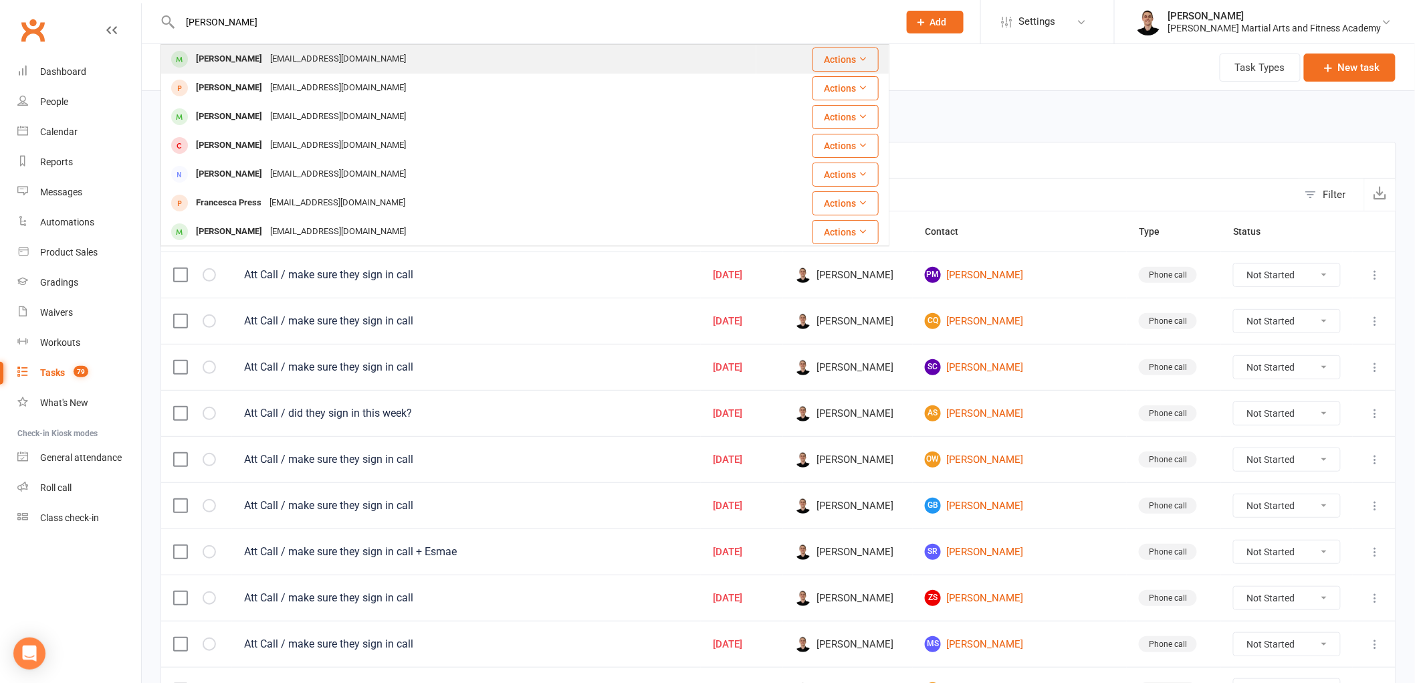
type input "[PERSON_NAME]"
click at [266, 61] on div "[EMAIL_ADDRESS][DOMAIN_NAME]" at bounding box center [338, 58] width 144 height 19
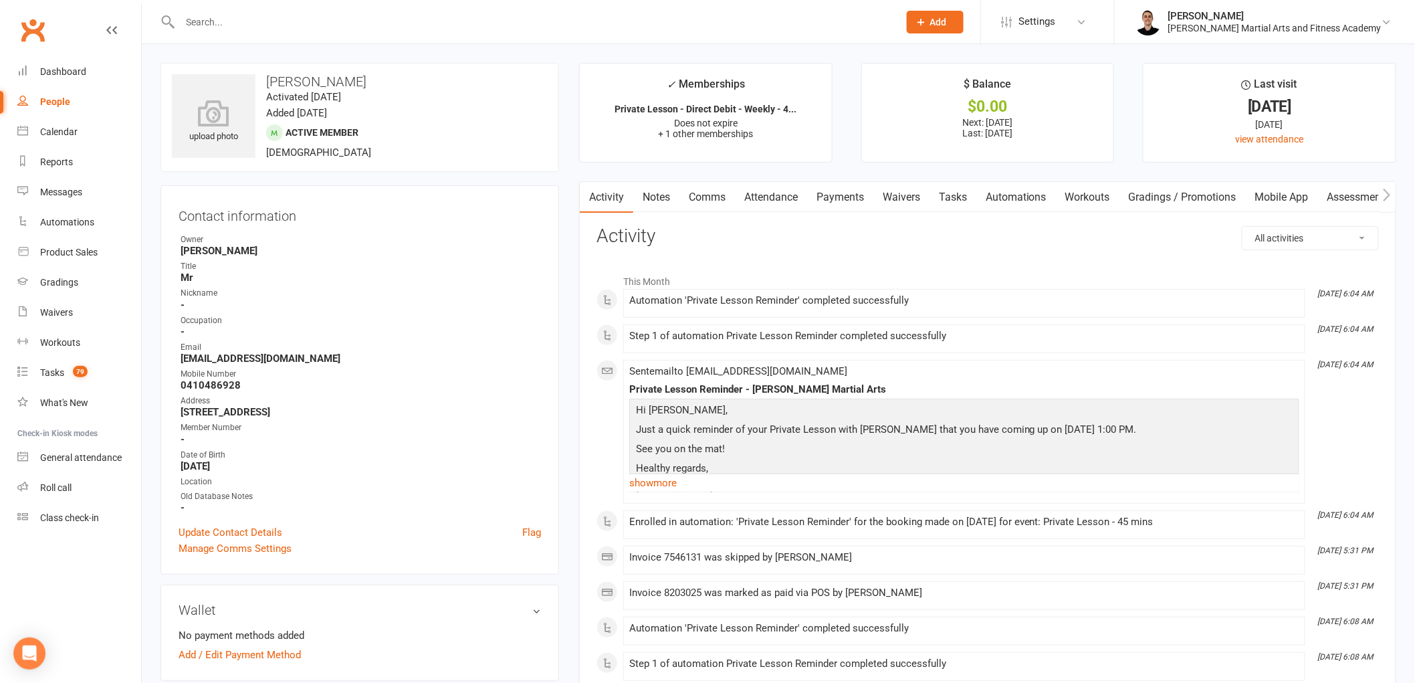
click at [847, 185] on link "Payments" at bounding box center [840, 197] width 66 height 31
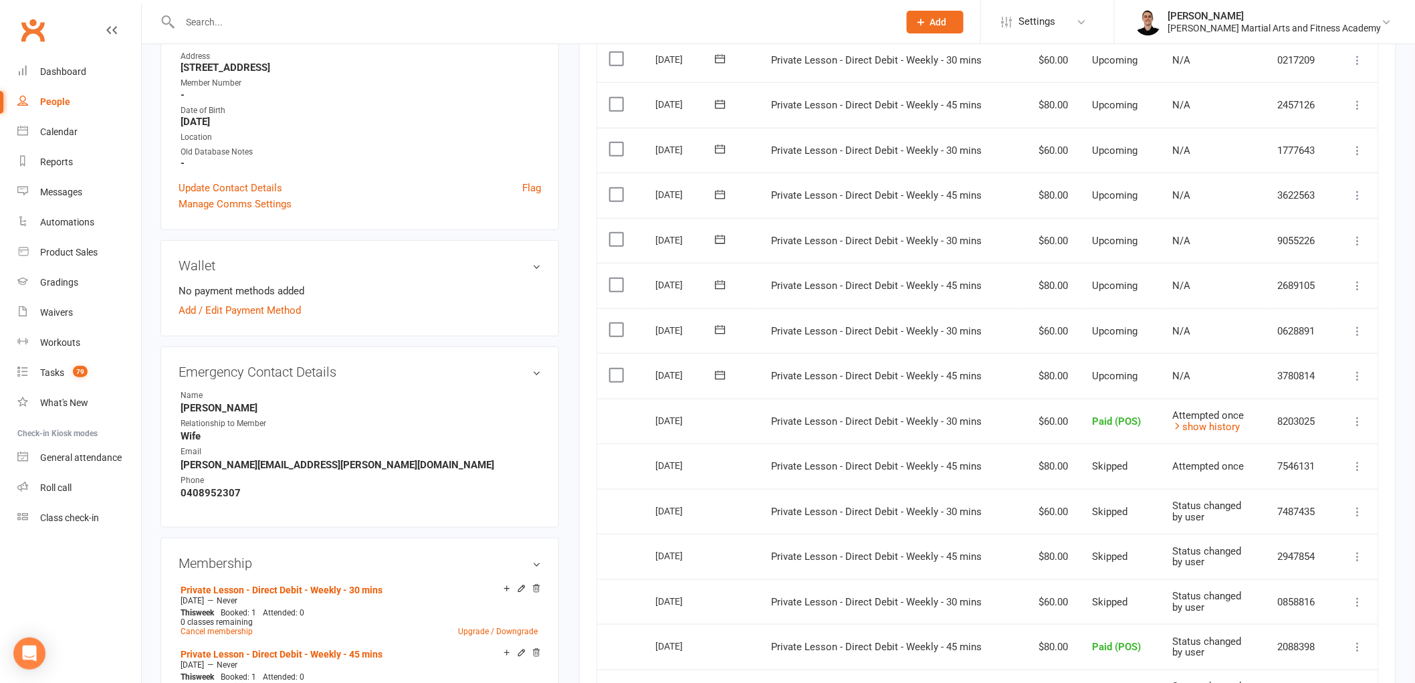
scroll to position [371, 0]
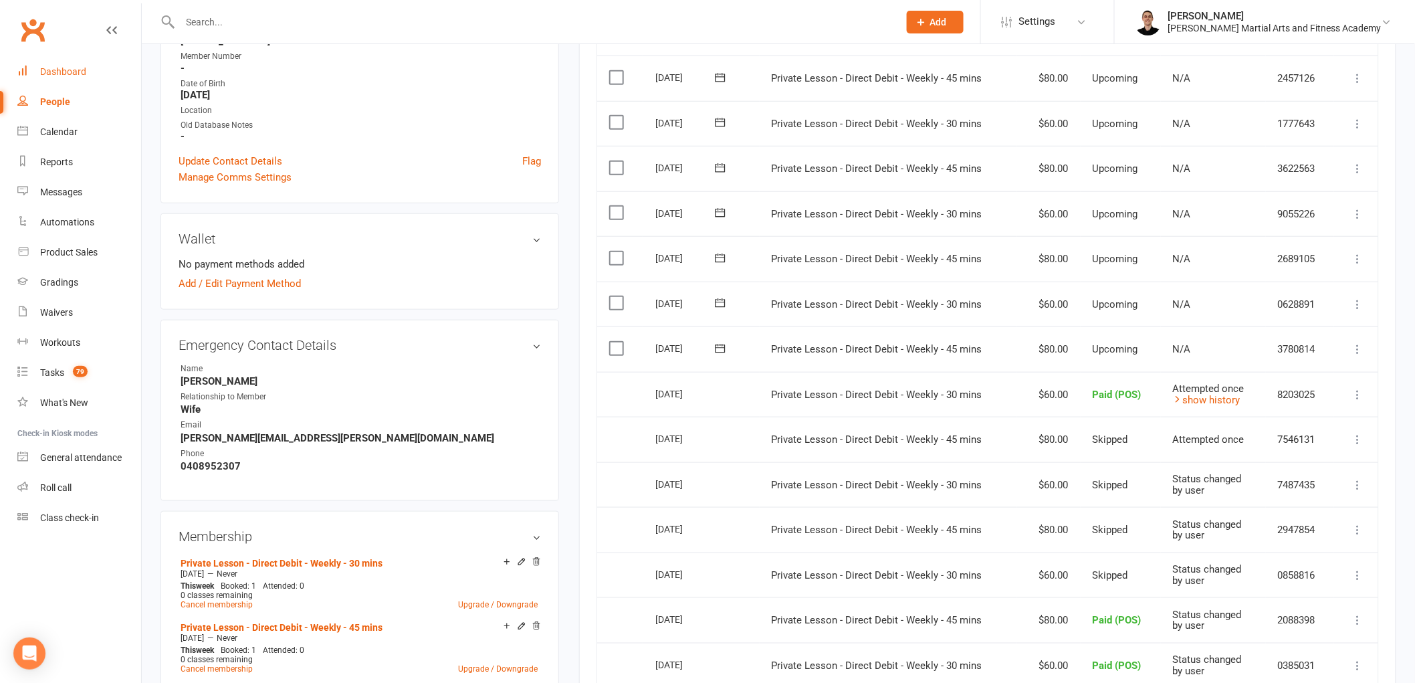
click at [64, 64] on link "Dashboard" at bounding box center [79, 72] width 124 height 30
